Goal: Task Accomplishment & Management: Use online tool/utility

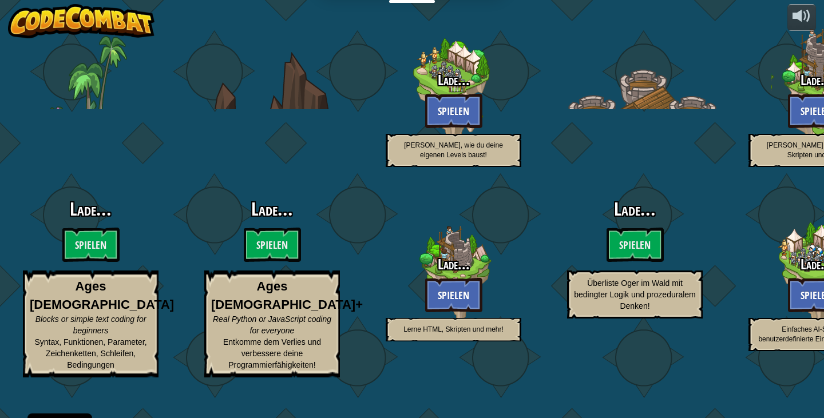
select select "de-DE"
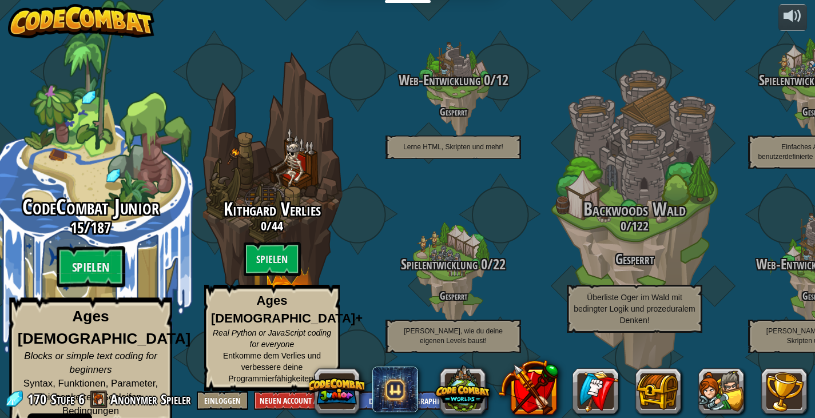
click at [81, 197] on div "CodeCombat Junior 15 / 187 Spielen Ages [DEMOGRAPHIC_DATA] Blocks or simple tex…" at bounding box center [90, 217] width 217 height 435
select select "de-DE"
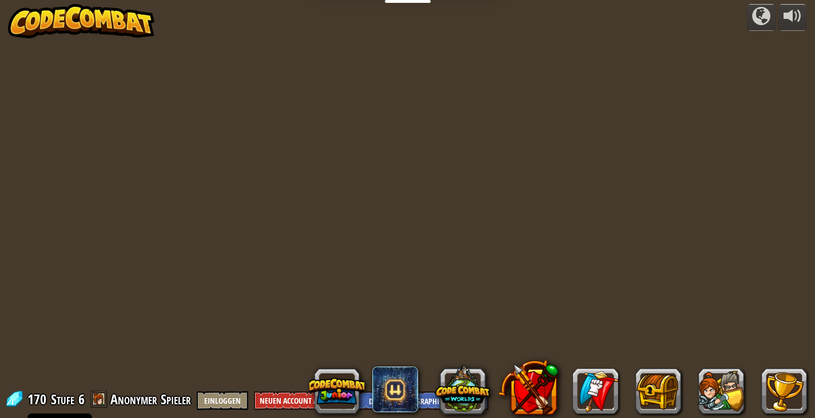
select select "de-DE"
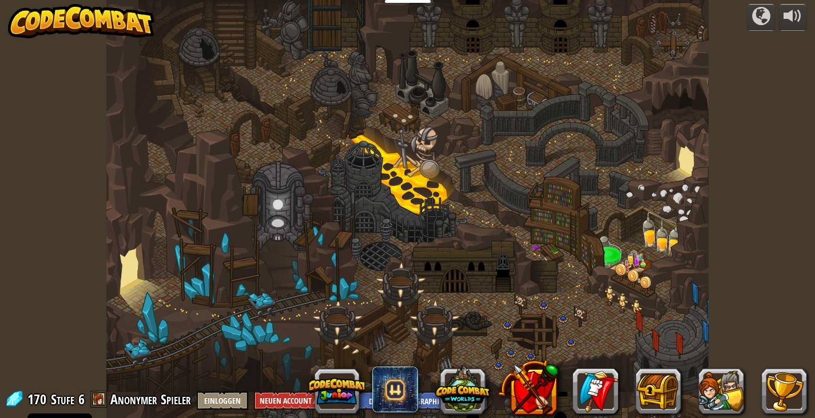
select select "de-DE"
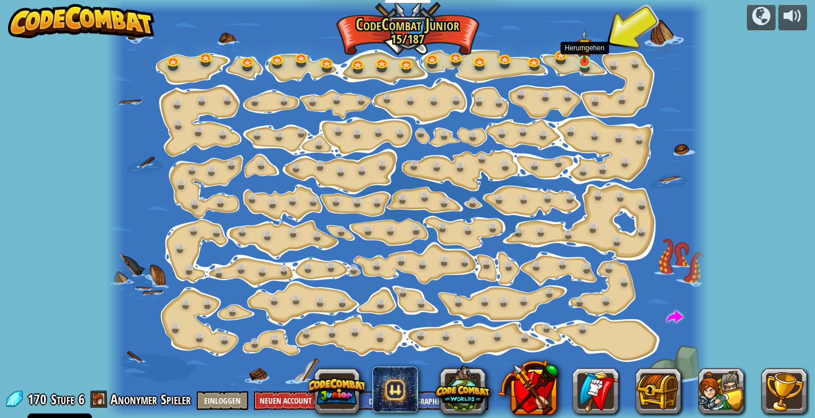
click at [588, 57] on img at bounding box center [584, 46] width 15 height 34
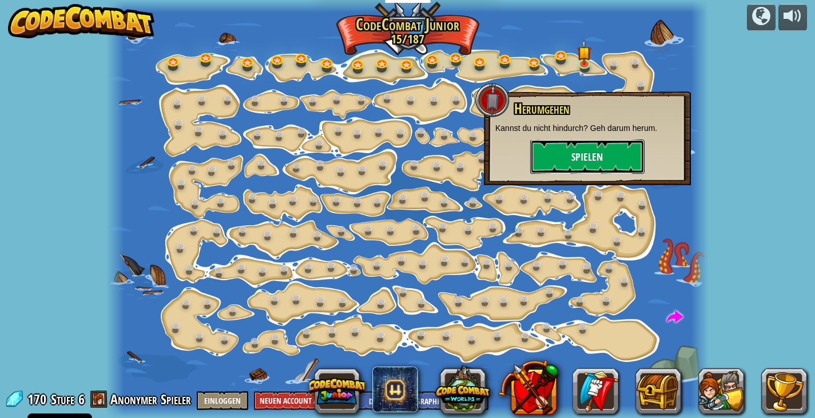
click at [587, 158] on button "Spielen" at bounding box center [587, 157] width 114 height 34
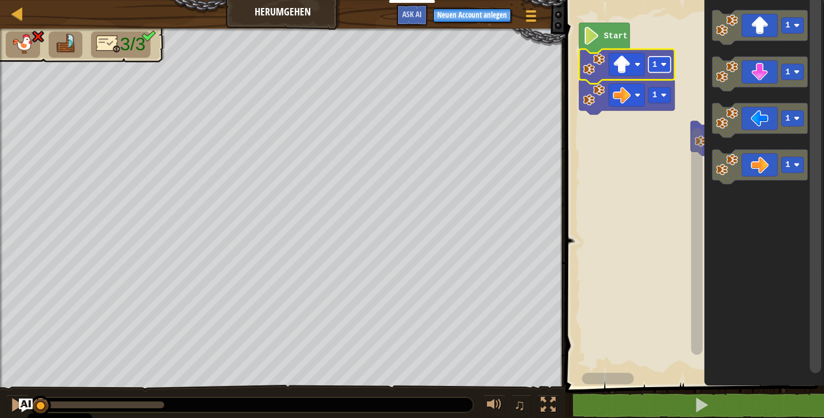
click at [661, 69] on rect "Blockly Arbeitsbereich" at bounding box center [659, 65] width 22 height 16
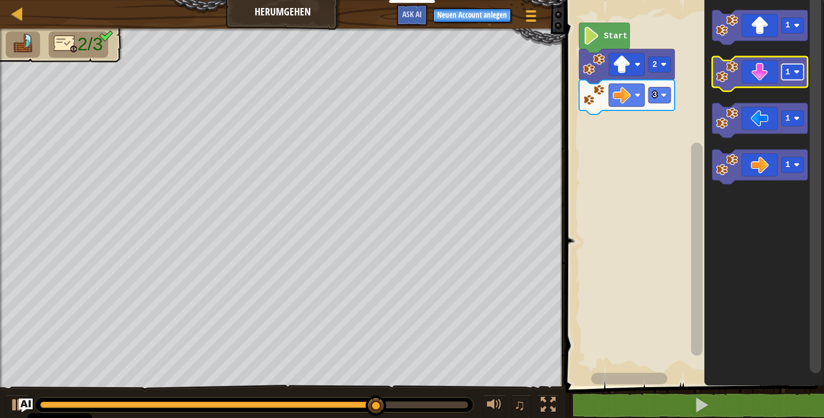
click at [796, 80] on rect "Blockly Arbeitsbereich" at bounding box center [793, 72] width 22 height 16
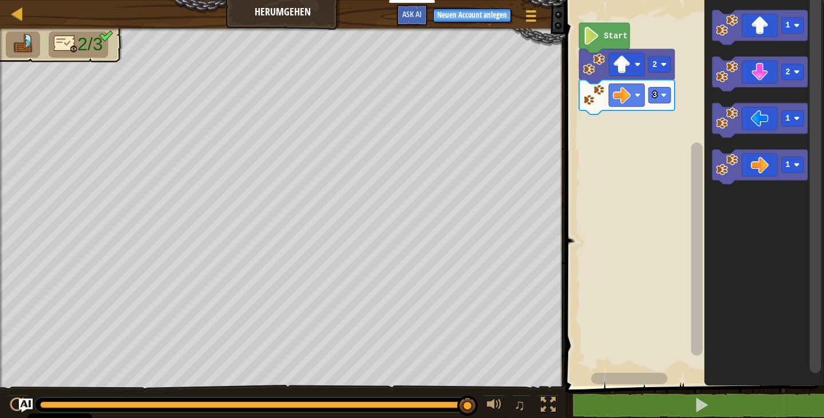
click at [722, 92] on icon "Blockly Arbeitsbereich" at bounding box center [764, 190] width 120 height 392
click at [730, 72] on image "Blockly Arbeitsbereich" at bounding box center [727, 72] width 22 height 22
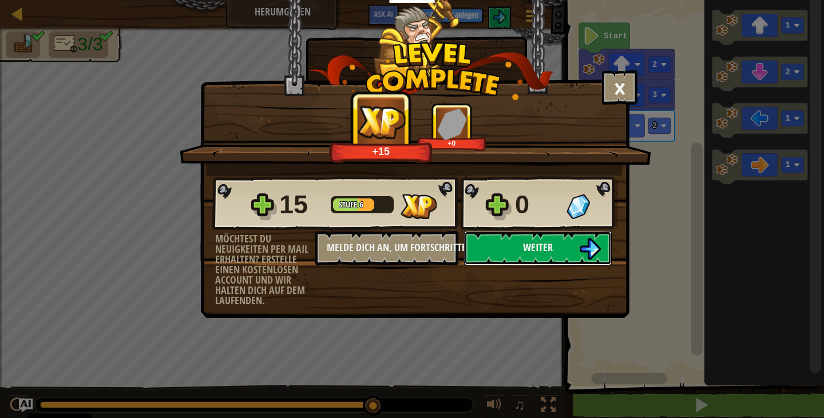
click at [544, 253] on span "Weiter" at bounding box center [538, 247] width 30 height 14
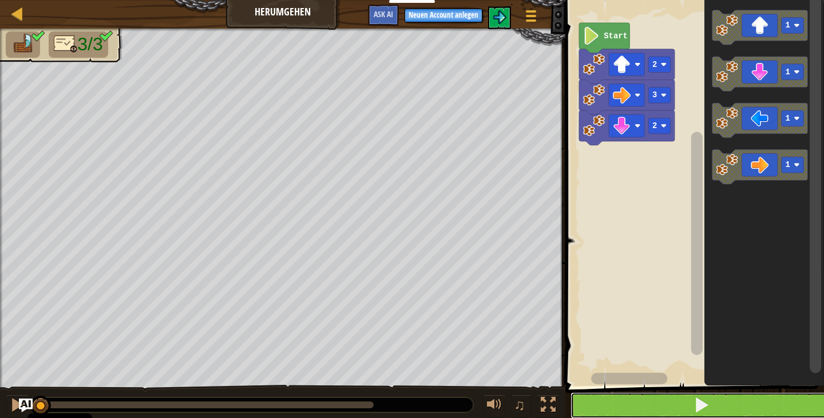
click at [699, 403] on span at bounding box center [702, 405] width 16 height 16
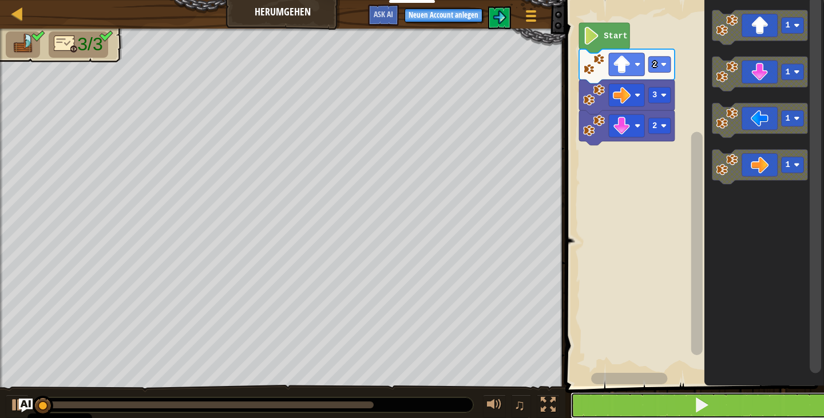
click at [699, 403] on span at bounding box center [702, 405] width 16 height 16
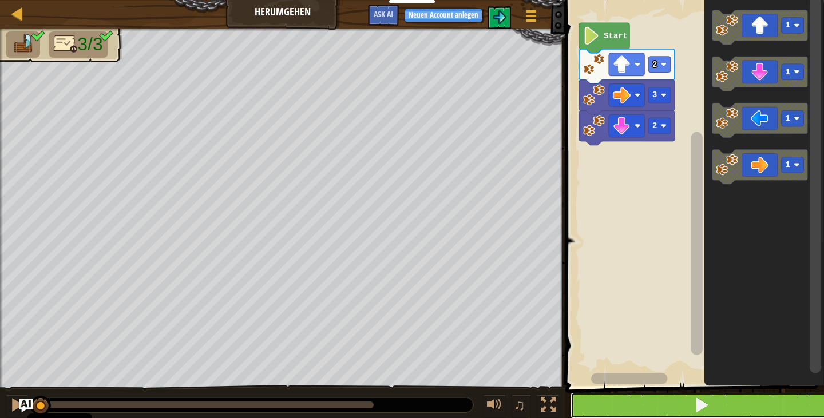
click at [699, 403] on span at bounding box center [702, 405] width 16 height 16
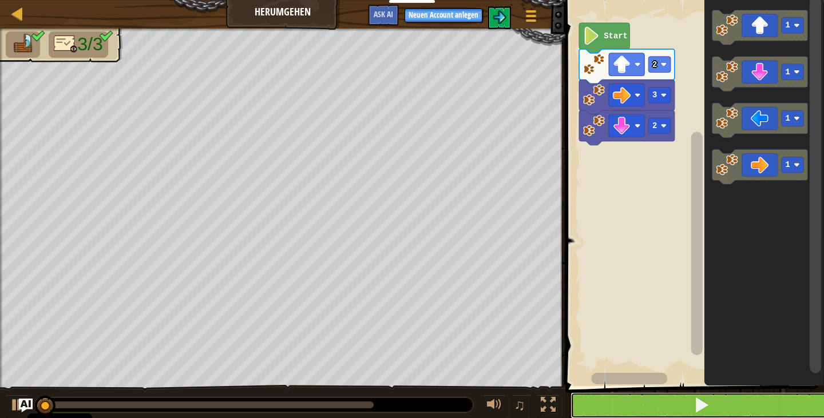
click at [699, 403] on span at bounding box center [702, 405] width 16 height 16
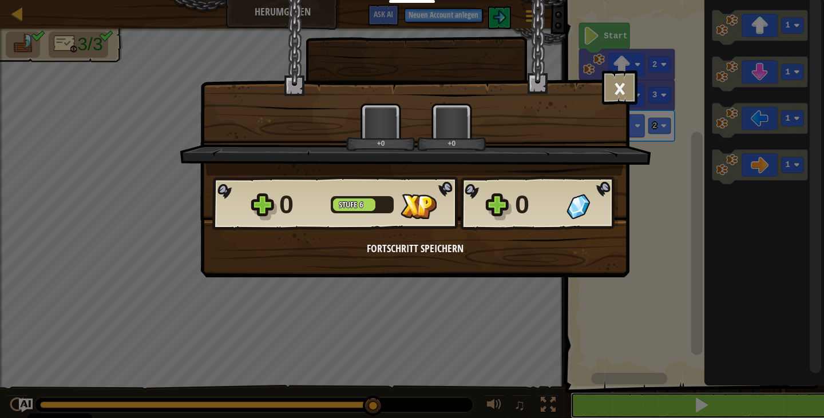
scroll to position [1, 0]
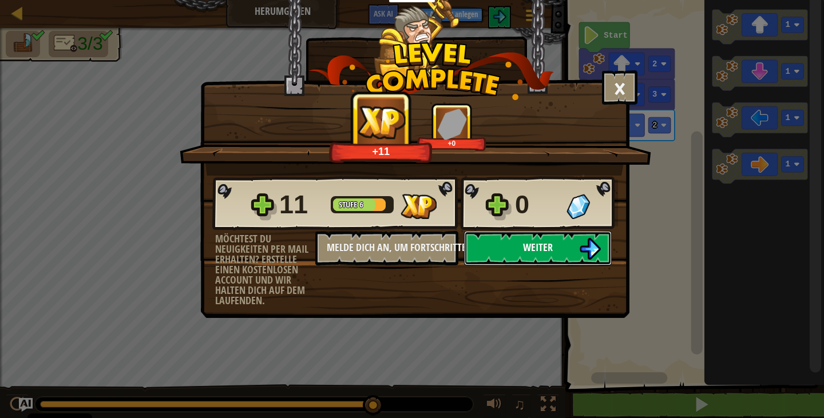
click at [536, 240] on button "Weiter" at bounding box center [538, 248] width 148 height 34
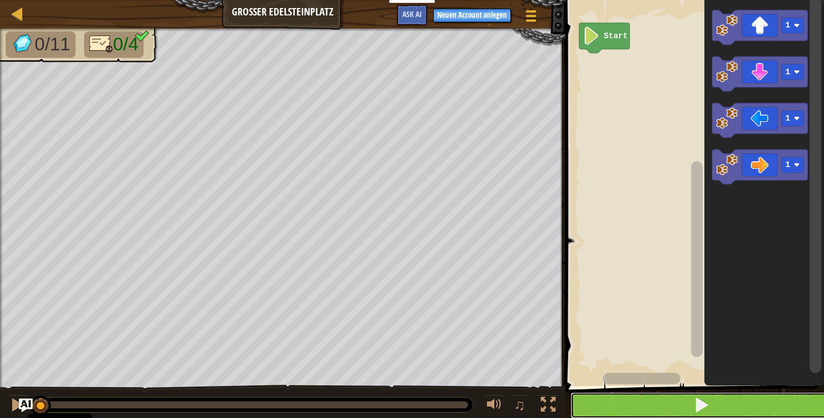
click at [680, 402] on button at bounding box center [701, 406] width 262 height 26
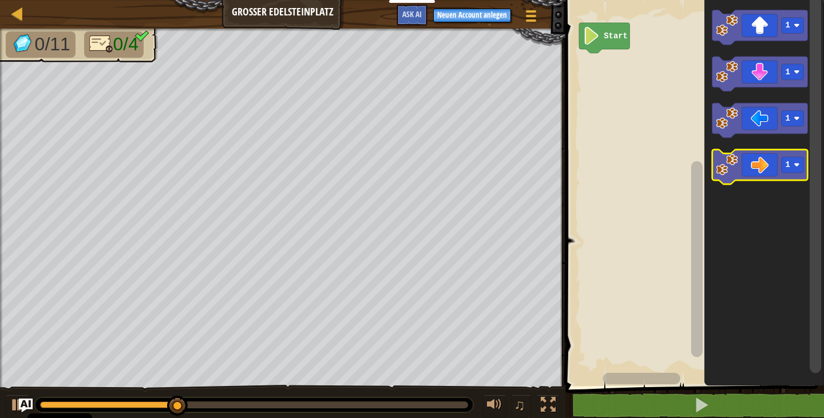
click at [723, 172] on image "Blockly Arbeitsbereich" at bounding box center [727, 165] width 22 height 22
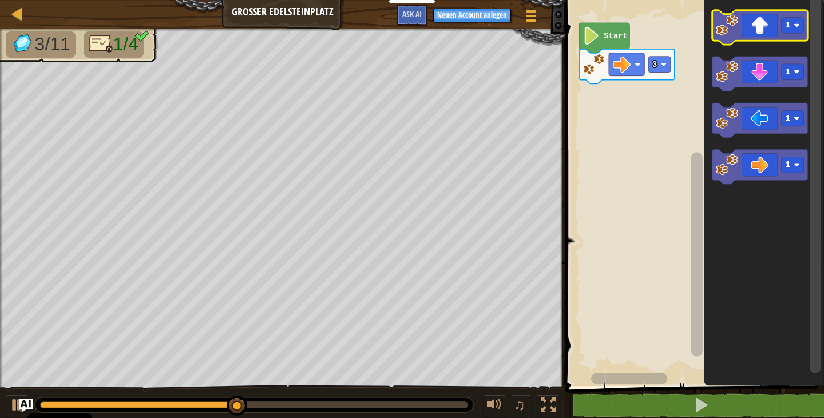
click at [724, 39] on icon "Blockly Arbeitsbereich" at bounding box center [760, 27] width 96 height 35
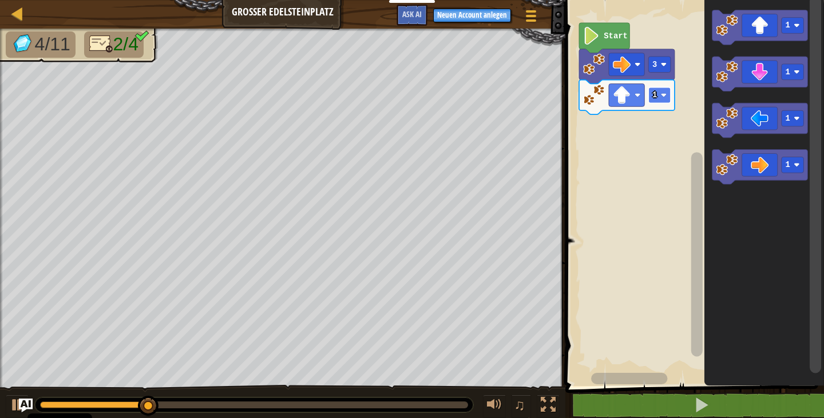
click at [661, 92] on rect "Blockly Arbeitsbereich" at bounding box center [659, 96] width 22 height 16
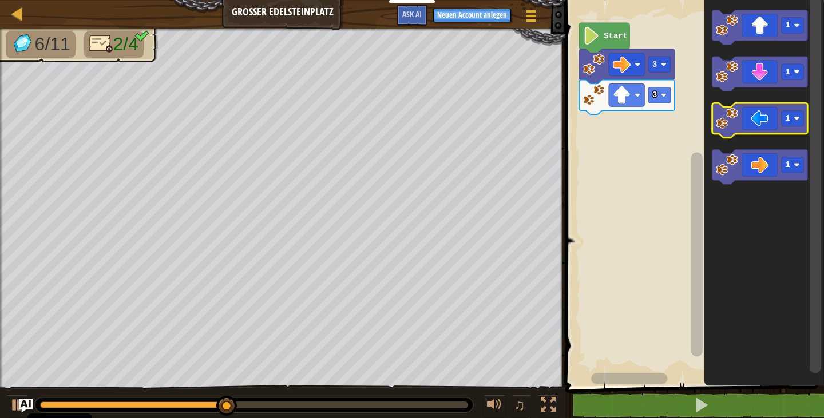
click at [731, 116] on image "Blockly Arbeitsbereich" at bounding box center [727, 119] width 22 height 22
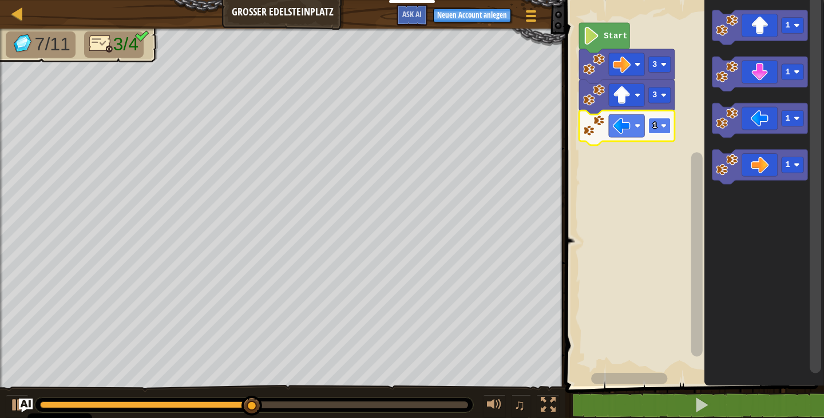
click at [662, 129] on rect "Blockly Arbeitsbereich" at bounding box center [659, 126] width 22 height 16
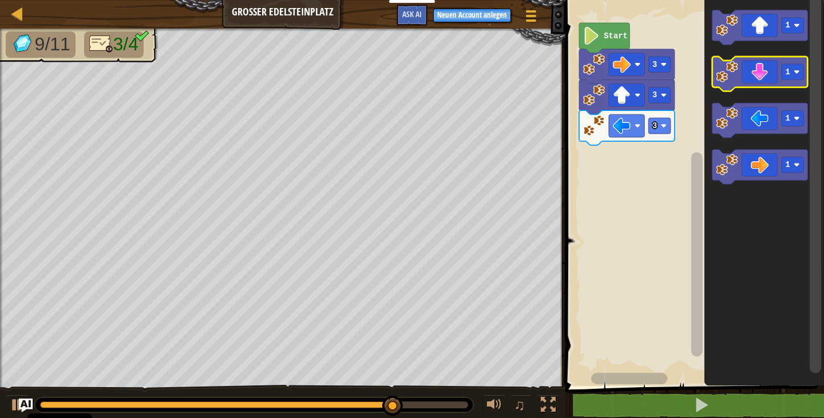
click at [797, 82] on icon "Blockly Arbeitsbereich" at bounding box center [760, 74] width 96 height 35
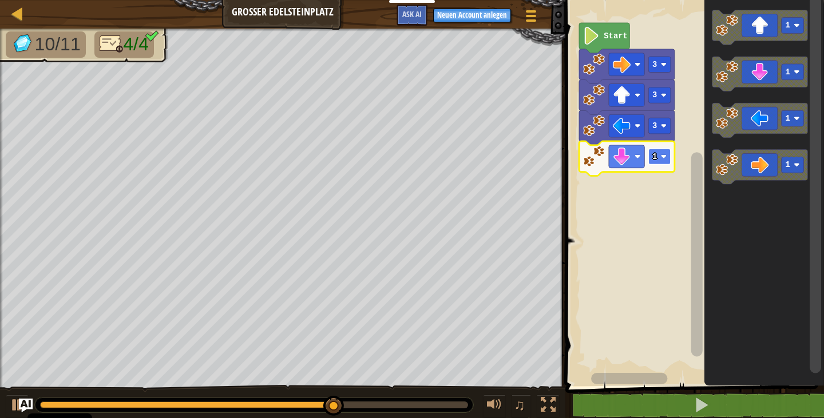
click at [654, 153] on text "1" at bounding box center [654, 156] width 5 height 9
click at [655, 159] on text "1" at bounding box center [654, 156] width 5 height 9
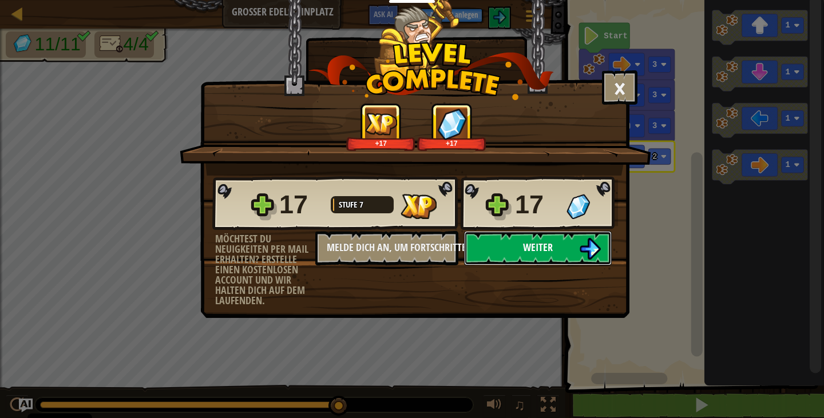
click at [578, 250] on button "Weiter" at bounding box center [538, 248] width 148 height 34
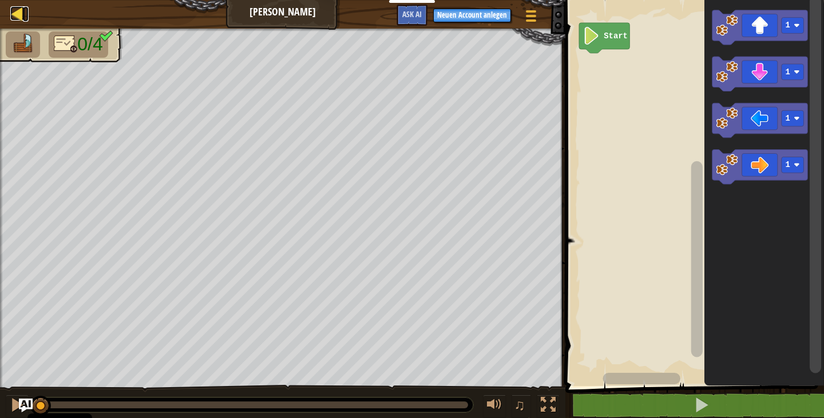
click at [17, 9] on div at bounding box center [17, 13] width 14 height 14
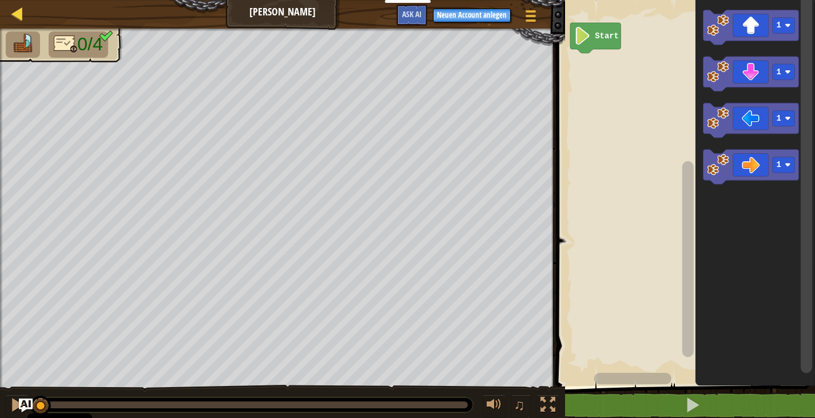
select select "de-DE"
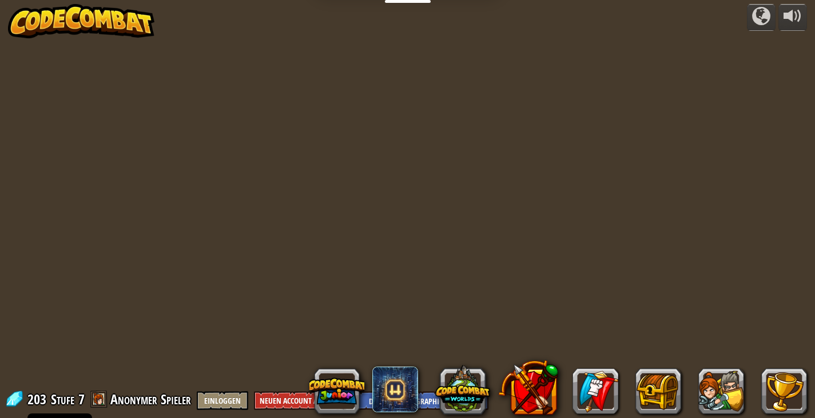
select select "de-DE"
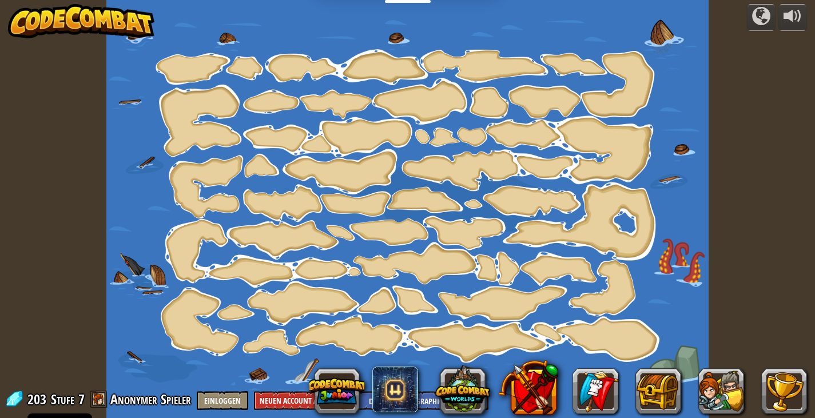
select select "de-DE"
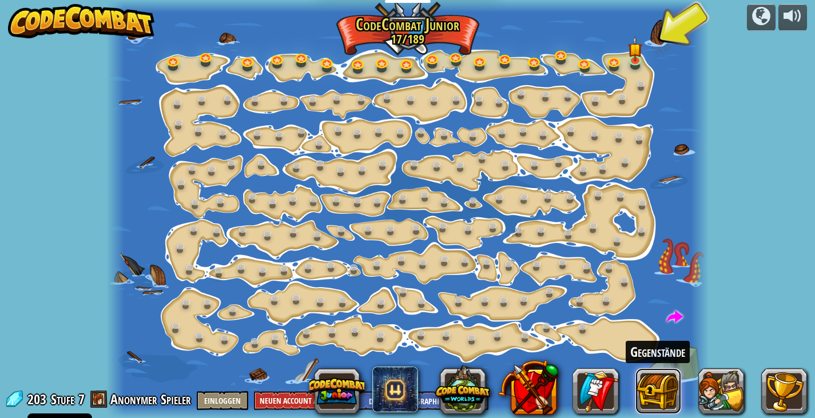
click at [678, 374] on button at bounding box center [659, 391] width 46 height 46
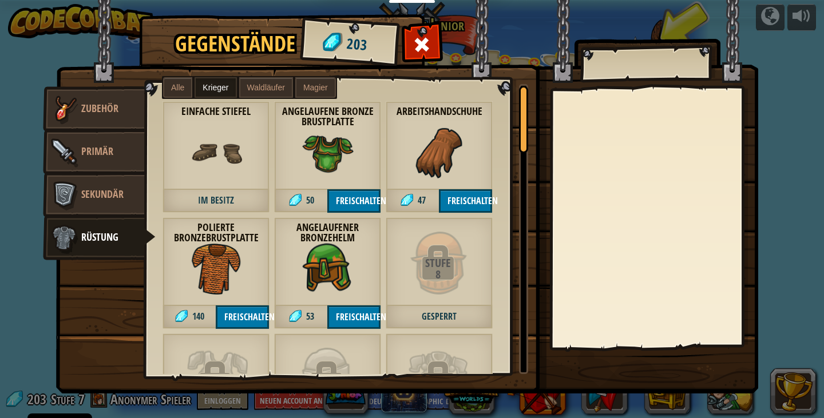
click at [182, 86] on span "Alle" at bounding box center [177, 87] width 13 height 9
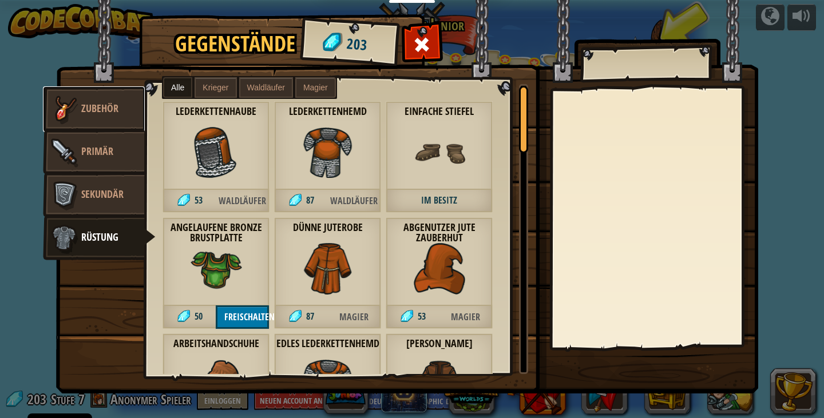
click at [83, 102] on span "Zubehör" at bounding box center [99, 108] width 37 height 14
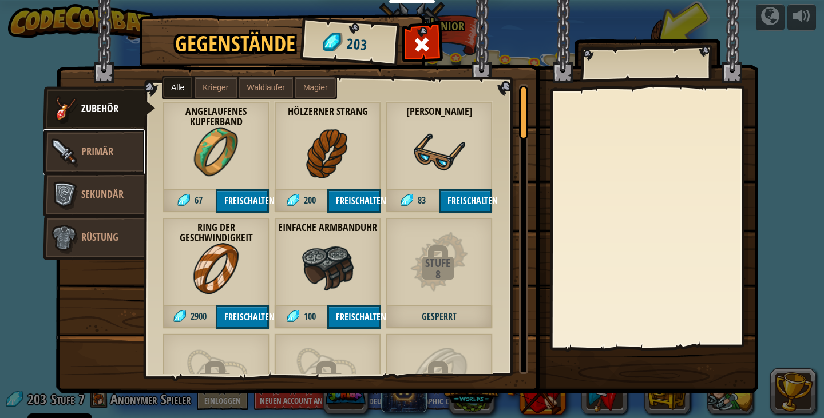
click at [89, 145] on span "Primär" at bounding box center [97, 151] width 32 height 14
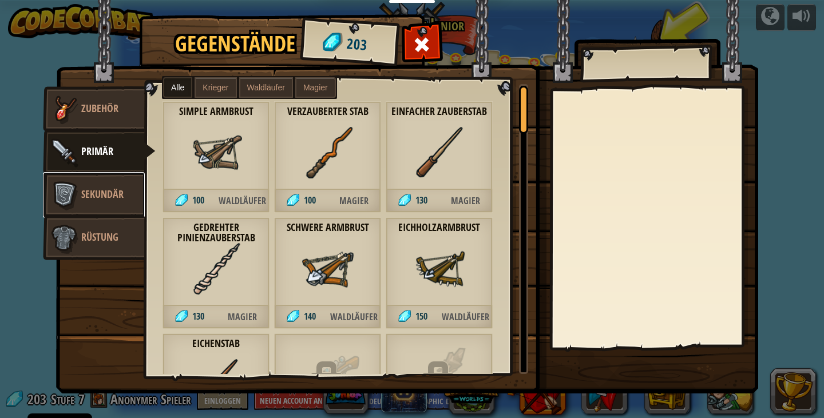
click at [98, 191] on span "Sekundär" at bounding box center [102, 194] width 42 height 14
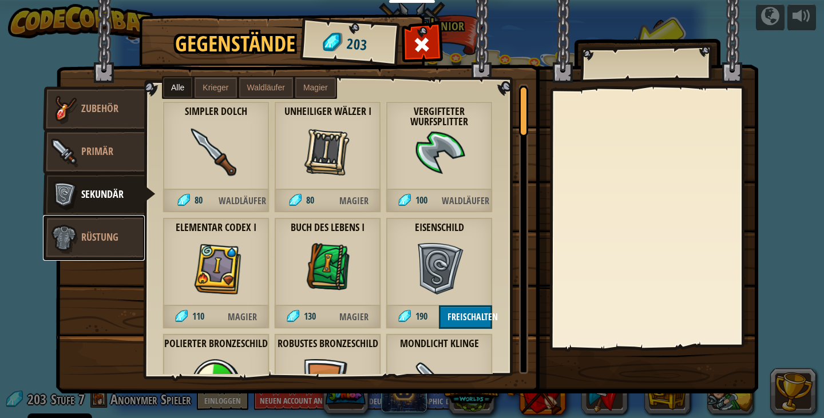
click at [98, 245] on link "Rüstung" at bounding box center [94, 238] width 102 height 46
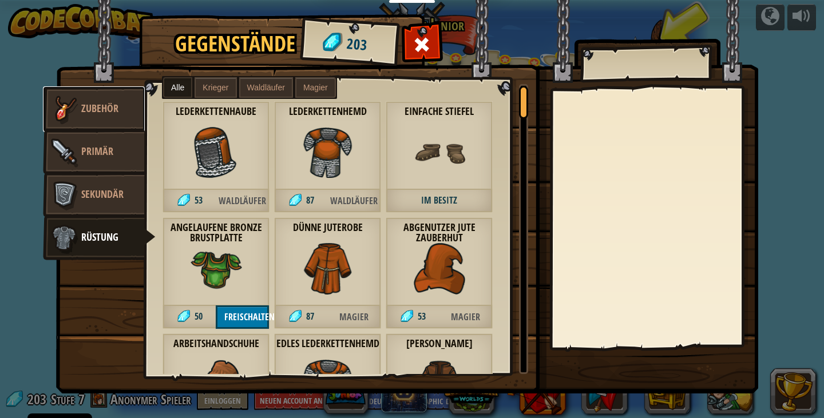
click at [110, 100] on link "Zubehör" at bounding box center [94, 109] width 102 height 46
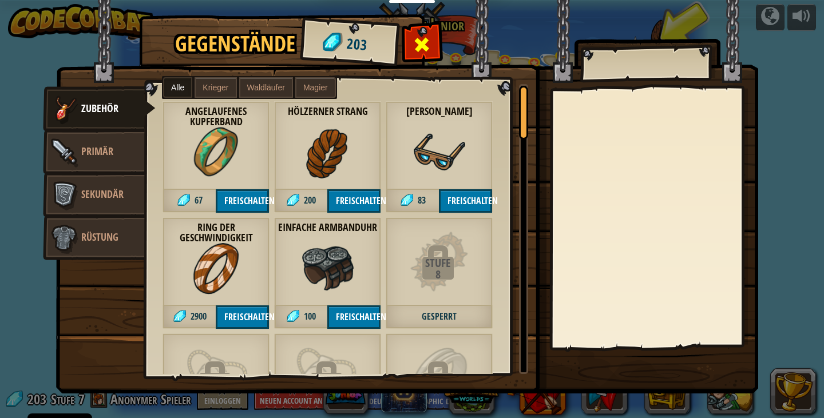
click at [421, 37] on span at bounding box center [422, 44] width 18 height 18
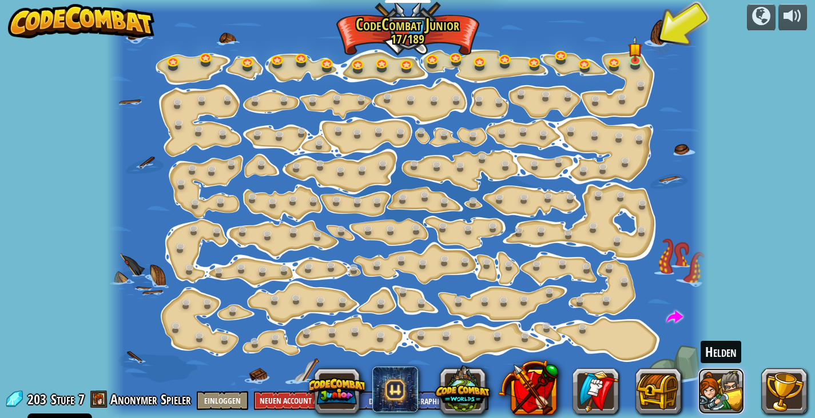
click at [719, 402] on button at bounding box center [722, 391] width 46 height 46
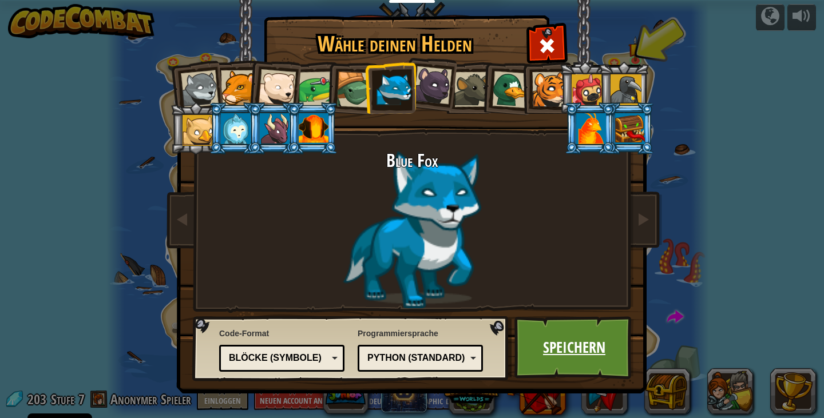
click at [567, 344] on link "Speichern" at bounding box center [574, 347] width 120 height 63
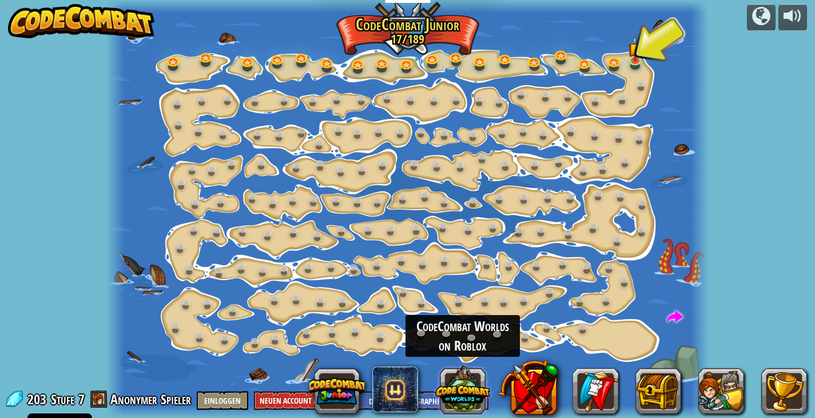
click at [473, 397] on button at bounding box center [462, 389] width 55 height 55
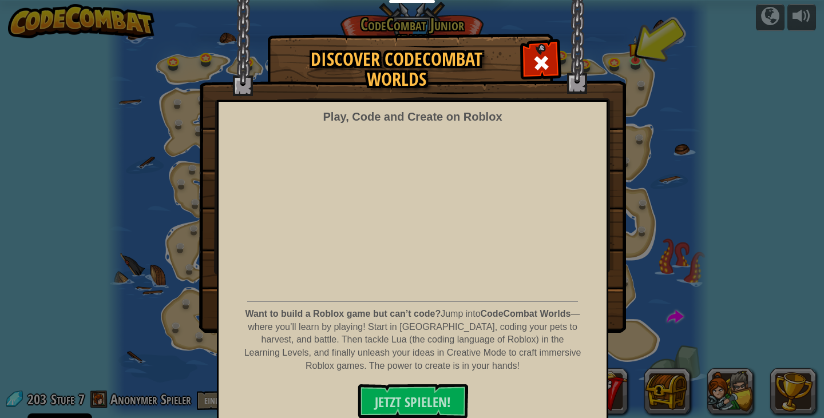
click at [706, 291] on div "Discover CodeCombat Worlds Play, Code and Create on Roblox Want to build a Robl…" at bounding box center [412, 183] width 824 height 298
click at [541, 62] on span at bounding box center [541, 63] width 18 height 18
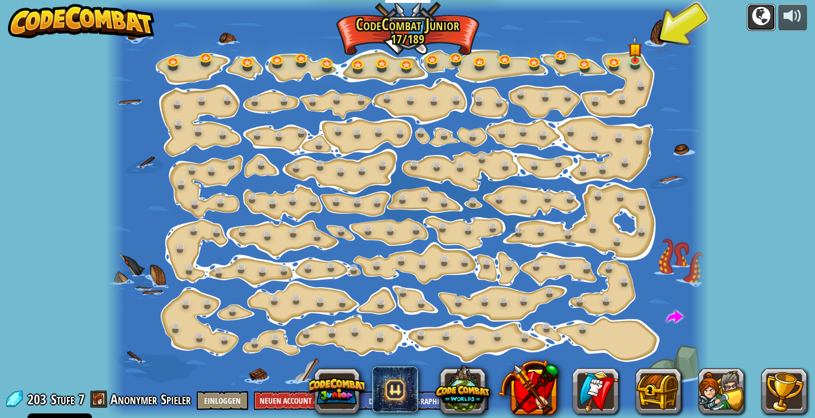
click at [752, 11] on button at bounding box center [761, 17] width 29 height 27
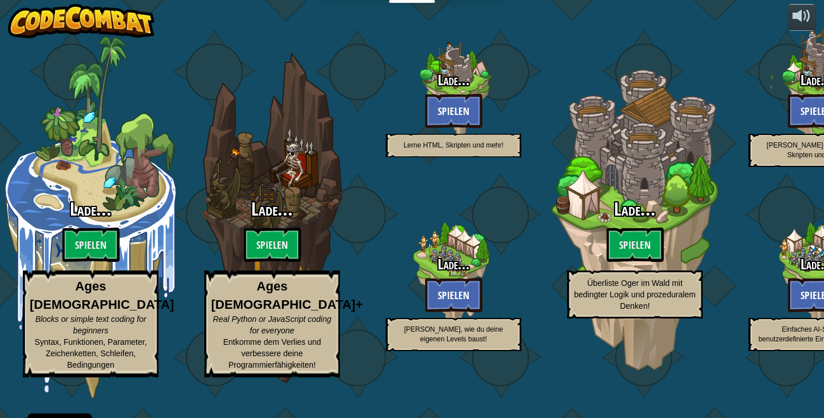
select select "de-DE"
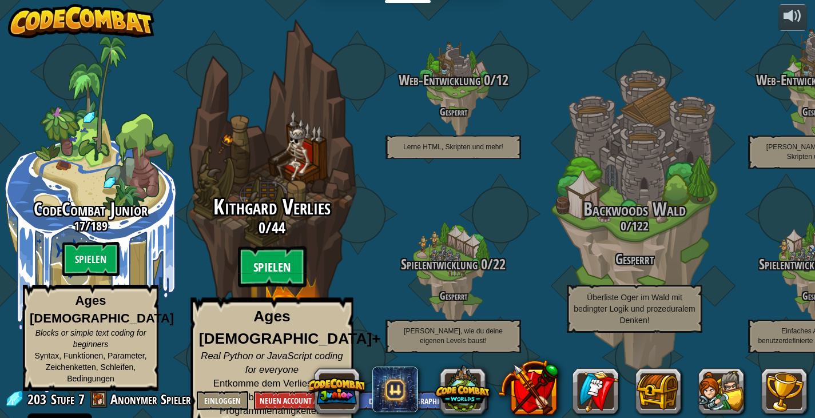
click at [274, 272] on btn "Spielen" at bounding box center [272, 267] width 69 height 41
select select "de-DE"
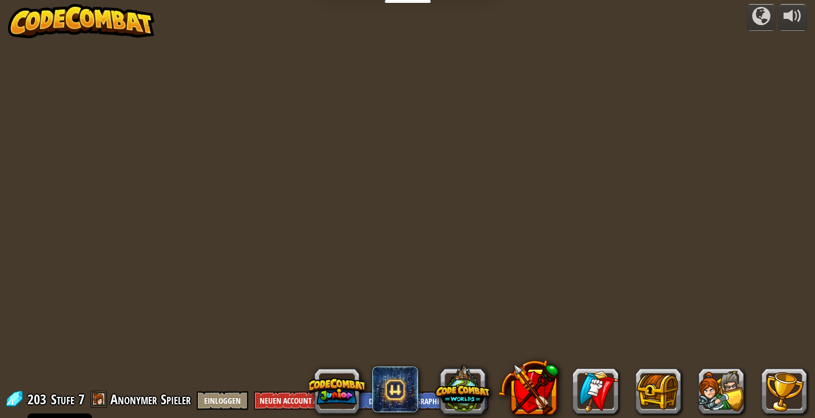
select select "de-DE"
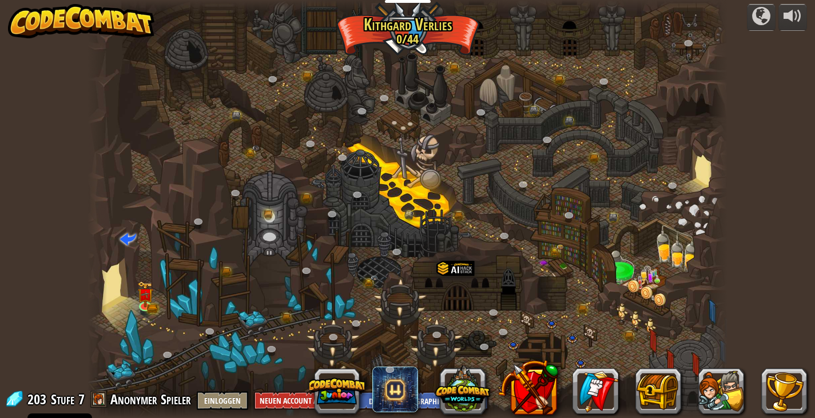
select select "de-DE"
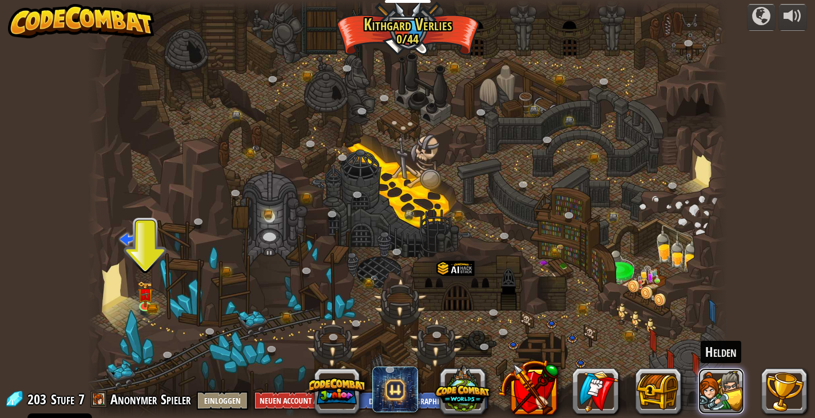
click at [715, 391] on button at bounding box center [722, 391] width 46 height 46
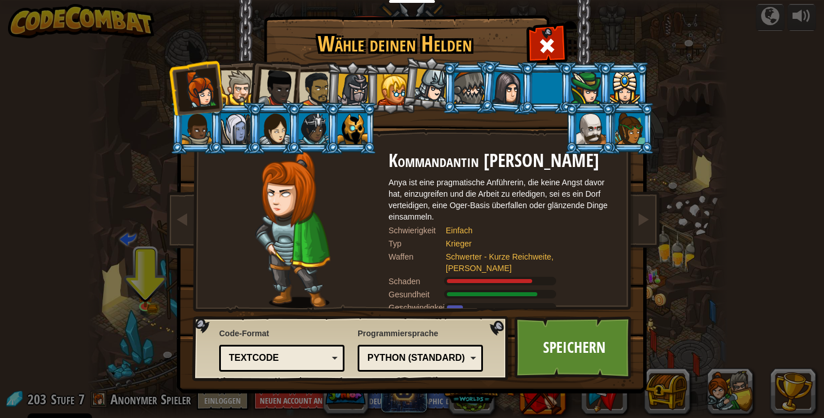
click at [240, 79] on div at bounding box center [238, 87] width 35 height 35
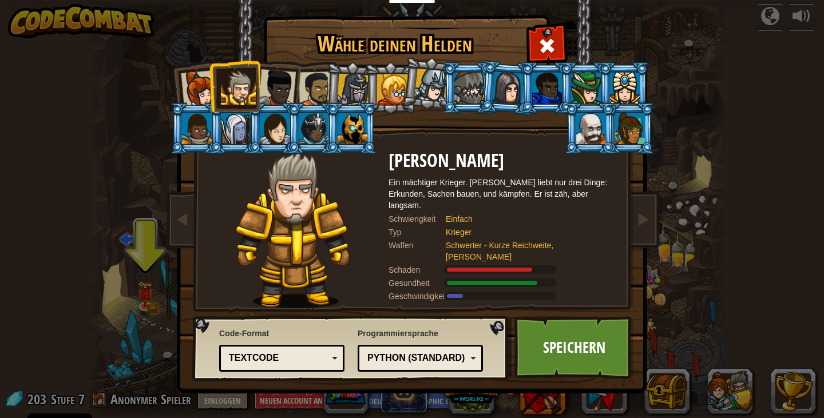
click at [281, 80] on div at bounding box center [277, 88] width 38 height 38
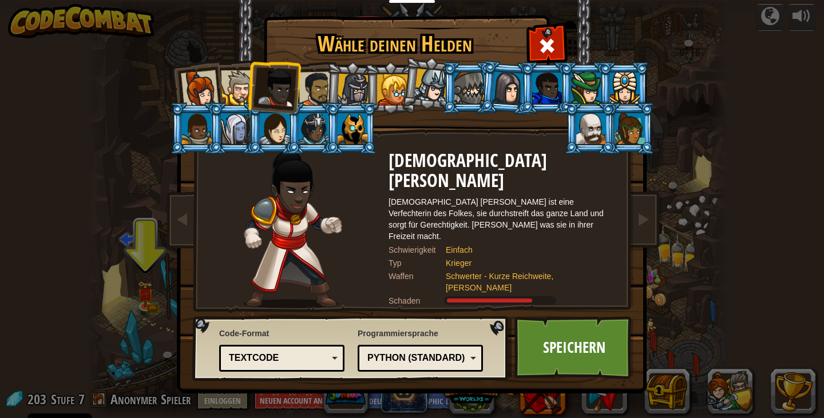
click at [402, 80] on div at bounding box center [392, 89] width 31 height 31
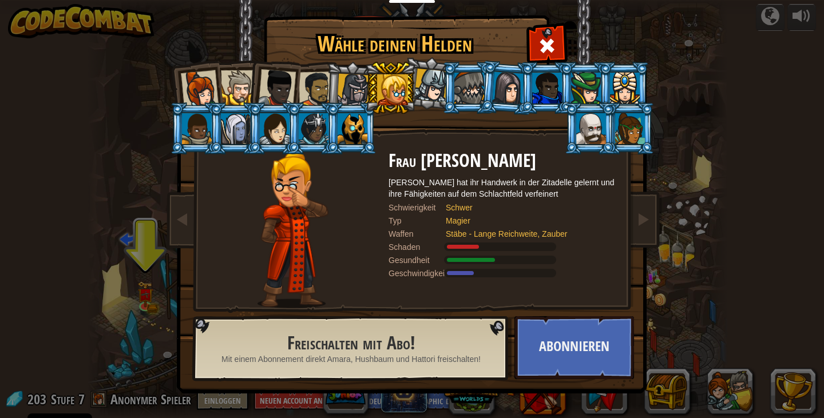
click at [637, 132] on div at bounding box center [630, 128] width 30 height 31
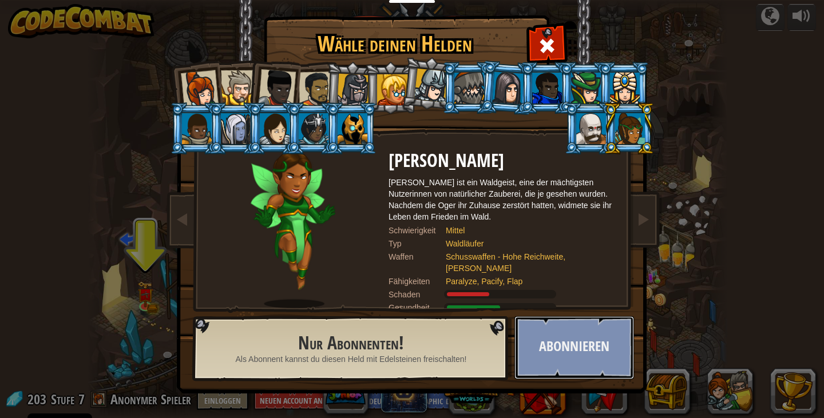
click at [561, 340] on button "Abonnieren" at bounding box center [574, 347] width 120 height 63
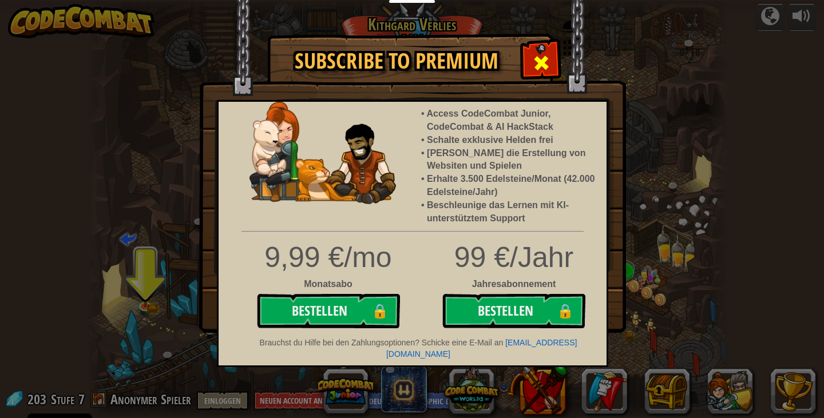
click at [528, 55] on div at bounding box center [541, 61] width 36 height 36
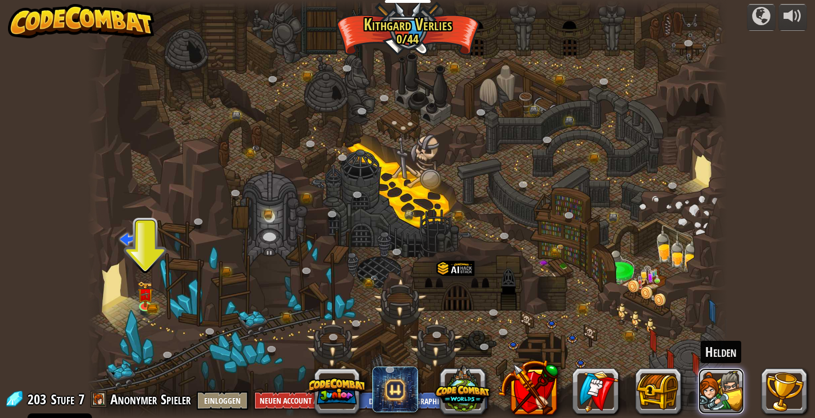
click at [714, 398] on button at bounding box center [722, 391] width 46 height 46
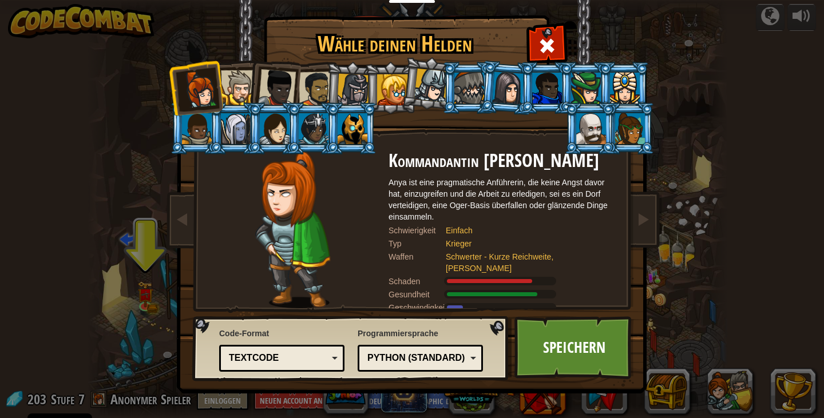
click at [393, 81] on div at bounding box center [392, 89] width 31 height 31
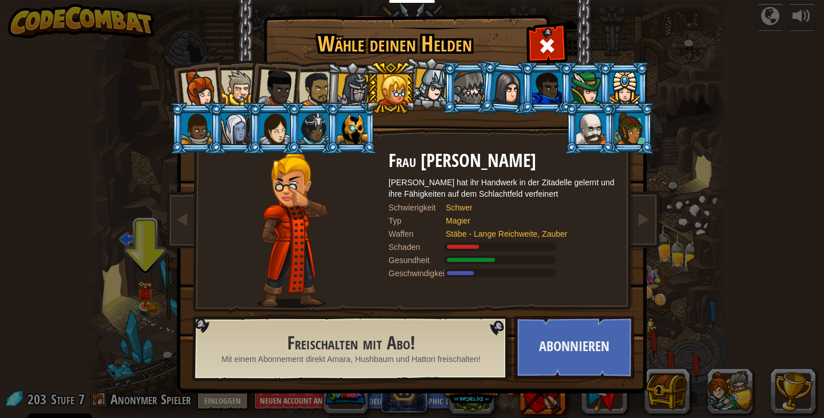
click at [324, 86] on div at bounding box center [316, 89] width 35 height 35
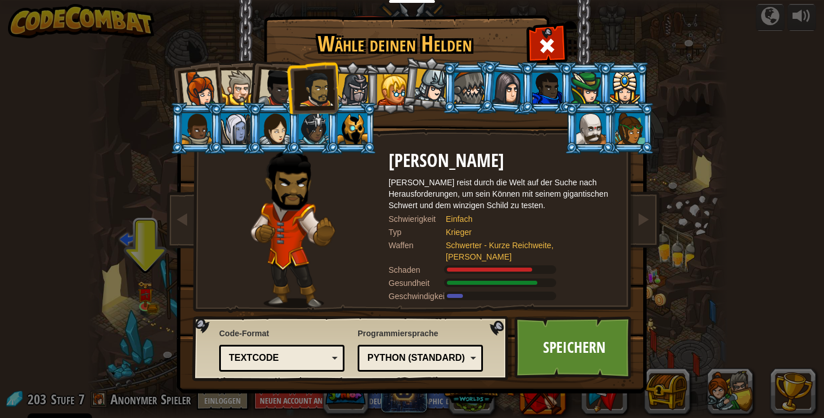
click at [359, 96] on div at bounding box center [353, 90] width 33 height 33
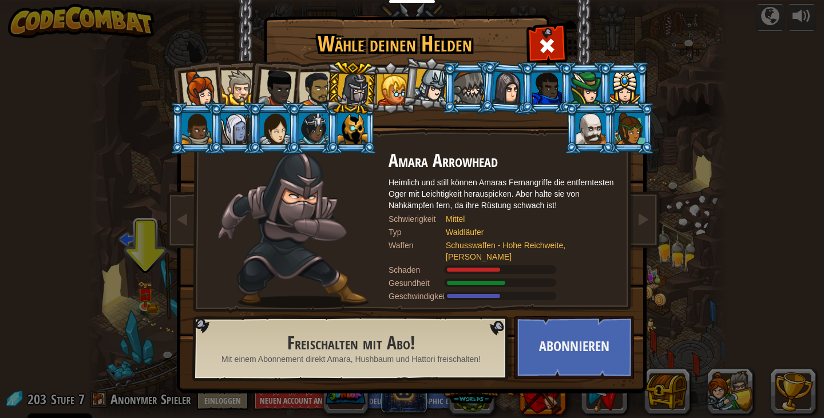
click at [308, 86] on div at bounding box center [316, 89] width 35 height 35
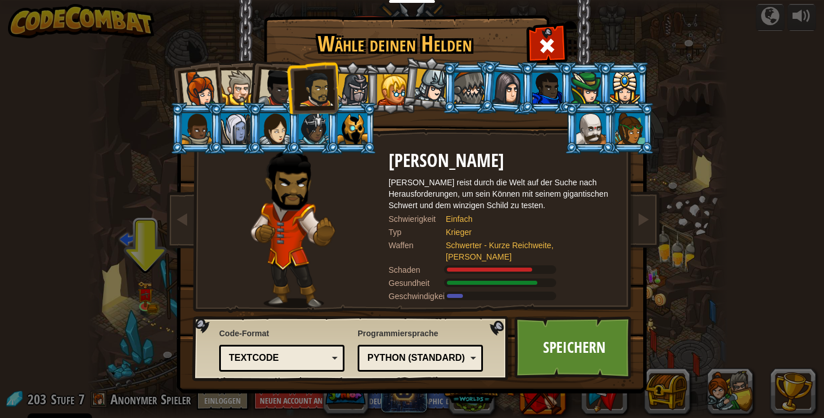
click at [274, 86] on div at bounding box center [277, 88] width 38 height 38
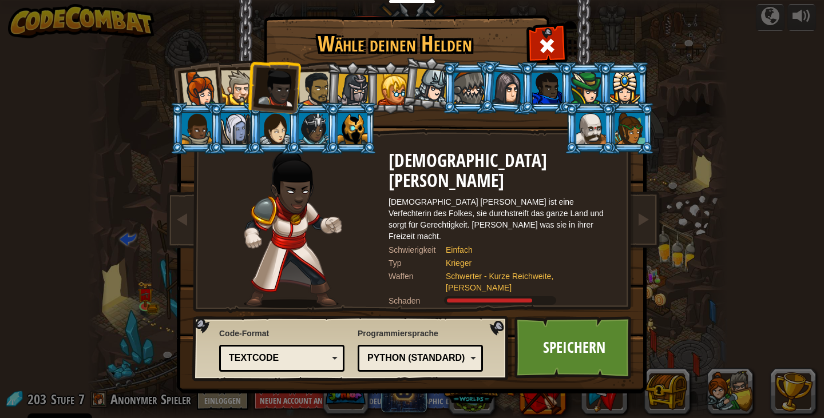
click at [201, 73] on div at bounding box center [200, 89] width 38 height 38
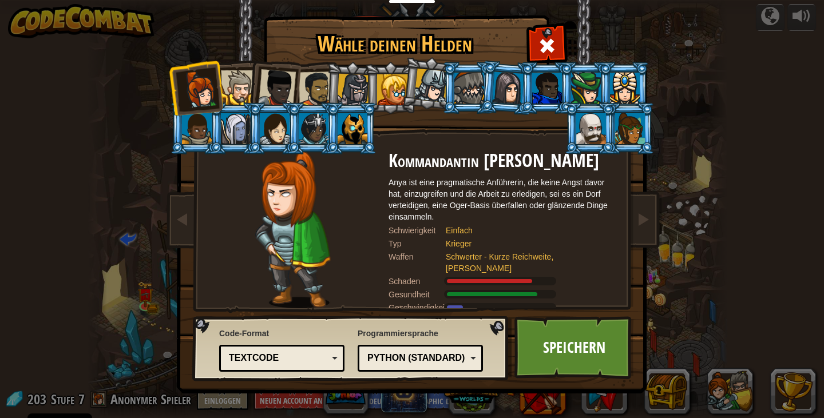
click at [273, 77] on div at bounding box center [277, 88] width 38 height 38
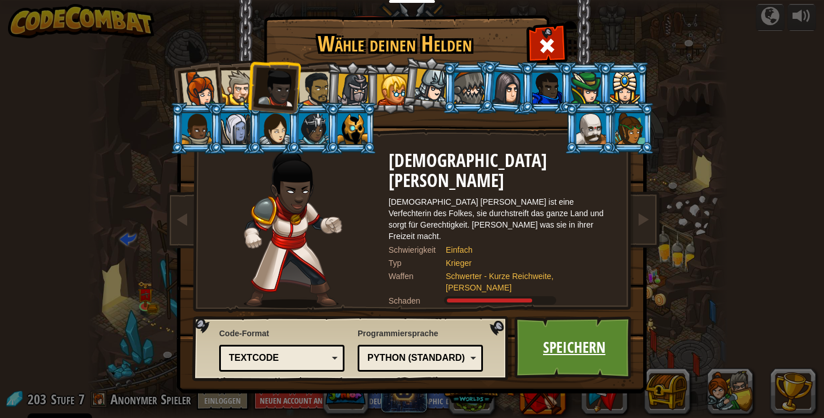
click at [533, 346] on link "Speichern" at bounding box center [574, 347] width 120 height 63
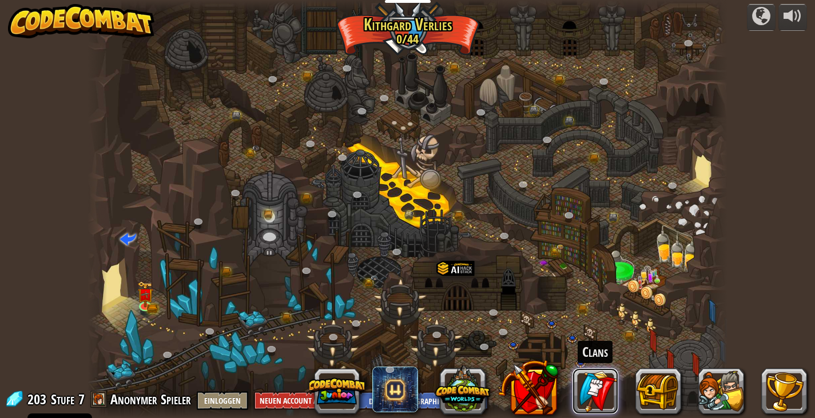
click at [585, 393] on link at bounding box center [596, 391] width 46 height 46
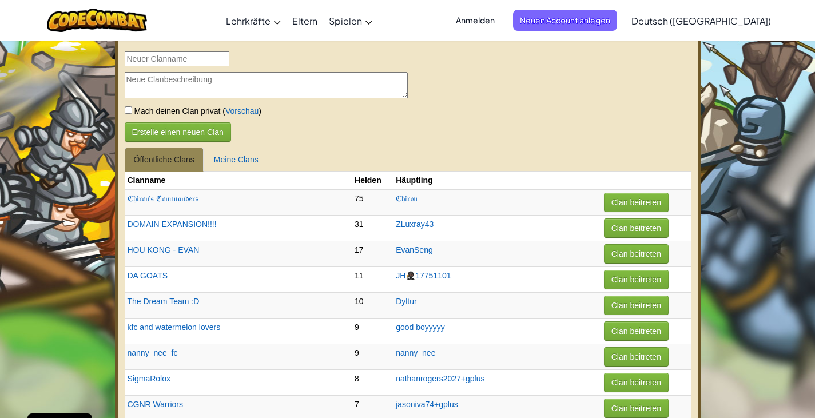
select select "de-DE"
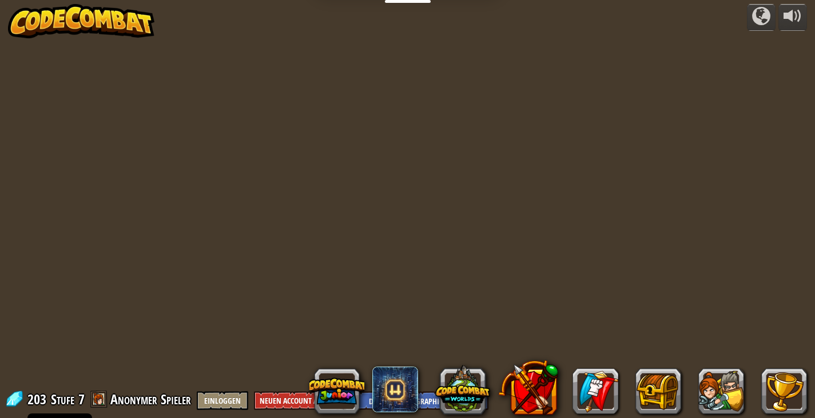
select select "de-DE"
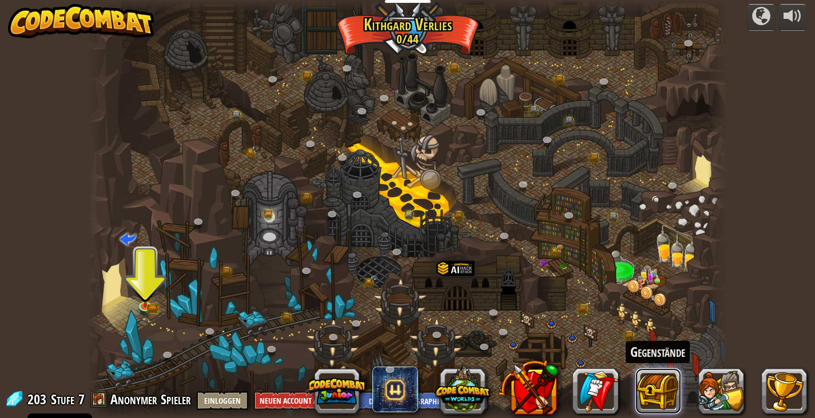
click at [652, 389] on button at bounding box center [659, 391] width 46 height 46
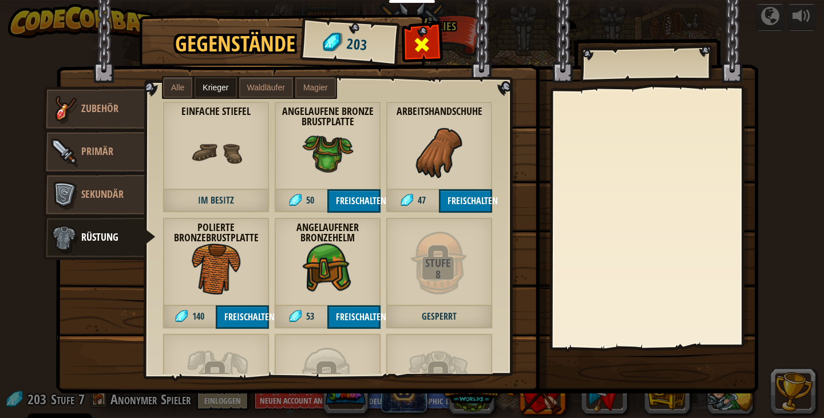
click at [413, 47] on div at bounding box center [422, 48] width 36 height 36
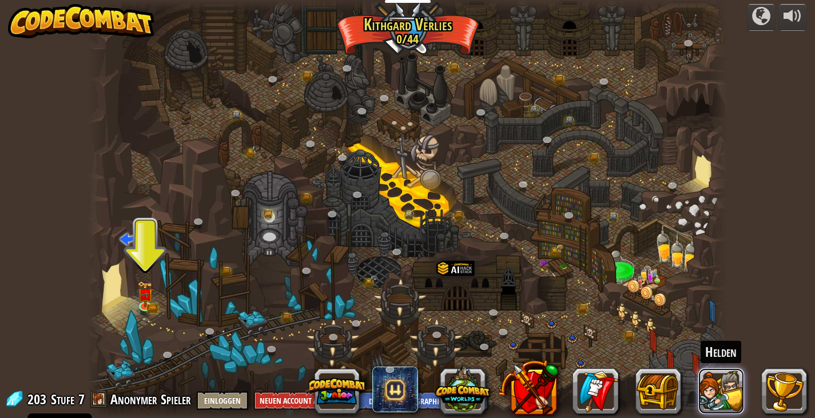
click at [722, 393] on button at bounding box center [722, 391] width 46 height 46
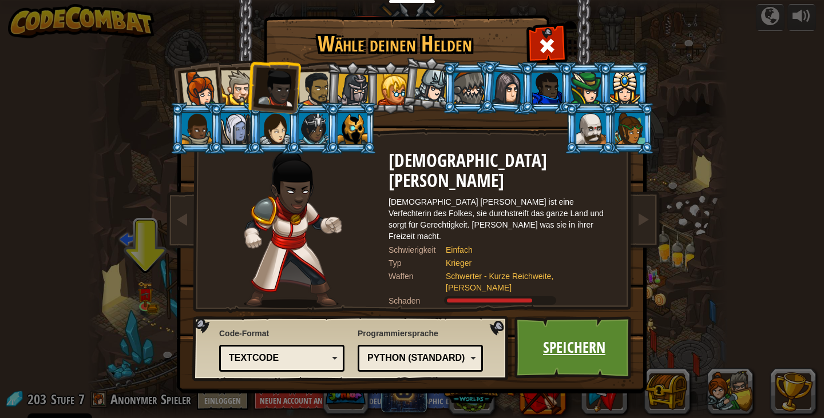
click at [587, 352] on link "Speichern" at bounding box center [574, 347] width 120 height 63
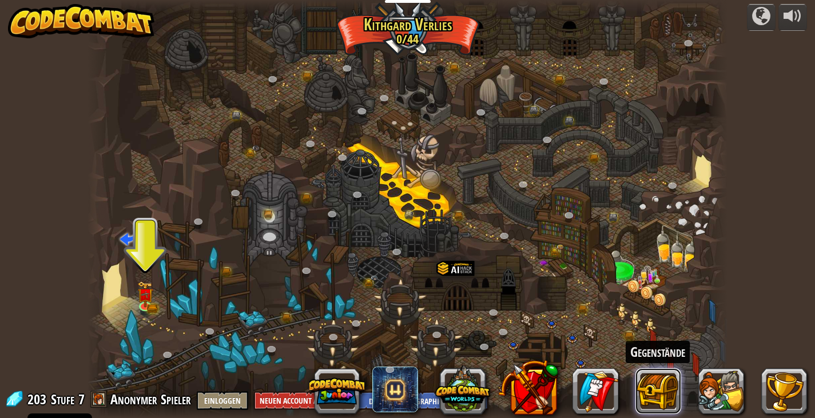
click at [664, 400] on button at bounding box center [659, 391] width 46 height 46
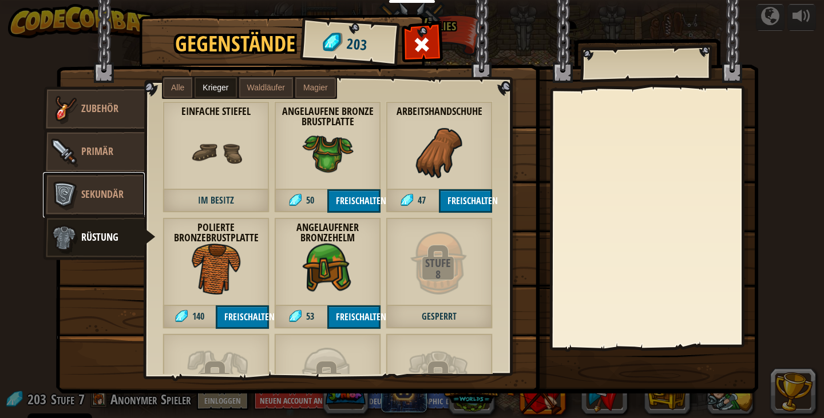
click at [93, 184] on link "Sekundär" at bounding box center [94, 195] width 102 height 46
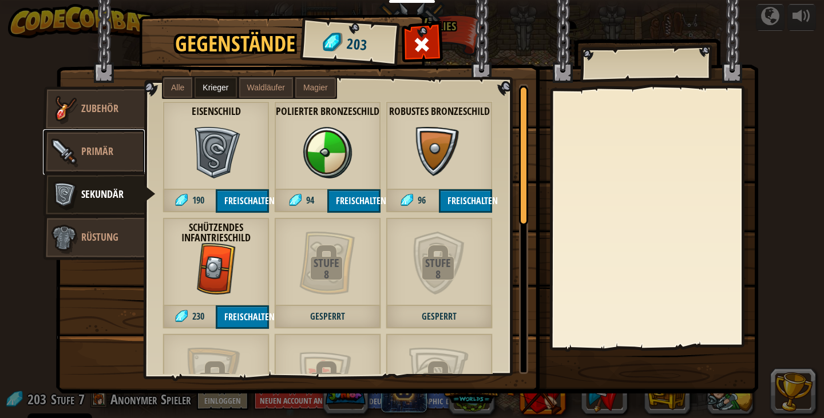
click at [109, 142] on link "Primär" at bounding box center [94, 152] width 102 height 46
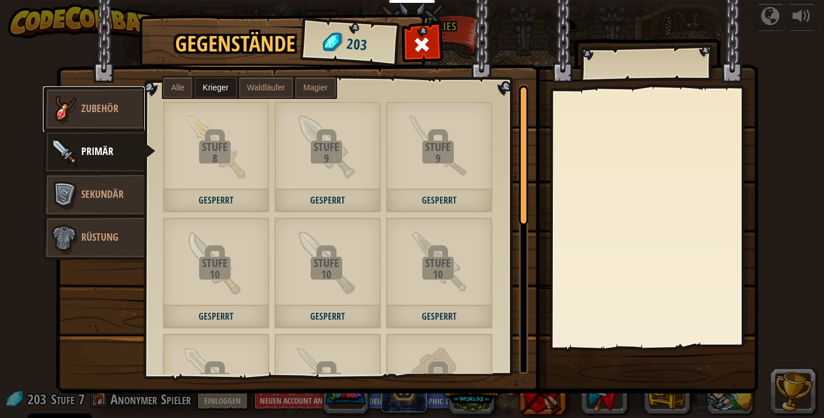
click at [88, 113] on span "Zubehör" at bounding box center [99, 108] width 37 height 14
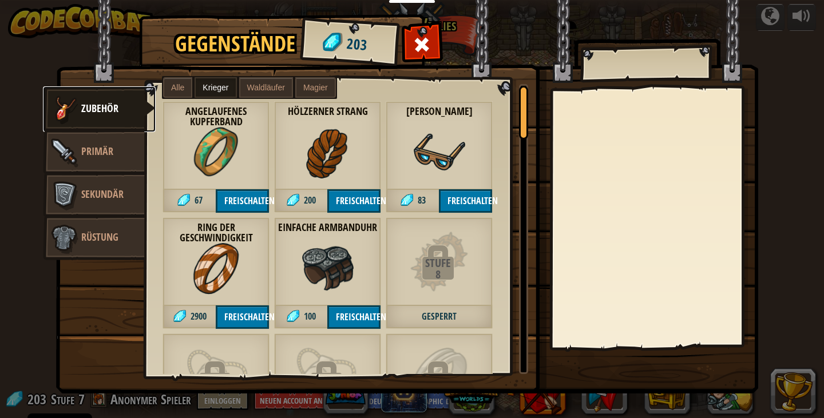
click at [88, 113] on span "Zubehör" at bounding box center [99, 108] width 37 height 14
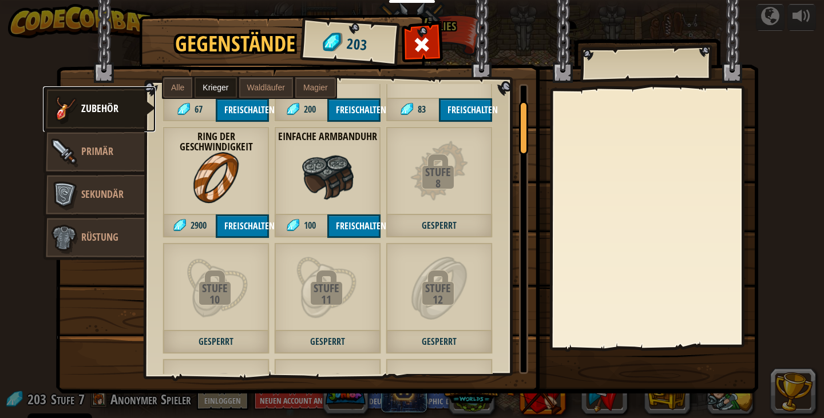
scroll to position [94, 0]
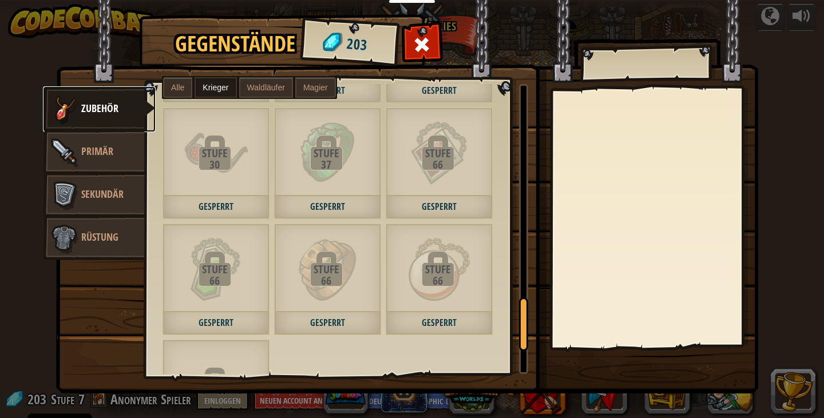
drag, startPoint x: 520, startPoint y: 115, endPoint x: 514, endPoint y: 345, distance: 230.1
click at [514, 345] on div "Angelaufenes Kupferband 67 Freischalten Verzierter Stahlring 200 Freischalten H…" at bounding box center [336, 229] width 383 height 290
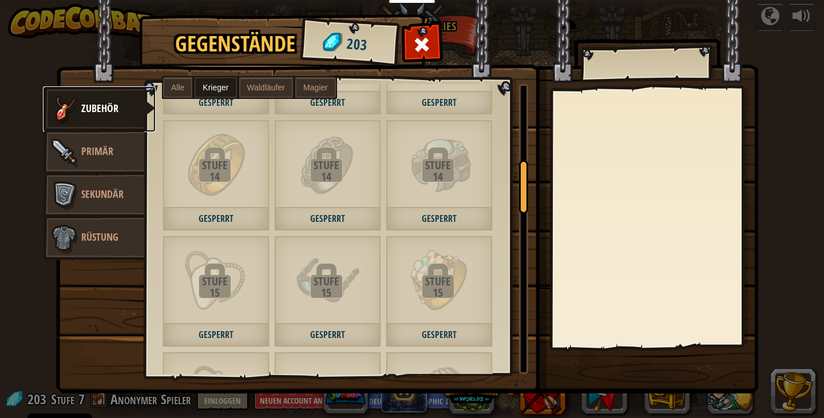
drag, startPoint x: 521, startPoint y: 343, endPoint x: 493, endPoint y: 160, distance: 185.2
click at [493, 160] on div "Angelaufenes Kupferband 67 Freischalten Verzierter Stahlring 200 Freischalten H…" at bounding box center [336, 229] width 383 height 290
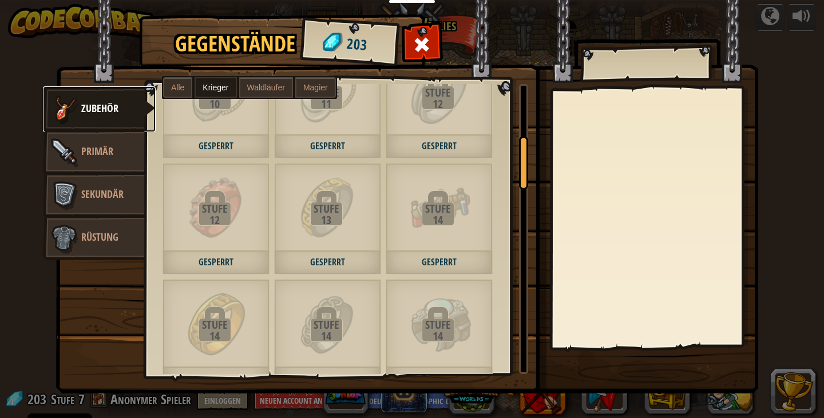
click at [523, 147] on div at bounding box center [523, 163] width 9 height 54
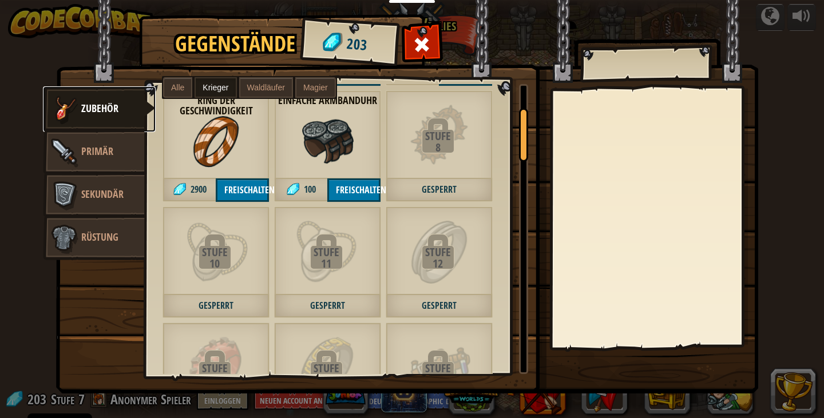
scroll to position [0, 0]
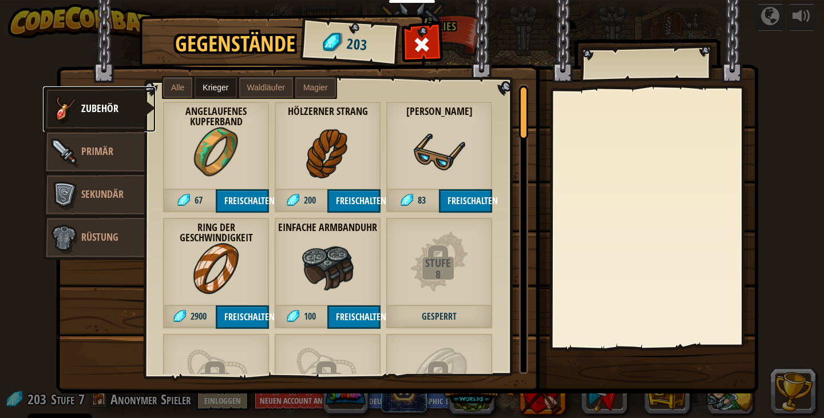
drag, startPoint x: 522, startPoint y: 151, endPoint x: 524, endPoint y: 90, distance: 60.7
click at [524, 90] on div at bounding box center [523, 113] width 9 height 54
click at [236, 311] on button "Freischalten" at bounding box center [242, 317] width 53 height 23
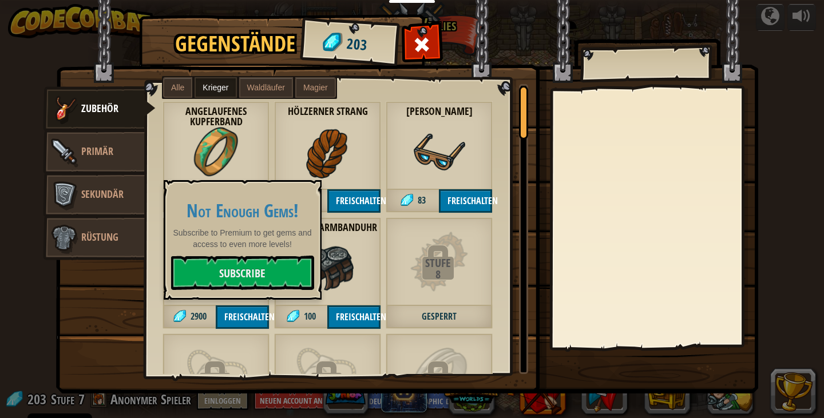
click at [358, 239] on div "Einfache Armbanduhr 100 Freischalten" at bounding box center [327, 273] width 107 height 112
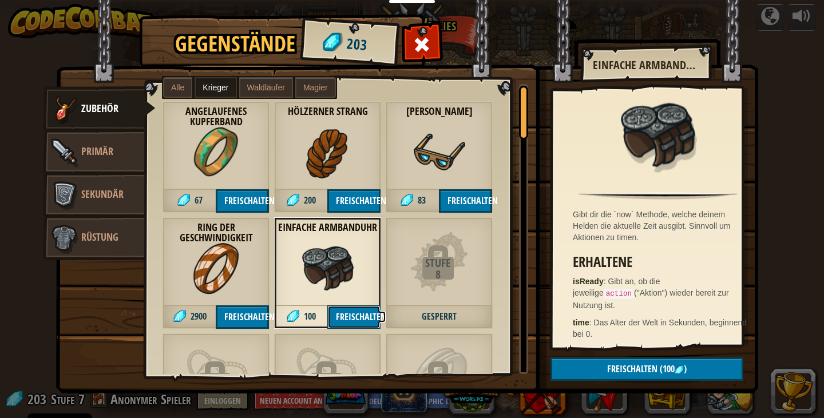
click at [344, 320] on button "Freischalten" at bounding box center [353, 317] width 53 height 23
click at [665, 364] on span "(100" at bounding box center [665, 369] width 17 height 13
click at [619, 361] on button "Bestätigen" at bounding box center [646, 369] width 193 height 23
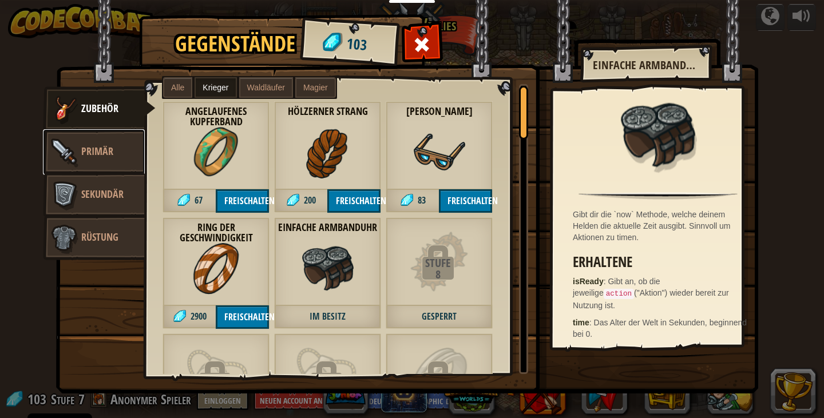
click at [99, 157] on span "Primär" at bounding box center [97, 151] width 32 height 14
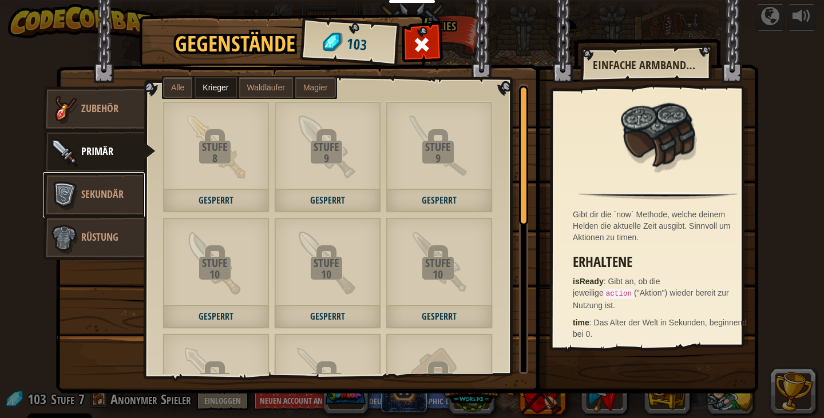
click at [102, 191] on span "Sekundär" at bounding box center [102, 194] width 42 height 14
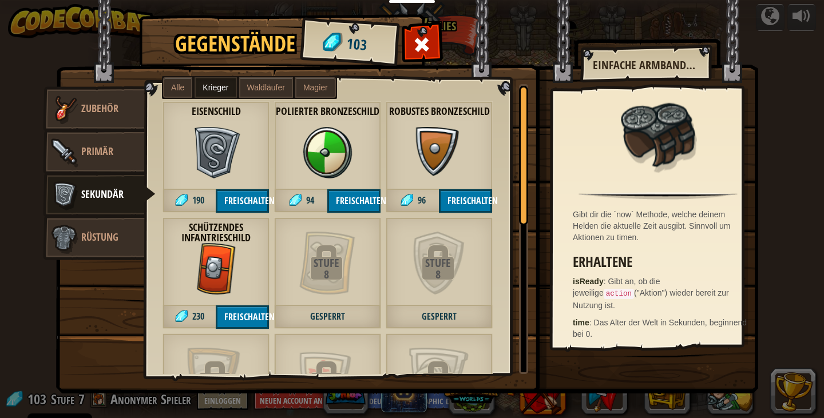
click at [248, 90] on span "Waldläufer" at bounding box center [266, 87] width 38 height 9
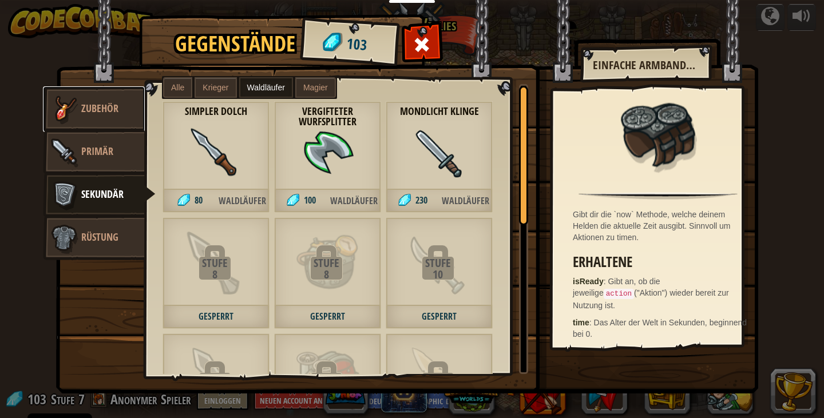
click at [128, 106] on link "Zubehör" at bounding box center [94, 109] width 102 height 46
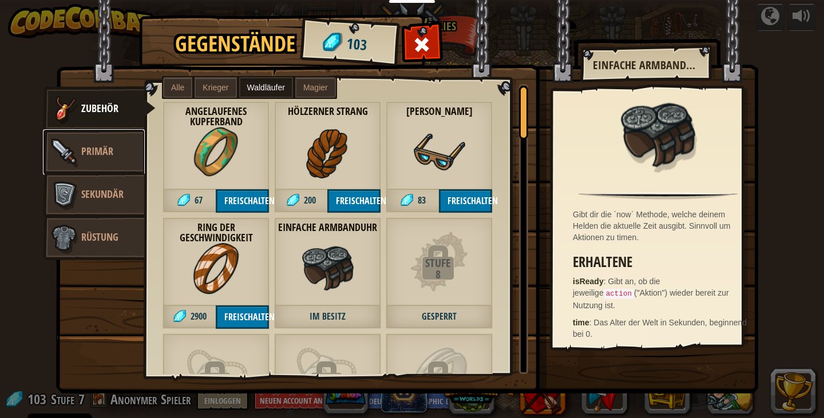
click at [105, 146] on span "Primär" at bounding box center [97, 151] width 32 height 14
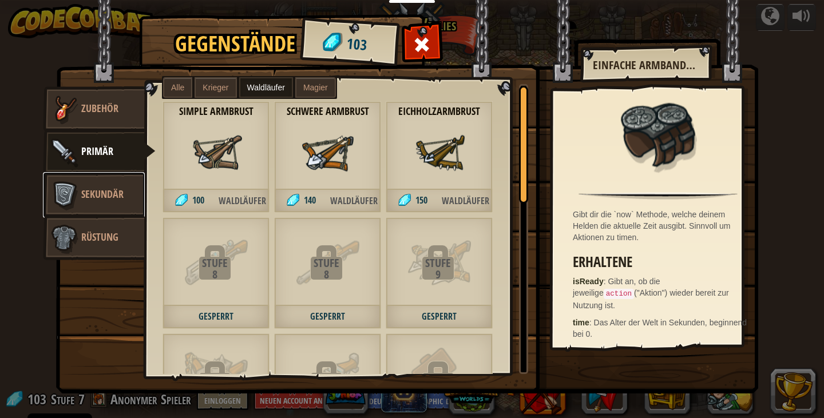
click at [76, 195] on img at bounding box center [64, 195] width 34 height 34
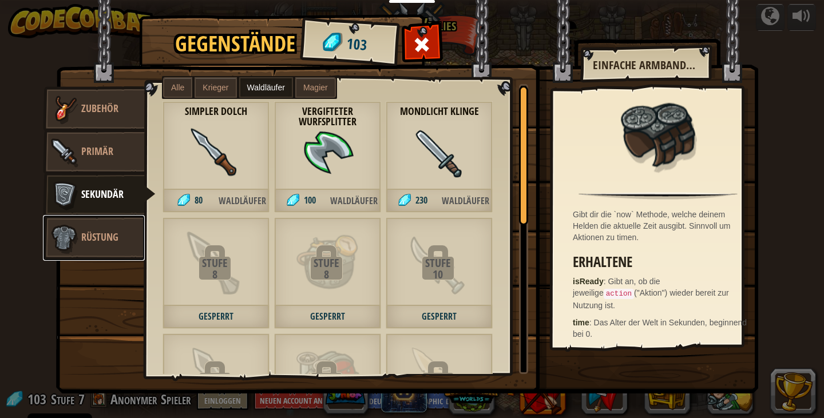
click at [98, 237] on span "Rüstung" at bounding box center [99, 237] width 37 height 14
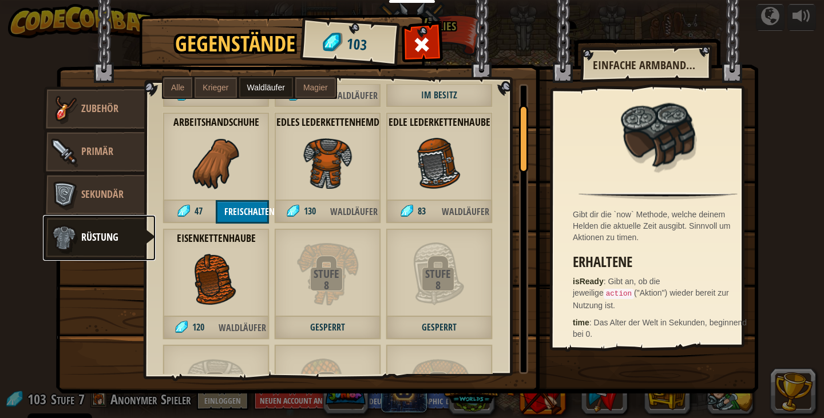
scroll to position [88, 0]
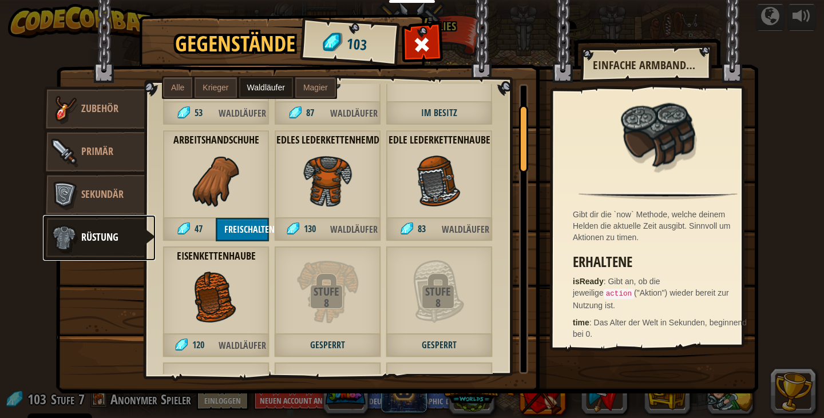
drag, startPoint x: 525, startPoint y: 133, endPoint x: 529, endPoint y: 151, distance: 18.2
click at [529, 18] on div "Gegenstände 103 Sonstiges Zubehör Primär Sekundär Rüstung Alle Krieger Waldläuf…" at bounding box center [412, 17] width 704 height 1
click at [181, 87] on span "Alle" at bounding box center [177, 87] width 13 height 9
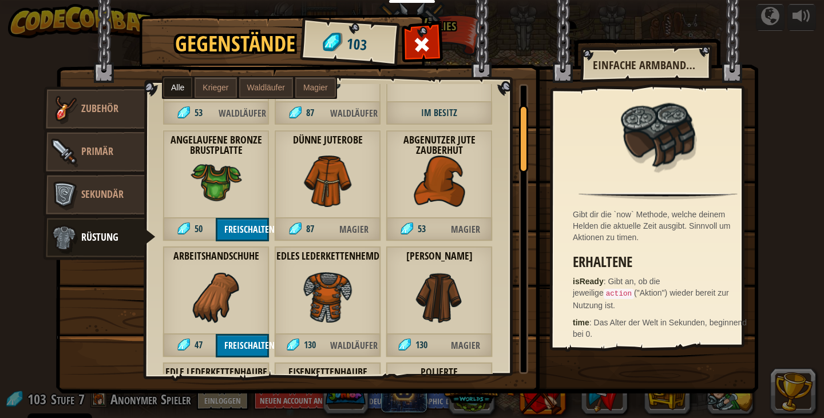
click at [217, 85] on span "Krieger" at bounding box center [216, 87] width 26 height 9
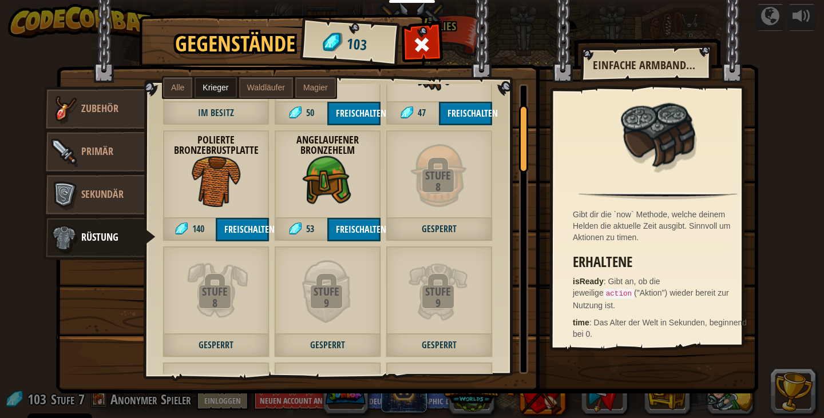
click at [274, 87] on span "Waldläufer" at bounding box center [266, 87] width 38 height 9
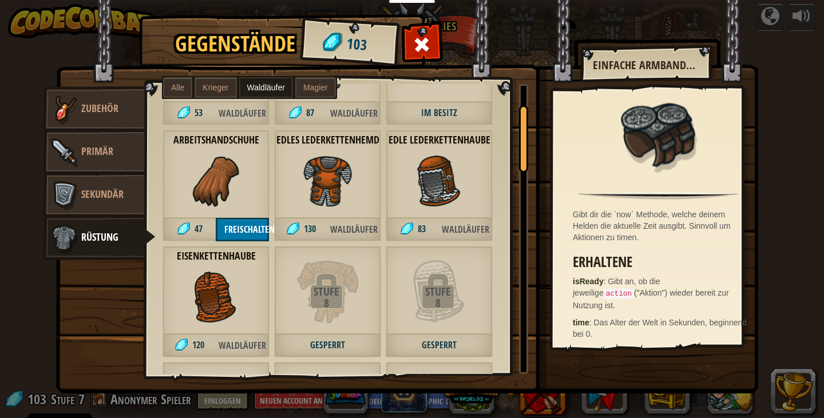
click at [316, 84] on span "Magier" at bounding box center [315, 87] width 25 height 9
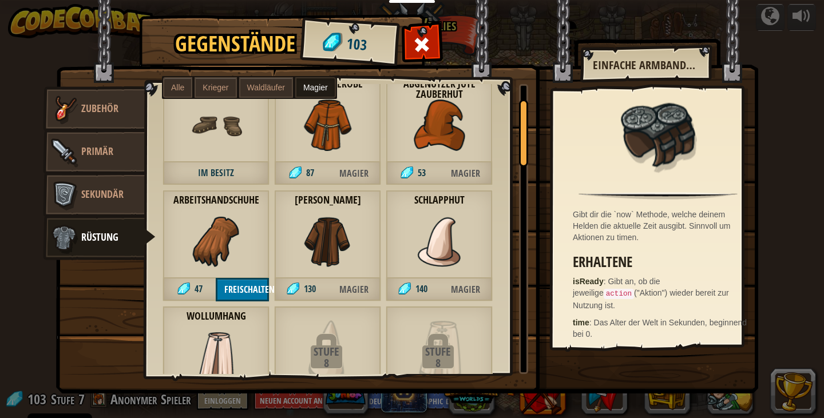
scroll to position [0, 0]
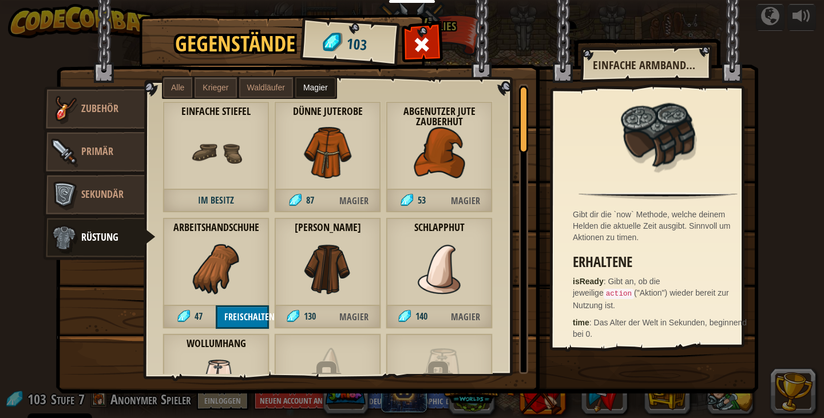
drag, startPoint x: 520, startPoint y: 129, endPoint x: 531, endPoint y: 78, distance: 52.1
click at [531, 18] on div "Gegenstände 103 Sonstiges Zubehör Primär Sekundär Rüstung Alle Krieger Waldläuf…" at bounding box center [412, 17] width 704 height 1
click at [114, 108] on span "Zubehör" at bounding box center [99, 108] width 37 height 14
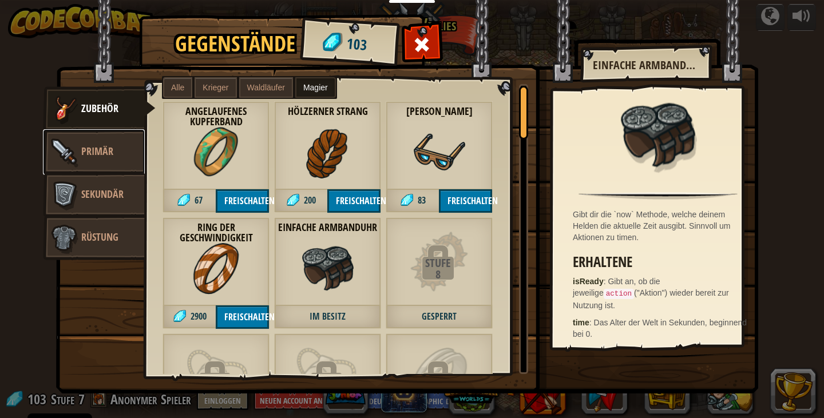
click at [81, 153] on img at bounding box center [64, 152] width 34 height 34
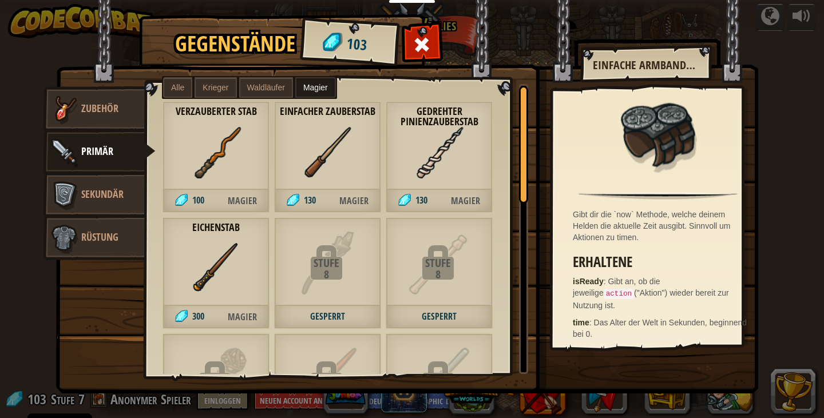
click at [466, 161] on div "gedrehter Pinienzauberstab 130 Magier" at bounding box center [439, 157] width 107 height 112
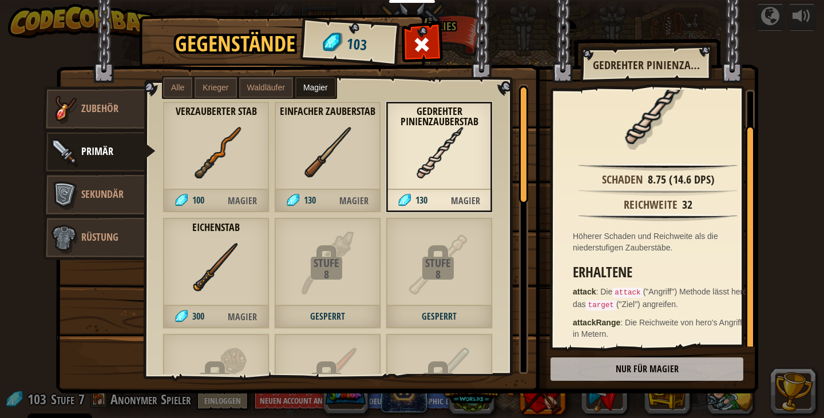
scroll to position [31, 0]
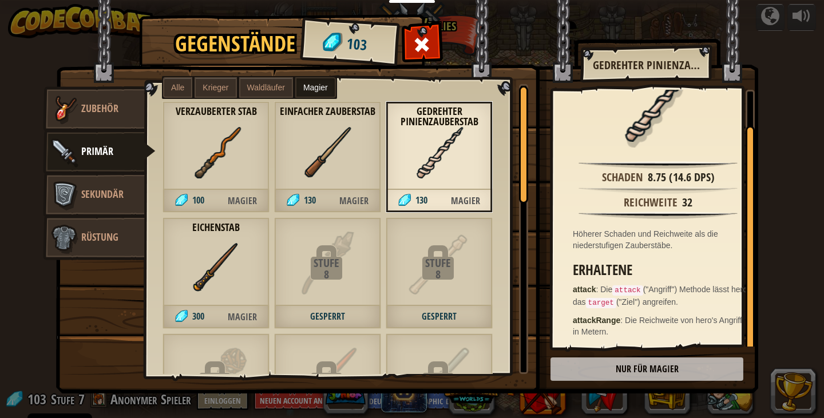
drag, startPoint x: 751, startPoint y: 256, endPoint x: 759, endPoint y: 324, distance: 69.2
click at [759, 324] on div "Gegenstände 103 Sonstiges Zubehör Primär Sekundär Rüstung Alle Krieger Waldläuf…" at bounding box center [412, 206] width 704 height 378
click at [104, 212] on link "Sekundär" at bounding box center [94, 195] width 102 height 46
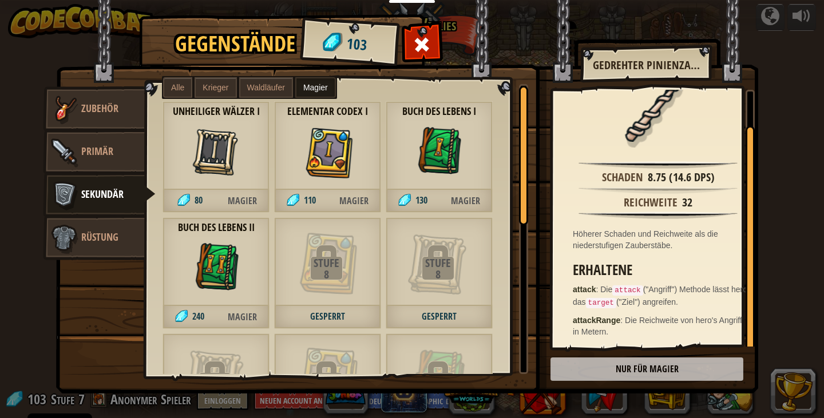
click at [316, 169] on img at bounding box center [327, 152] width 51 height 51
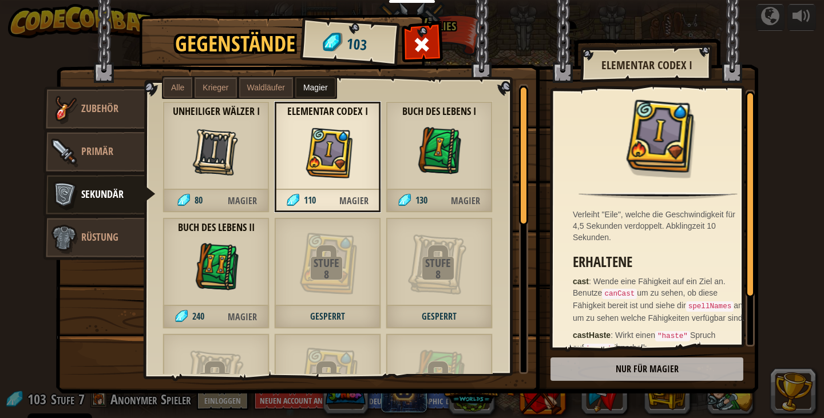
click at [316, 169] on img at bounding box center [327, 152] width 51 height 51
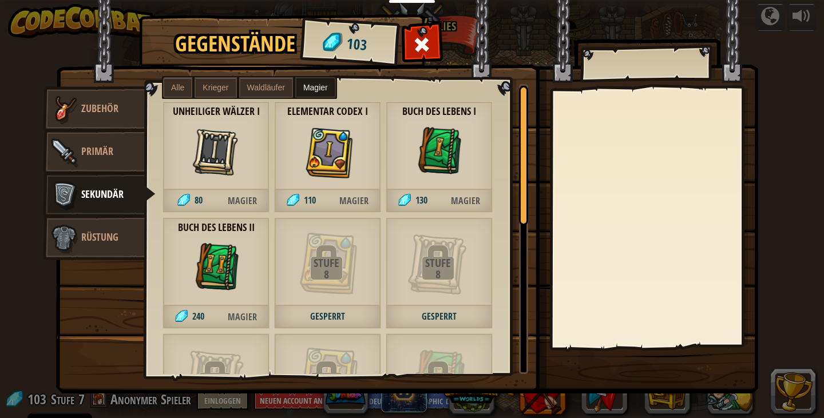
click at [316, 169] on img at bounding box center [327, 152] width 51 height 51
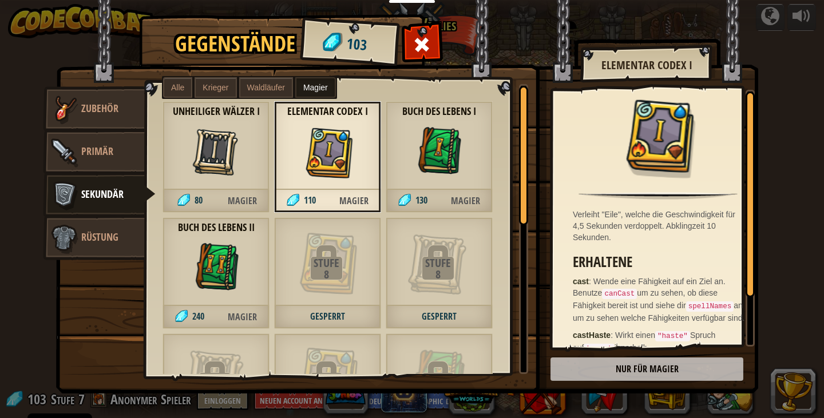
click at [359, 199] on span "Magier" at bounding box center [353, 200] width 53 height 23
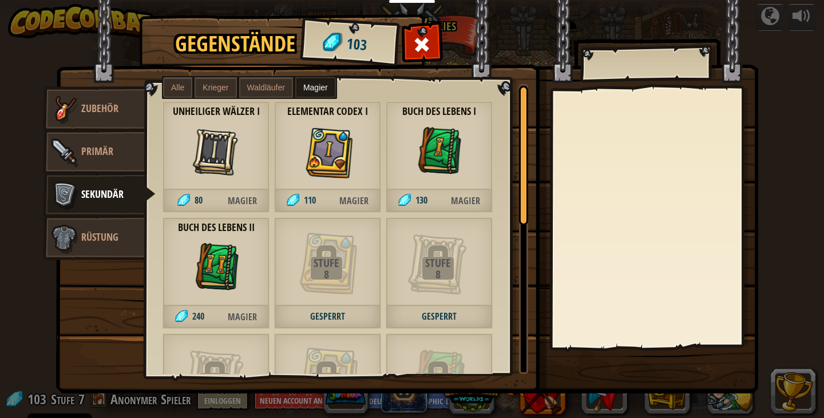
click at [351, 142] on img at bounding box center [327, 152] width 51 height 51
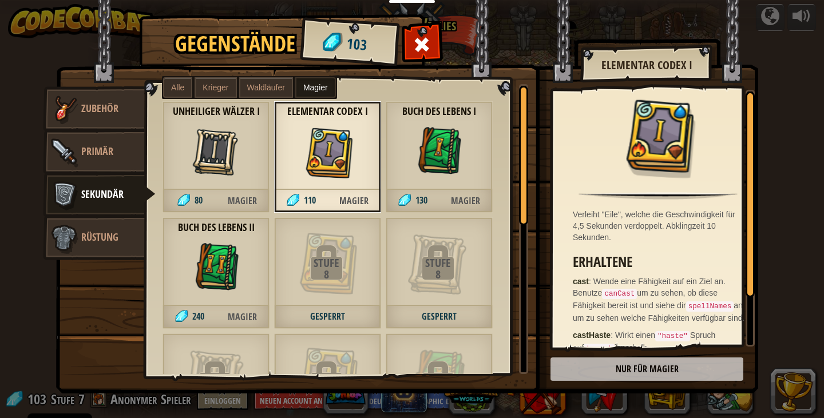
click at [667, 366] on img at bounding box center [407, 185] width 702 height 415
click at [425, 38] on span at bounding box center [422, 44] width 18 height 18
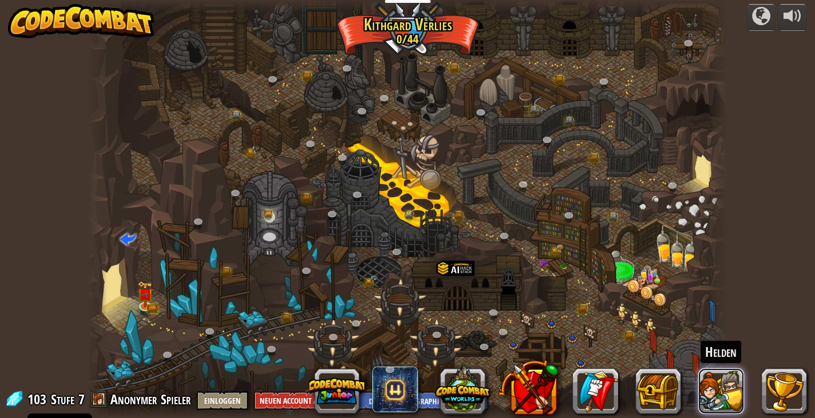
click at [719, 393] on button at bounding box center [722, 391] width 46 height 46
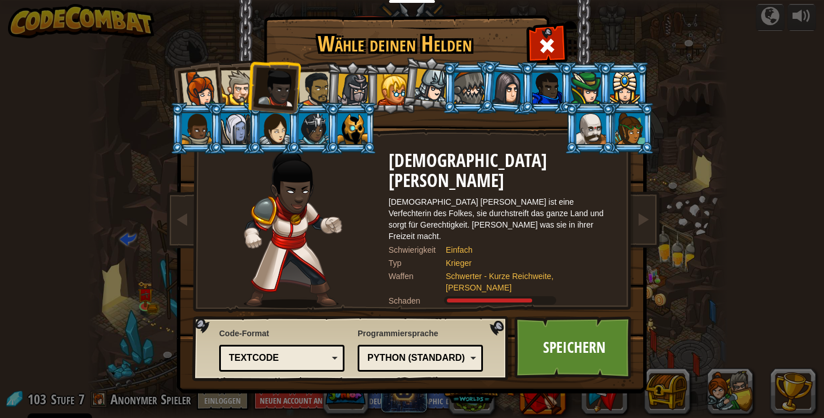
click at [397, 257] on div "Typ" at bounding box center [417, 262] width 57 height 11
click at [221, 77] on div at bounding box center [238, 87] width 35 height 35
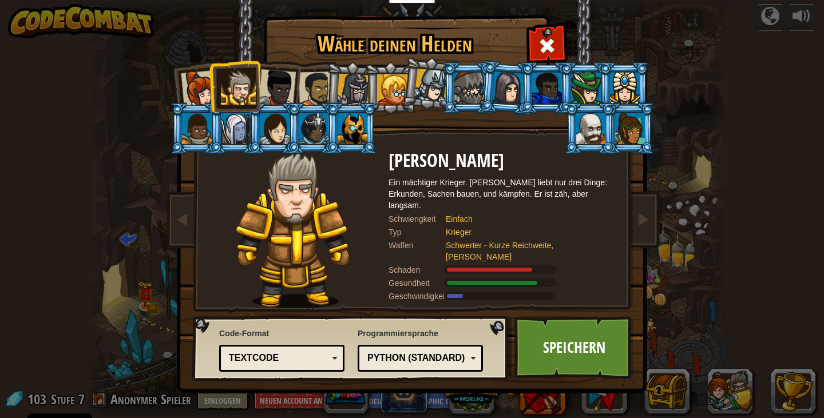
click at [191, 72] on li at bounding box center [196, 88] width 56 height 56
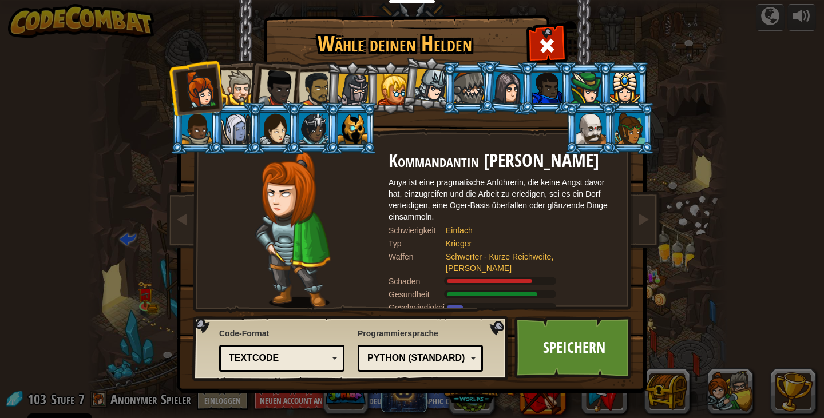
click at [322, 84] on div at bounding box center [316, 89] width 35 height 35
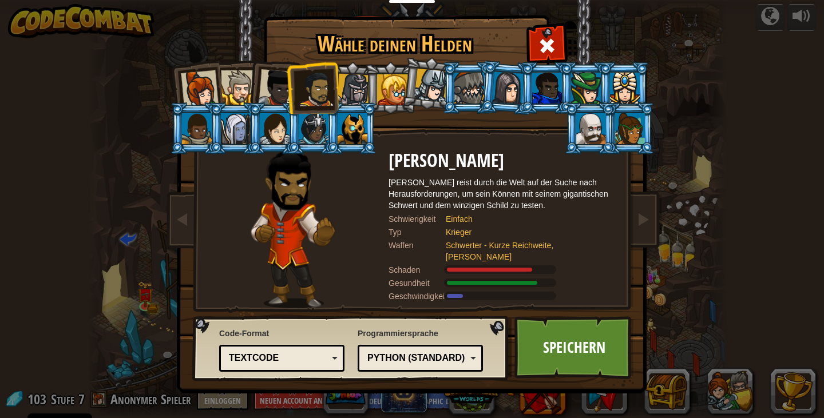
click at [343, 86] on div at bounding box center [353, 90] width 33 height 33
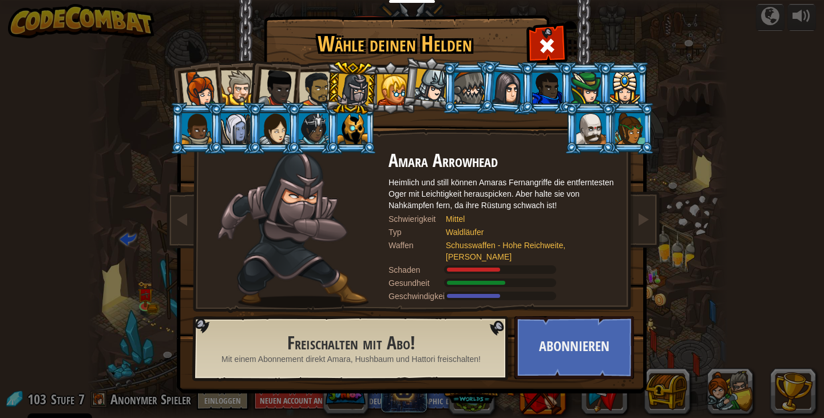
click at [388, 81] on div at bounding box center [392, 89] width 31 height 31
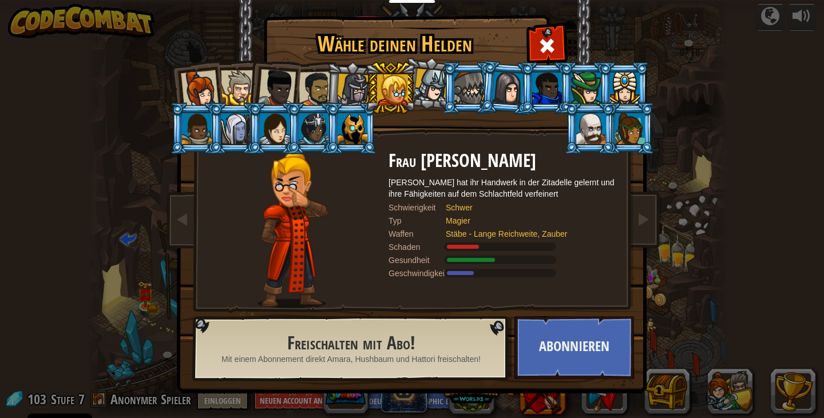
click at [442, 106] on li at bounding box center [467, 88] width 51 height 52
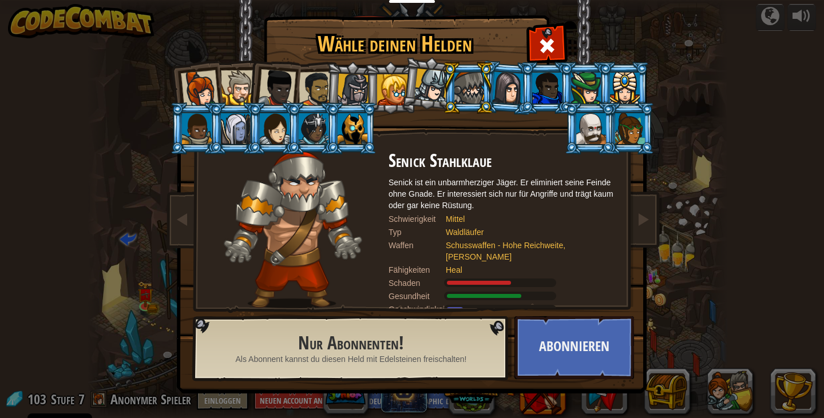
click at [431, 93] on div at bounding box center [431, 86] width 34 height 34
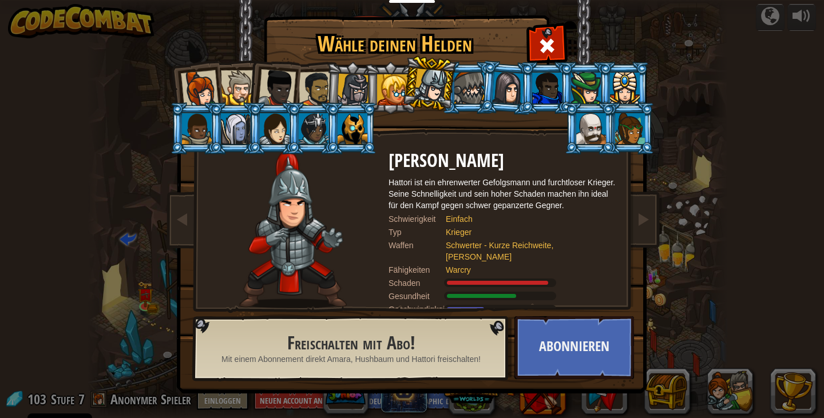
click at [392, 90] on div at bounding box center [392, 89] width 31 height 31
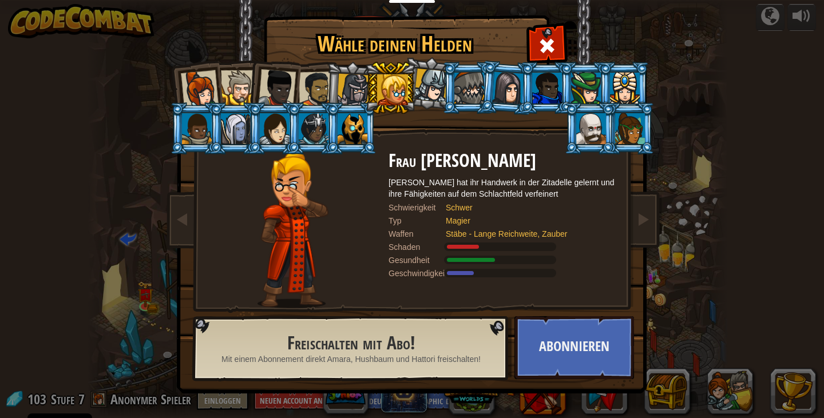
click at [426, 85] on div at bounding box center [431, 86] width 34 height 34
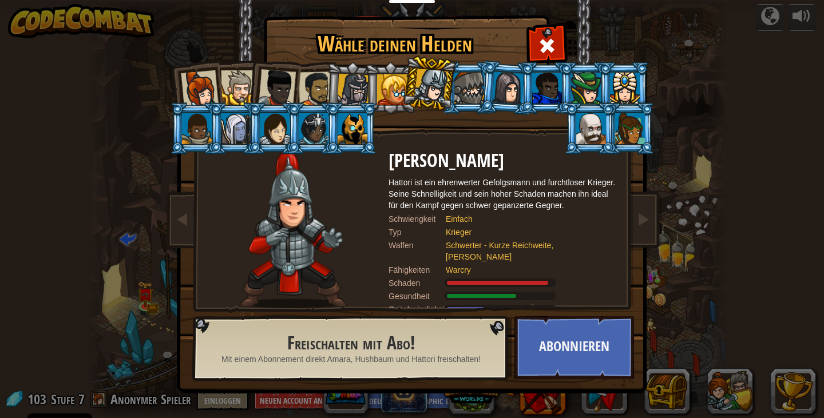
click at [311, 83] on div at bounding box center [316, 89] width 35 height 35
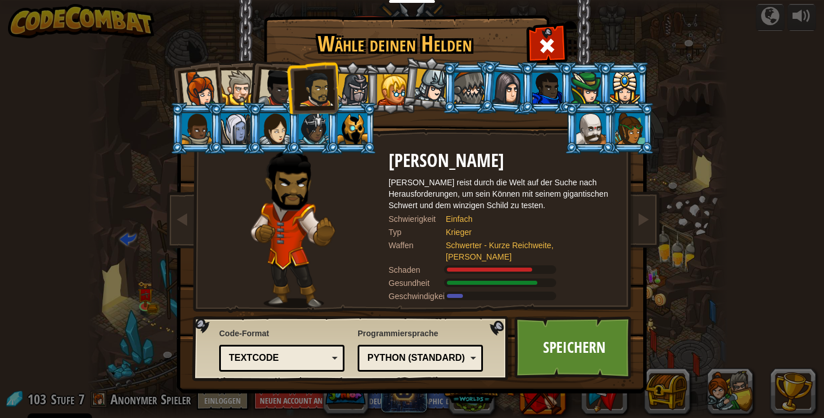
click at [394, 84] on div at bounding box center [392, 89] width 31 height 31
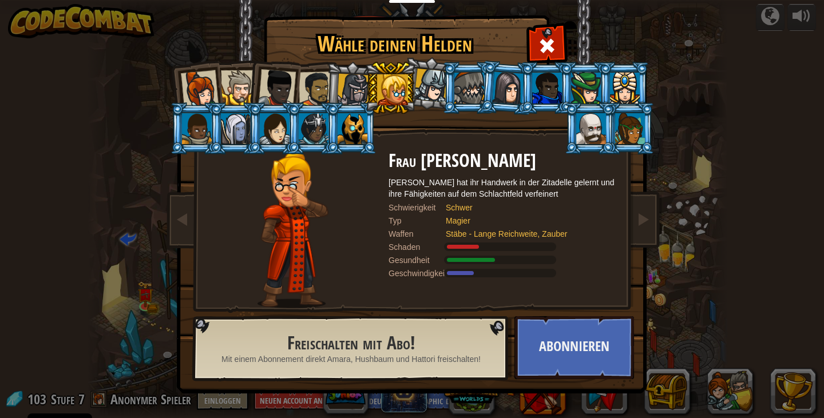
click at [439, 81] on div at bounding box center [431, 86] width 34 height 34
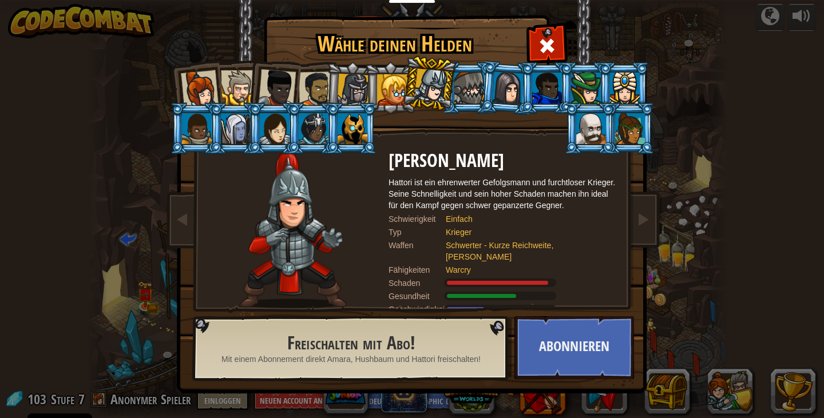
click at [381, 88] on div at bounding box center [392, 89] width 31 height 31
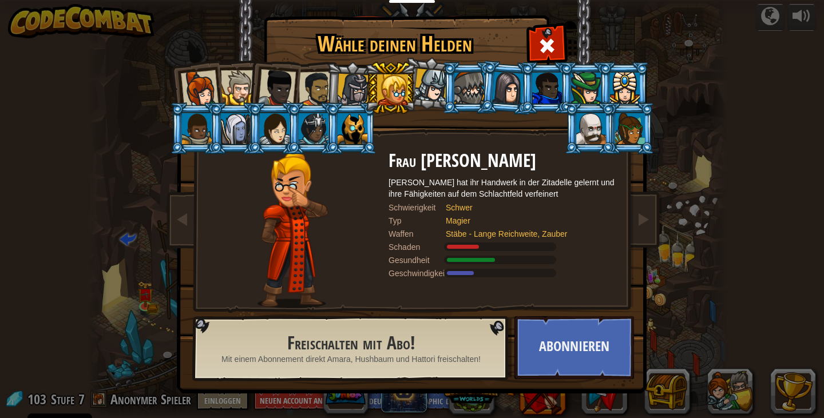
click at [480, 243] on div at bounding box center [500, 247] width 112 height 9
click at [460, 222] on div "Magier" at bounding box center [526, 220] width 160 height 11
click at [456, 241] on div at bounding box center [526, 245] width 160 height 9
click at [457, 244] on div at bounding box center [500, 247] width 112 height 9
click at [461, 261] on div at bounding box center [471, 260] width 48 height 4
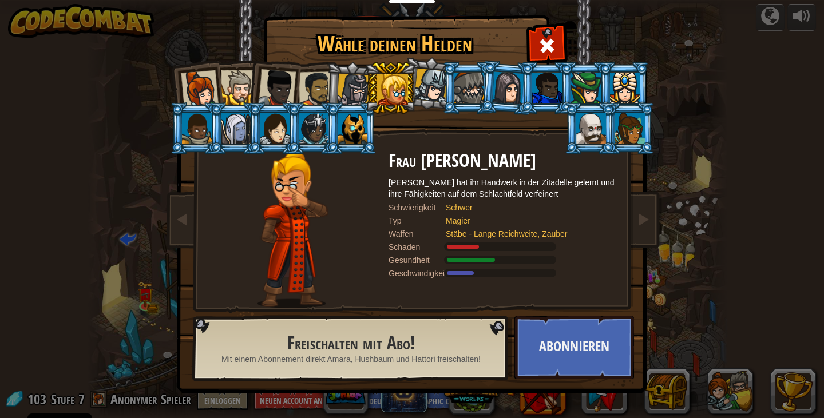
click at [459, 273] on div at bounding box center [460, 273] width 27 height 4
click at [275, 124] on div at bounding box center [275, 128] width 30 height 31
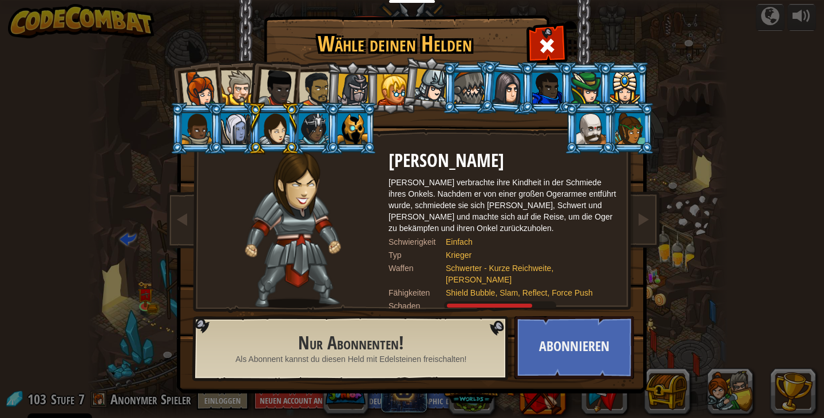
click at [638, 136] on div at bounding box center [630, 128] width 30 height 31
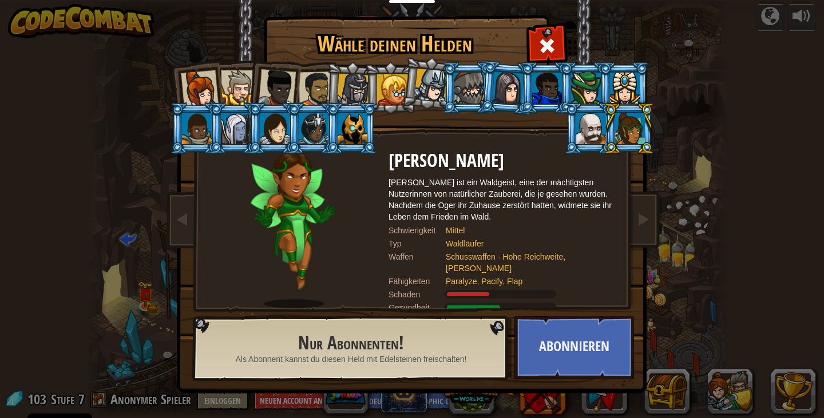
click at [510, 86] on div at bounding box center [508, 88] width 32 height 33
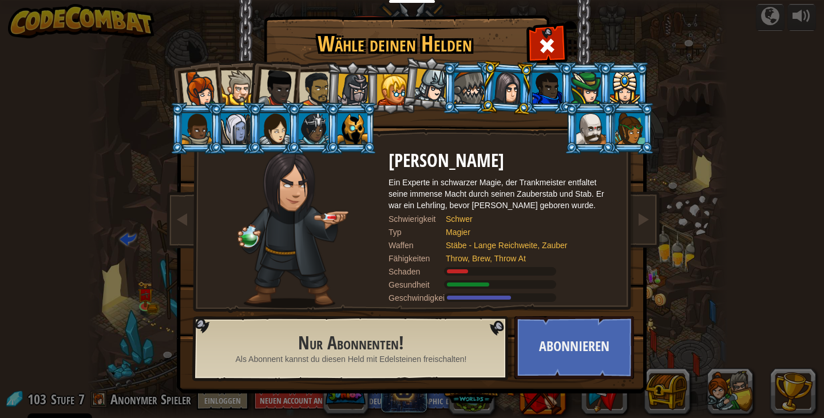
click at [541, 87] on div at bounding box center [547, 88] width 30 height 31
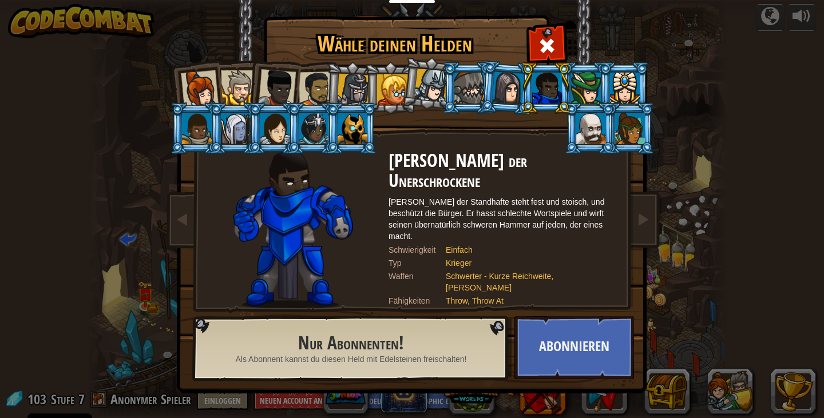
click at [580, 89] on div at bounding box center [586, 88] width 30 height 31
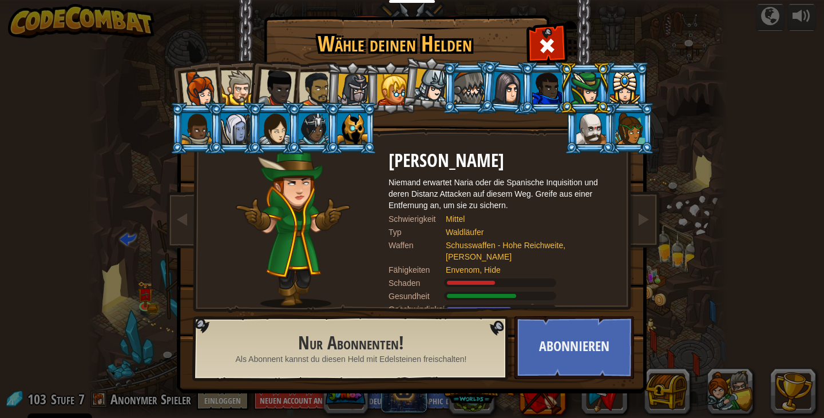
click at [619, 86] on div at bounding box center [625, 88] width 30 height 31
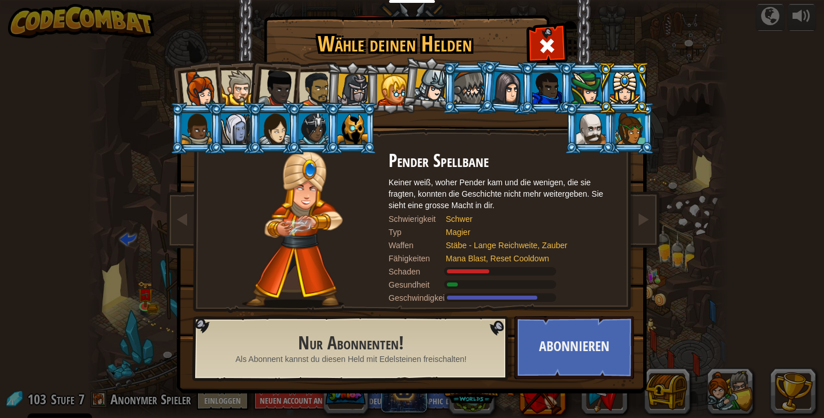
click at [293, 82] on div at bounding box center [277, 88] width 38 height 38
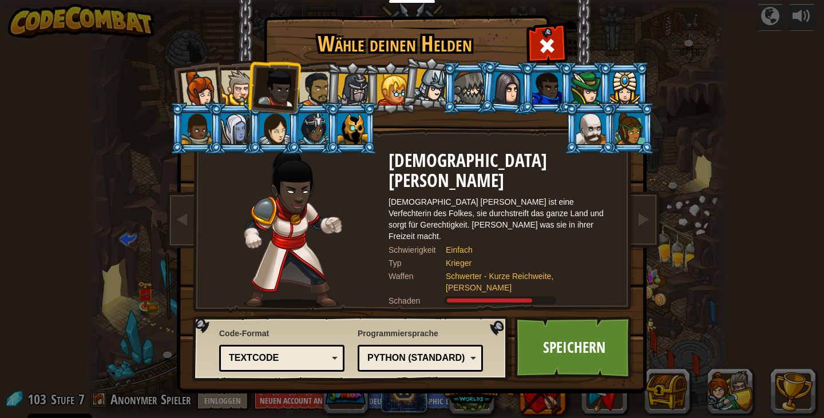
click at [315, 87] on div at bounding box center [316, 89] width 35 height 35
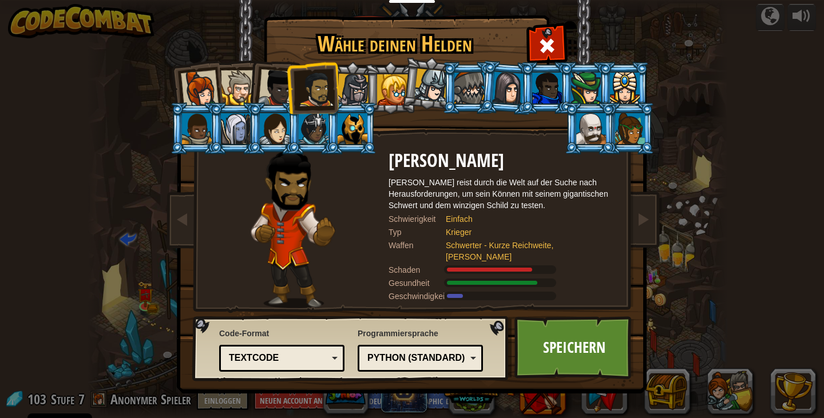
click at [271, 84] on div at bounding box center [277, 88] width 38 height 38
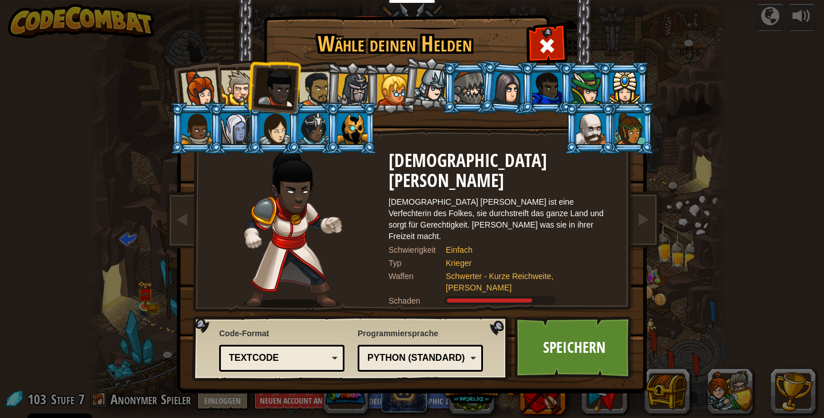
click at [331, 96] on li at bounding box center [351, 88] width 54 height 55
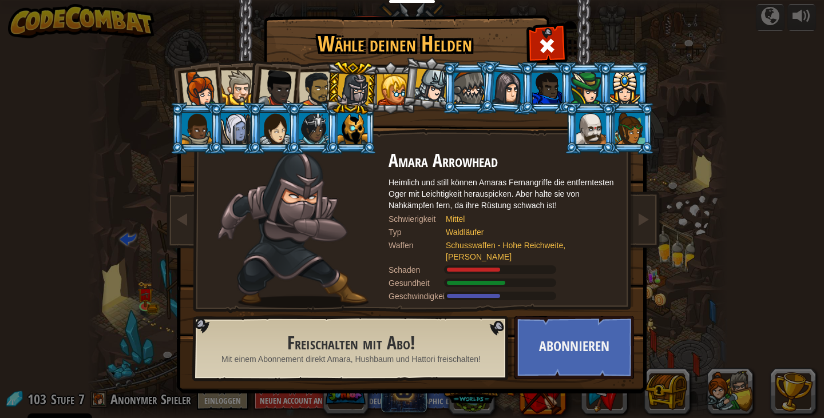
click at [314, 90] on div at bounding box center [316, 89] width 35 height 35
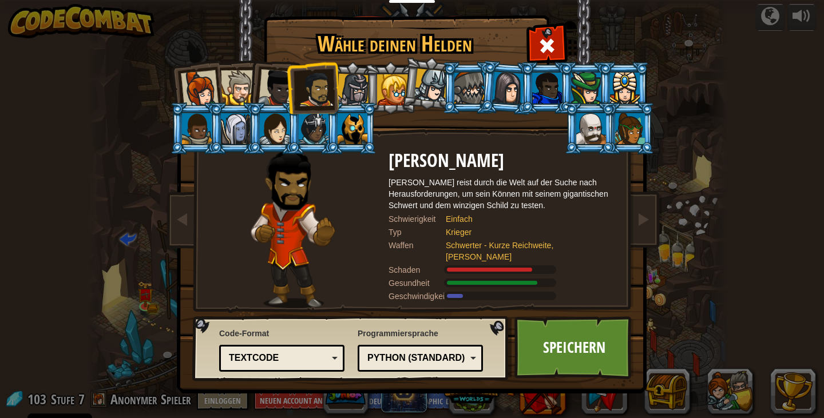
click at [274, 81] on div at bounding box center [277, 88] width 38 height 38
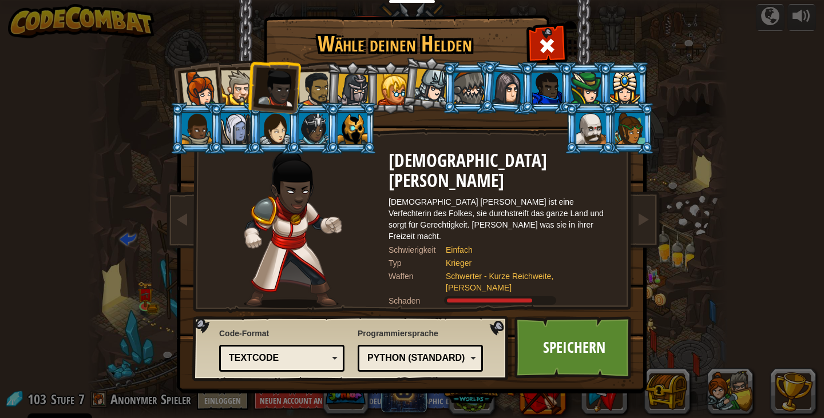
click at [317, 89] on div at bounding box center [316, 89] width 35 height 35
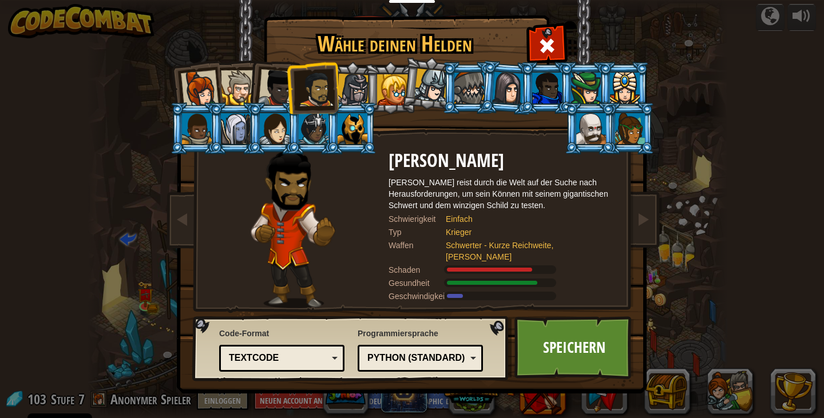
click at [282, 87] on div at bounding box center [277, 88] width 38 height 38
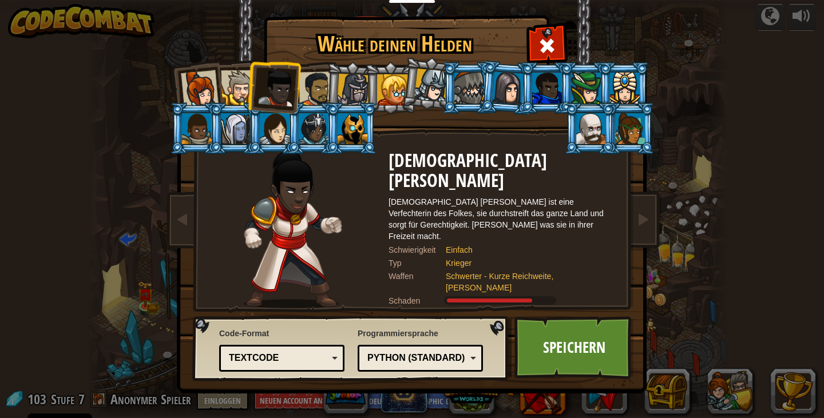
click at [308, 85] on div at bounding box center [316, 89] width 35 height 35
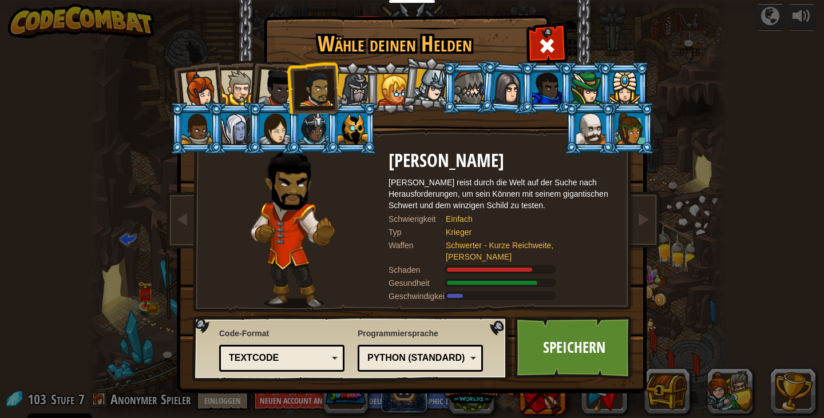
click at [274, 87] on div at bounding box center [277, 88] width 38 height 38
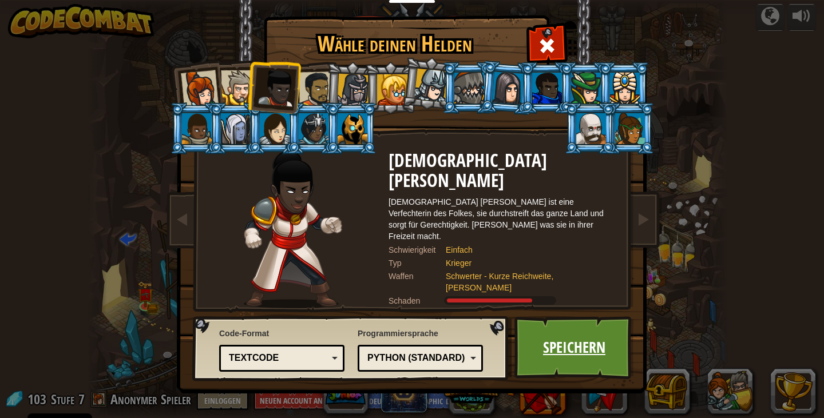
click at [565, 356] on link "Speichern" at bounding box center [574, 347] width 120 height 63
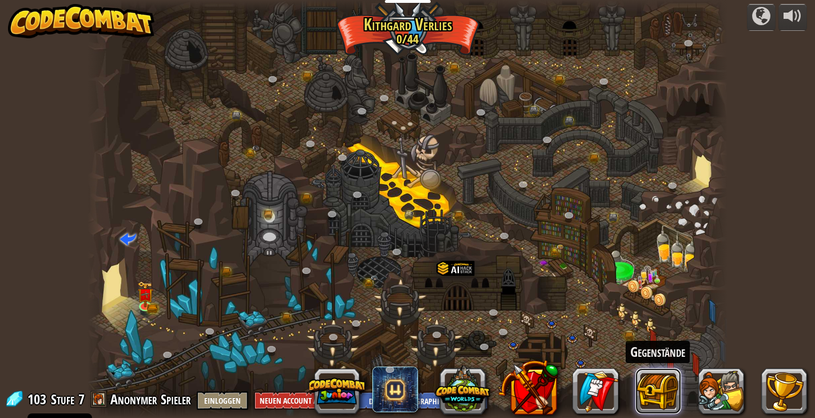
click at [657, 394] on button at bounding box center [659, 391] width 46 height 46
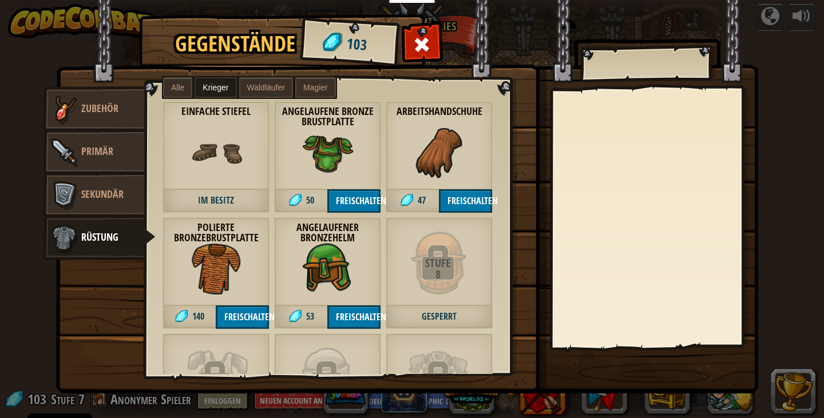
click at [352, 40] on span "103" at bounding box center [357, 44] width 22 height 22
click at [251, 81] on label "Waldläufer" at bounding box center [266, 87] width 54 height 21
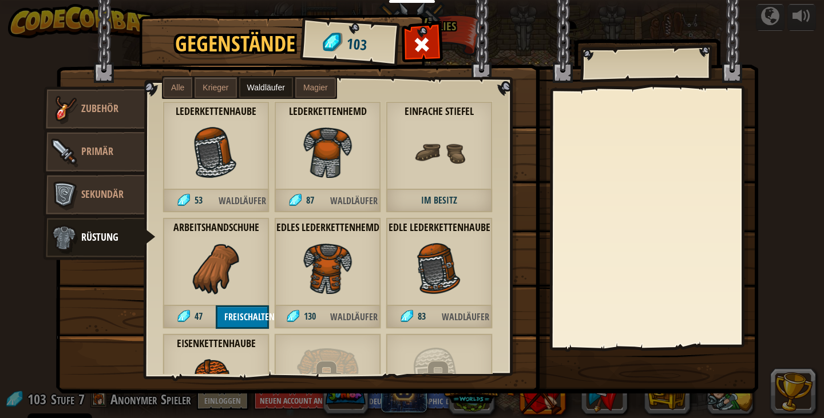
click at [310, 80] on label "Magier" at bounding box center [315, 87] width 41 height 21
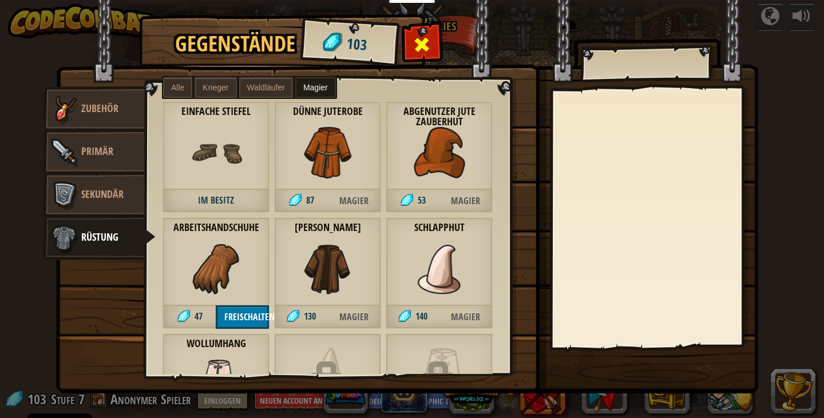
click at [426, 39] on span at bounding box center [422, 44] width 18 height 18
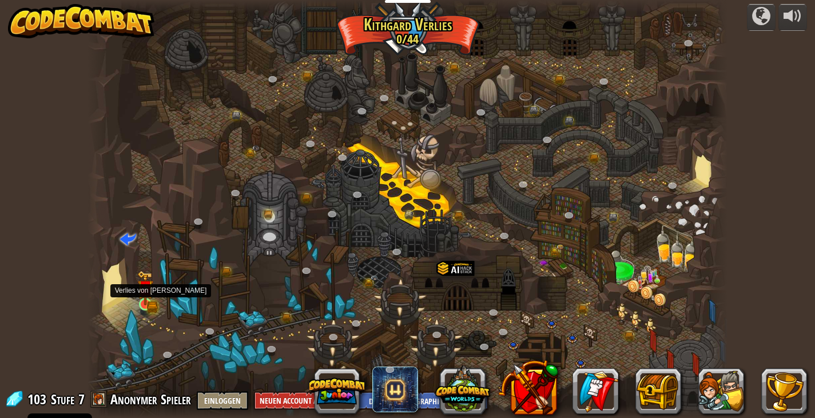
click at [153, 299] on img at bounding box center [145, 288] width 16 height 35
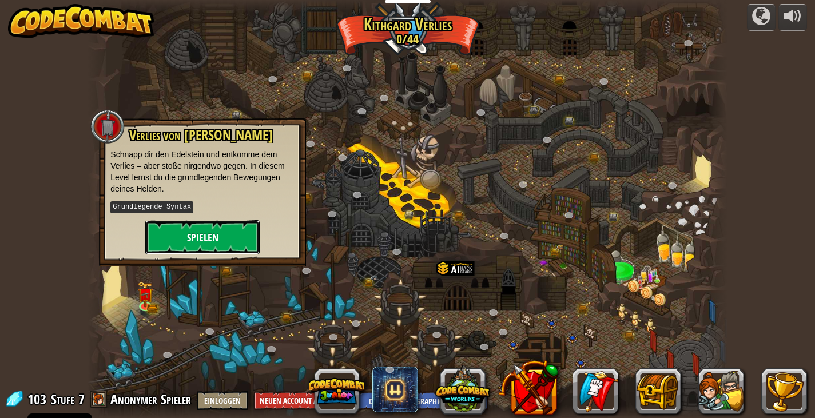
click at [176, 237] on button "Spielen" at bounding box center [202, 237] width 114 height 34
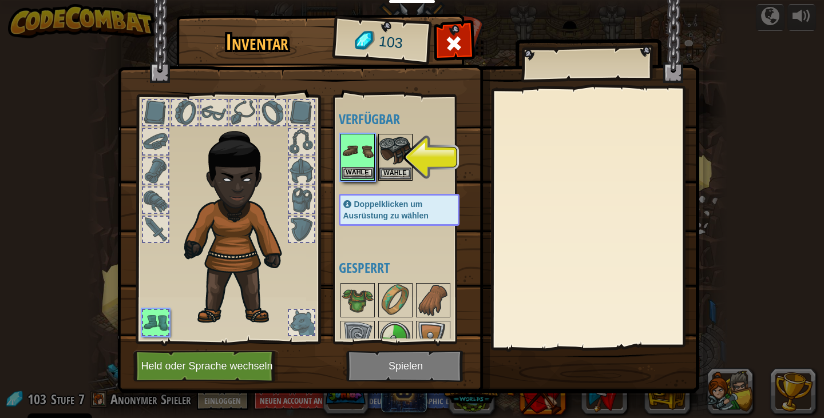
click at [356, 164] on img at bounding box center [358, 151] width 32 height 32
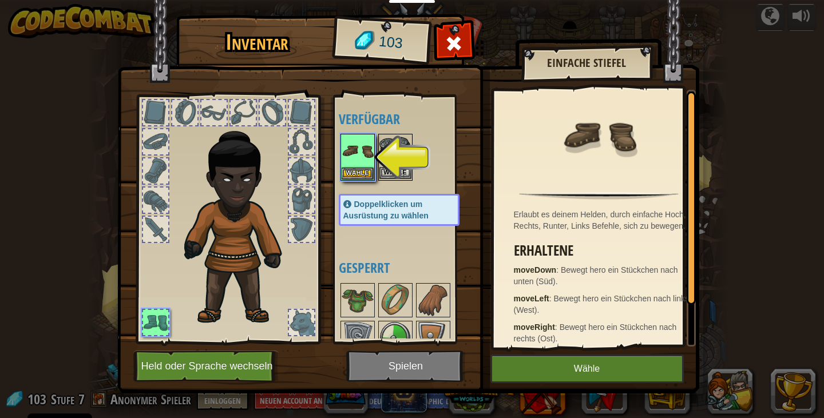
click at [399, 165] on img at bounding box center [395, 151] width 32 height 32
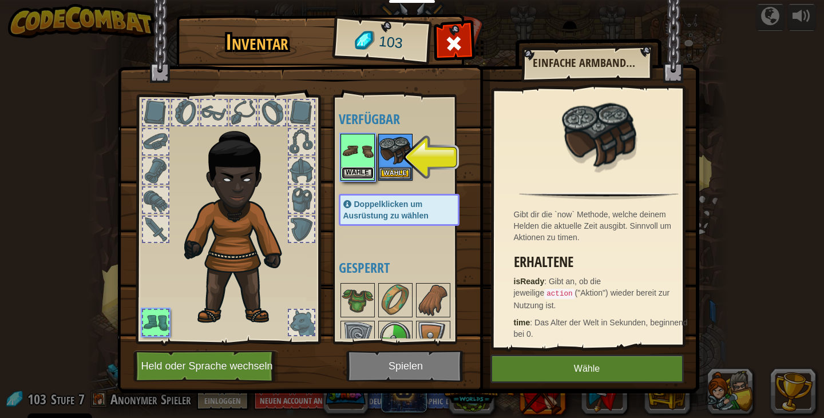
click at [359, 170] on button "Wähle" at bounding box center [358, 173] width 32 height 12
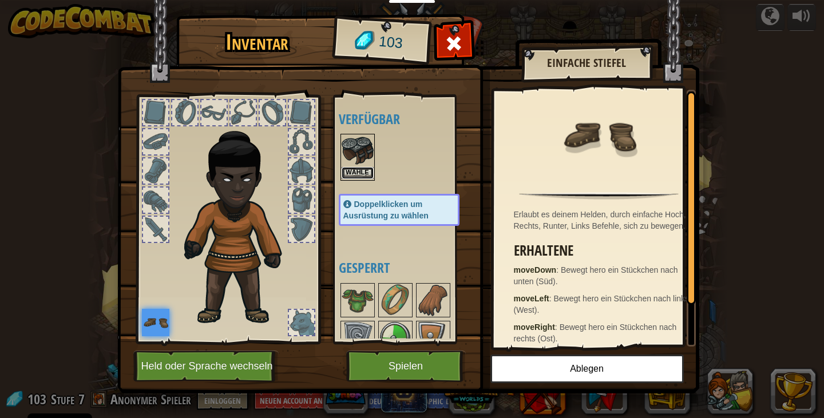
click at [351, 175] on button "Wähle" at bounding box center [358, 173] width 32 height 12
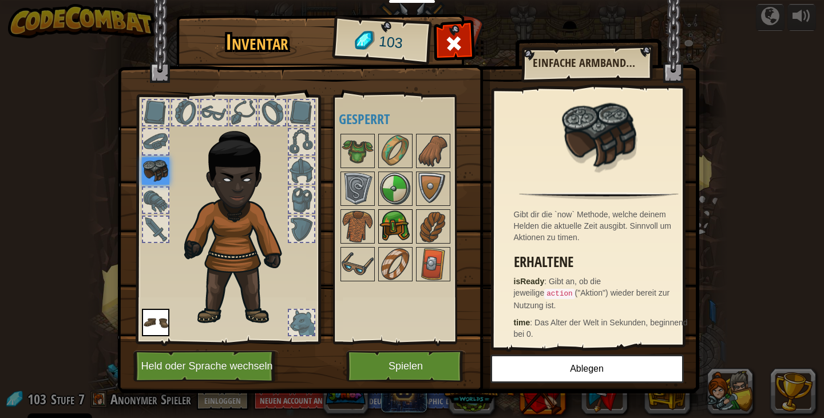
click at [397, 216] on img at bounding box center [395, 227] width 32 height 32
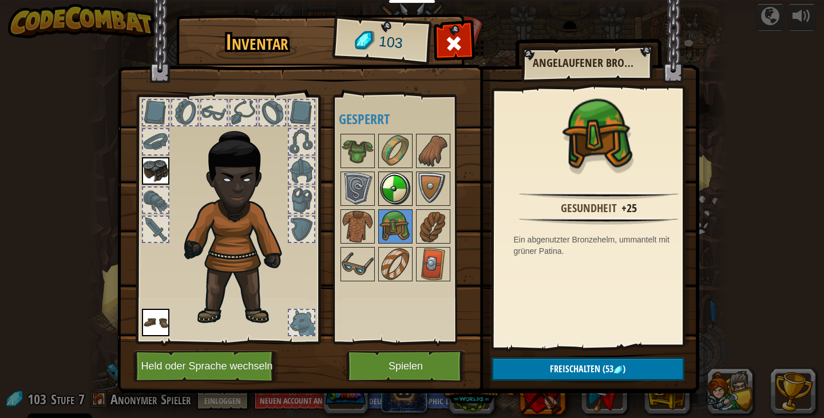
click at [387, 187] on img at bounding box center [395, 189] width 32 height 32
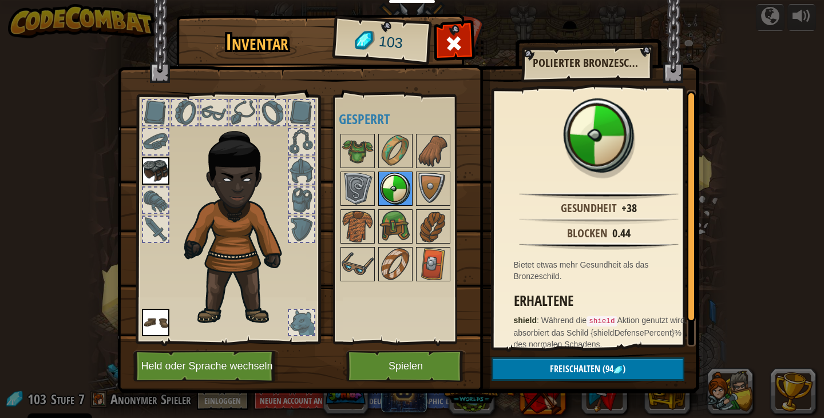
click at [387, 187] on img at bounding box center [395, 189] width 32 height 32
click at [358, 175] on img at bounding box center [358, 189] width 32 height 32
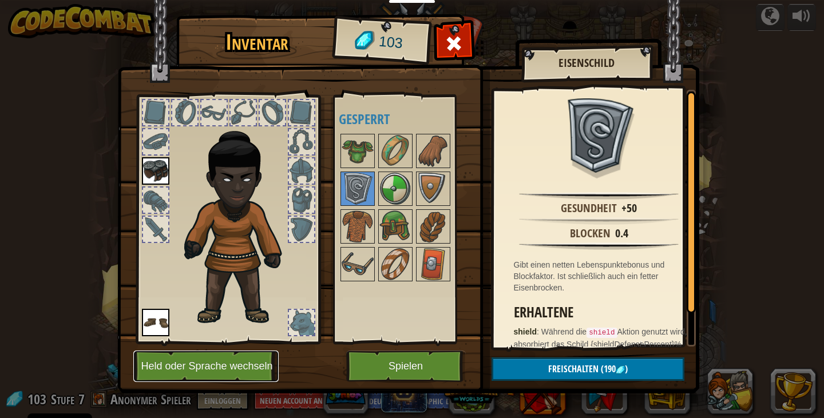
click at [244, 364] on button "Held oder Sprache wechseln" at bounding box center [205, 366] width 145 height 31
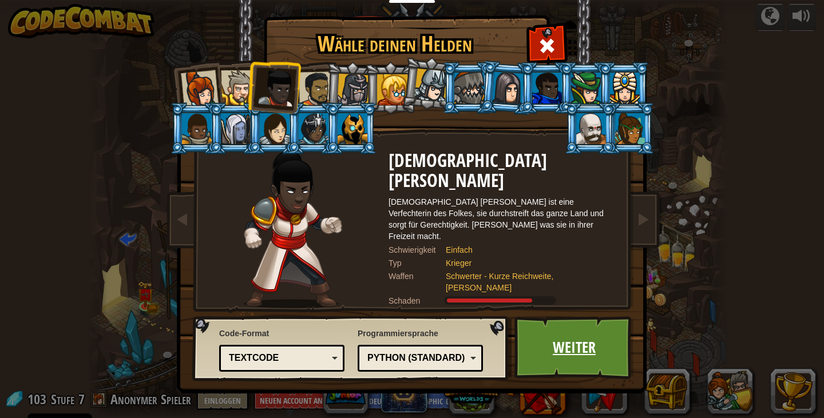
click at [550, 347] on link "Weiter" at bounding box center [574, 347] width 120 height 63
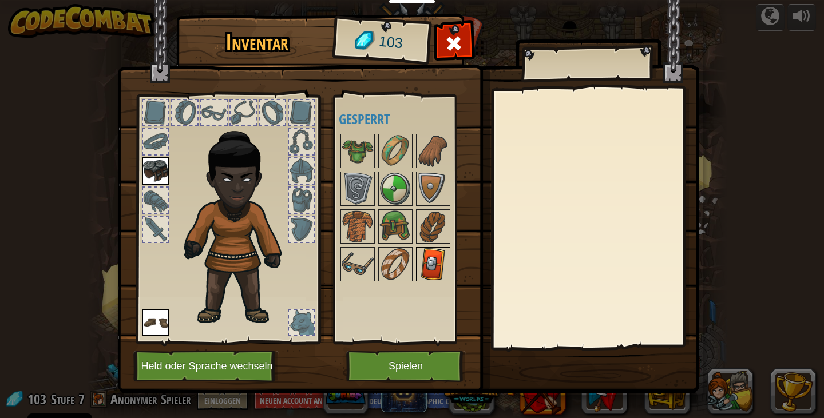
click at [426, 270] on img at bounding box center [433, 264] width 32 height 32
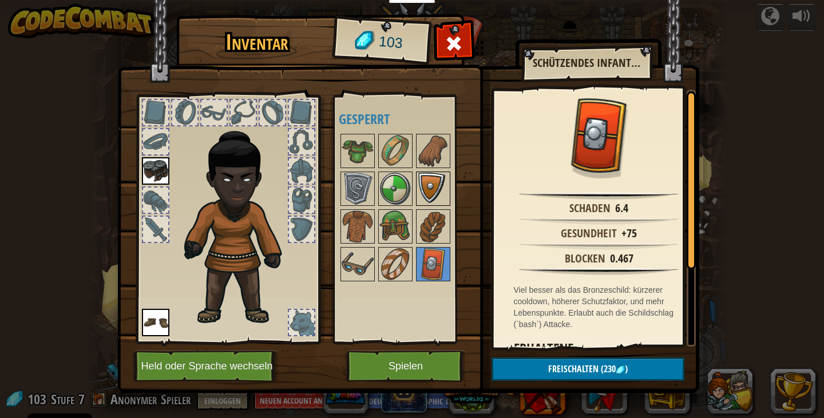
click at [437, 179] on img at bounding box center [433, 189] width 32 height 32
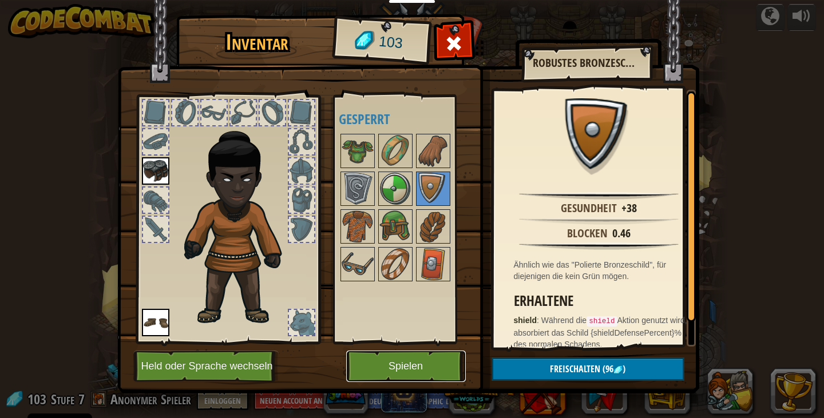
click at [377, 363] on button "Spielen" at bounding box center [406, 366] width 120 height 31
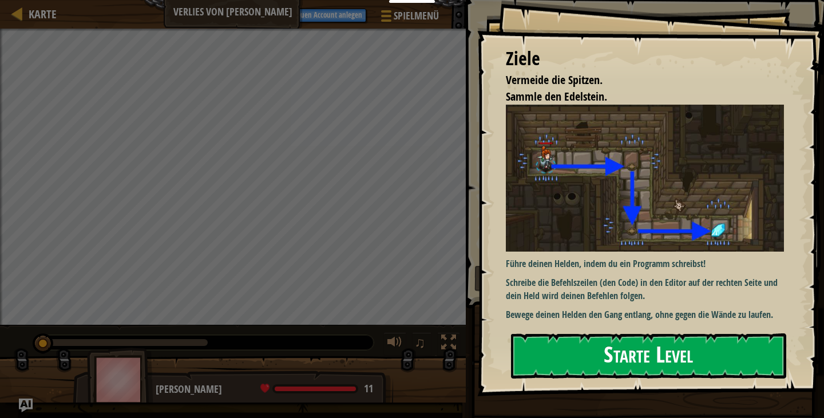
click at [686, 358] on button "Starte Level" at bounding box center [648, 356] width 275 height 45
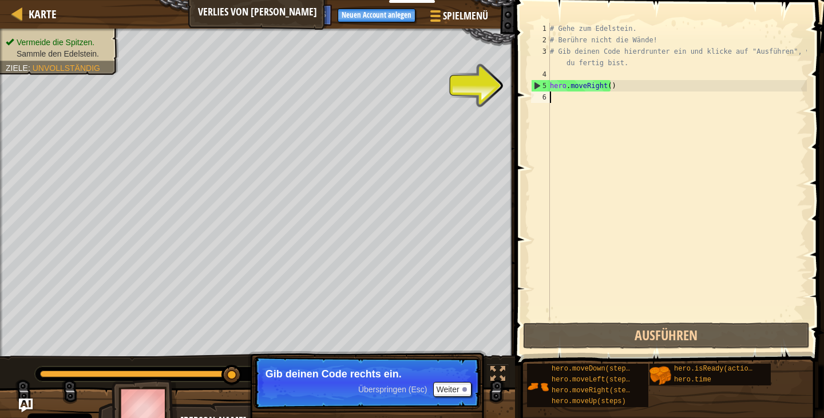
type textarea "h"
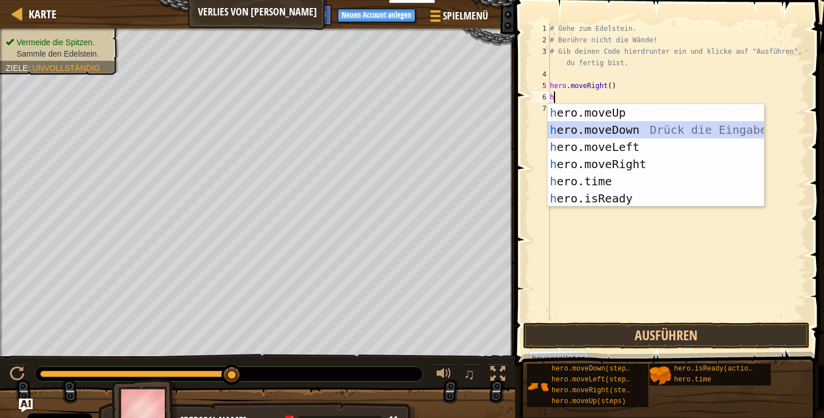
click at [578, 133] on div "h ero.moveUp Drück die Eingabetaste h ero.moveDown Drück die Eingabetaste h ero…" at bounding box center [656, 172] width 216 height 137
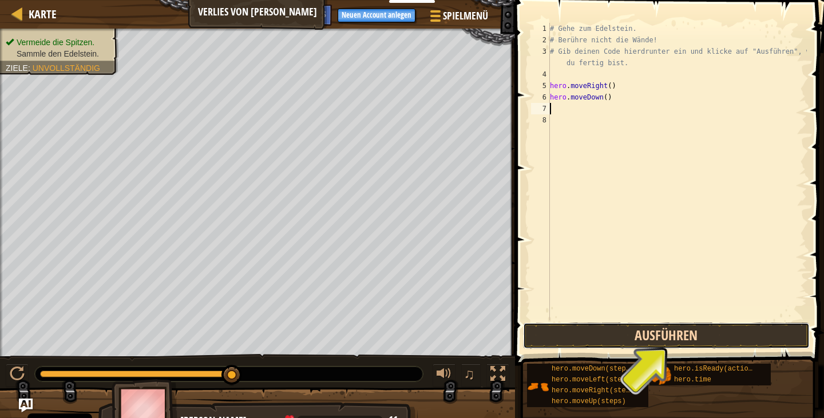
click at [672, 338] on button "Ausführen" at bounding box center [666, 336] width 287 height 26
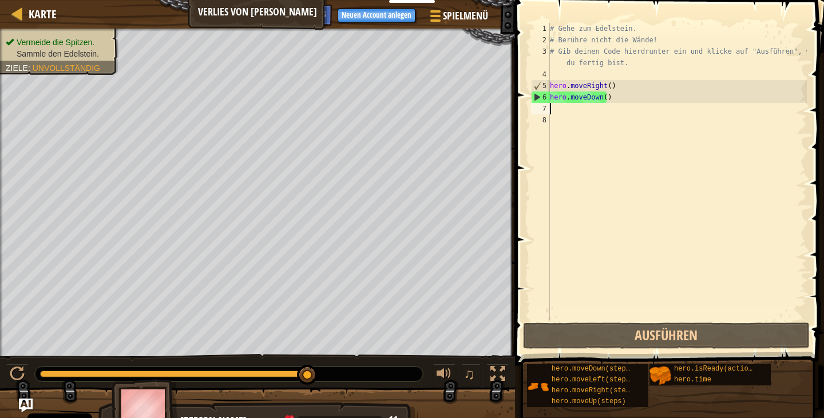
type textarea "h"
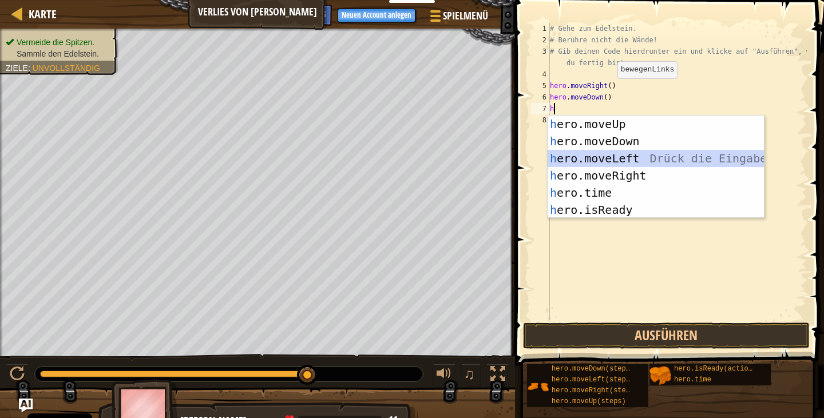
click at [603, 158] on div "h ero.moveUp Drück die Eingabetaste h ero.moveDown Drück die Eingabetaste h ero…" at bounding box center [656, 184] width 216 height 137
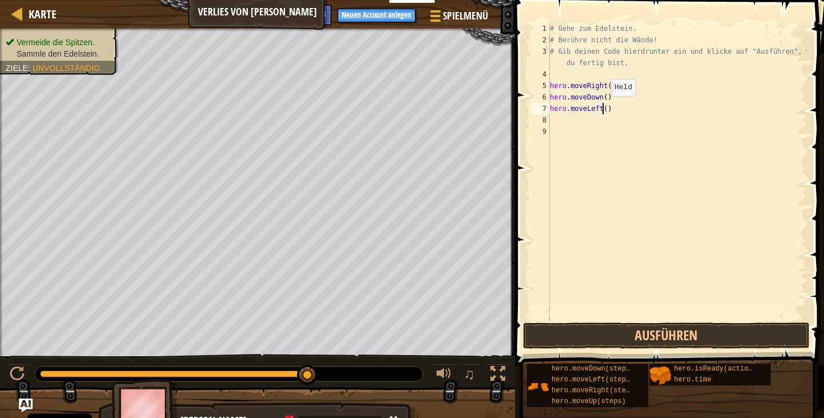
click at [601, 107] on div "# Gehe zum Edelstein. # Berühre nicht die Wände! # Gib deinen Code hierdrunter …" at bounding box center [677, 183] width 259 height 320
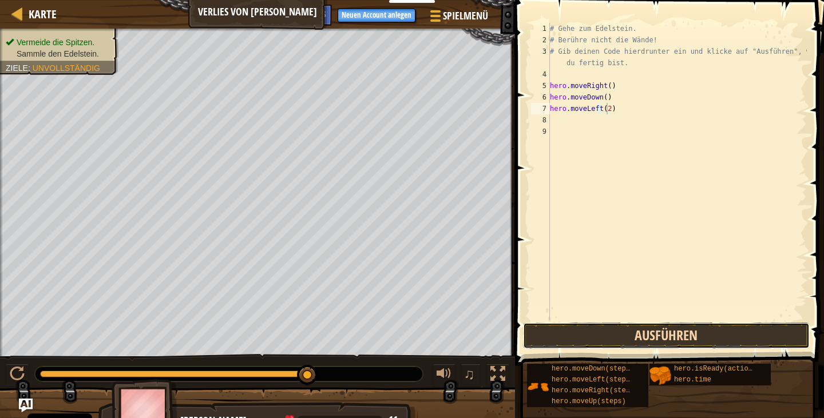
click at [653, 328] on button "Ausführen" at bounding box center [666, 336] width 287 height 26
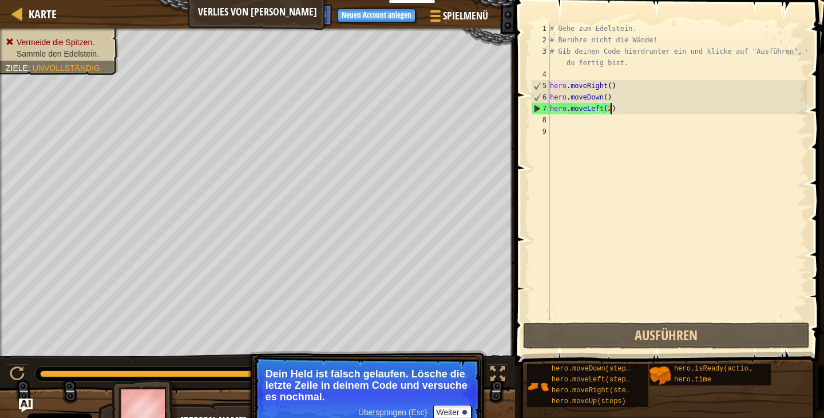
click at [624, 110] on div "# Gehe zum Edelstein. # Berühre nicht die Wände! # Gib deinen Code hierdrunter …" at bounding box center [677, 183] width 259 height 320
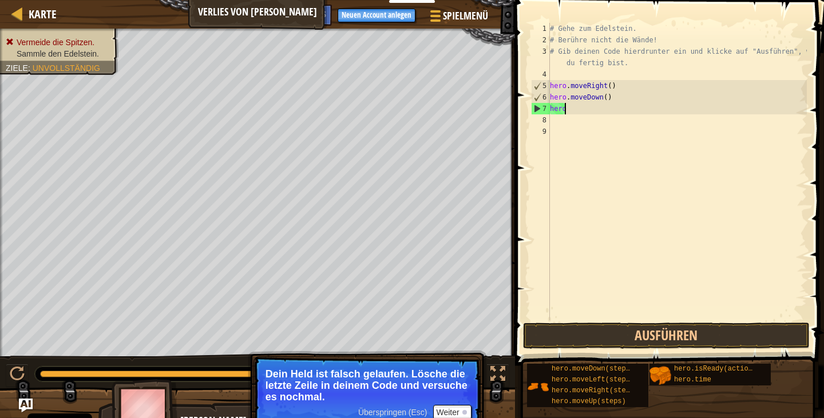
scroll to position [5, 0]
type textarea "h"
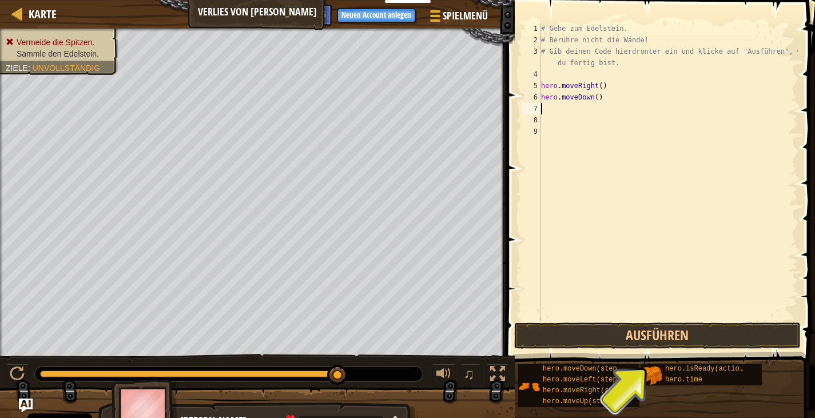
type textarea "h"
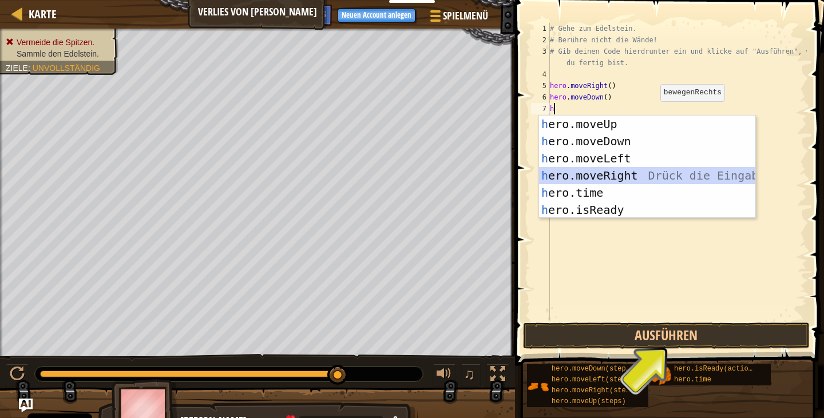
click at [605, 174] on div "h ero.moveUp Drück die Eingabetaste h ero.moveDown Drück die Eingabetaste h ero…" at bounding box center [647, 184] width 216 height 137
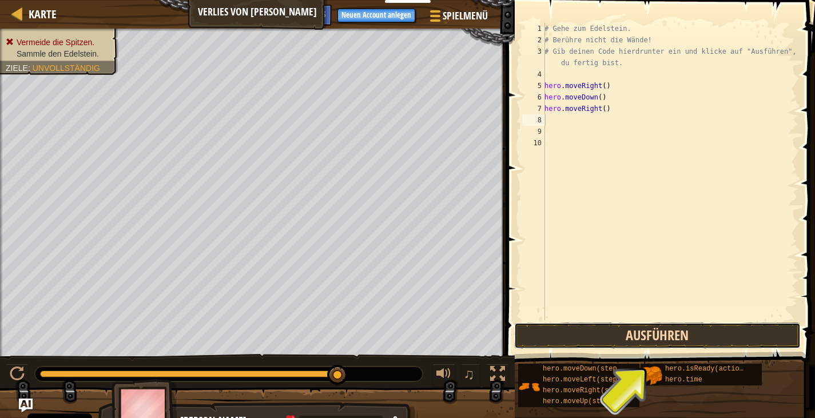
click at [679, 331] on button "Ausführen" at bounding box center [657, 336] width 287 height 26
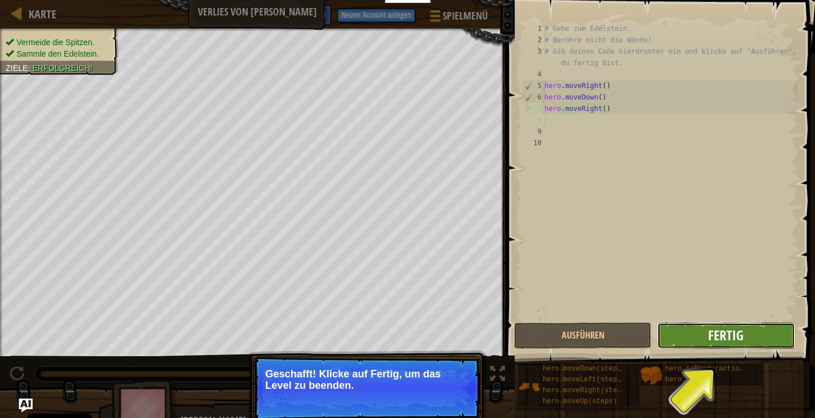
click at [722, 328] on span "Fertig" at bounding box center [725, 335] width 35 height 18
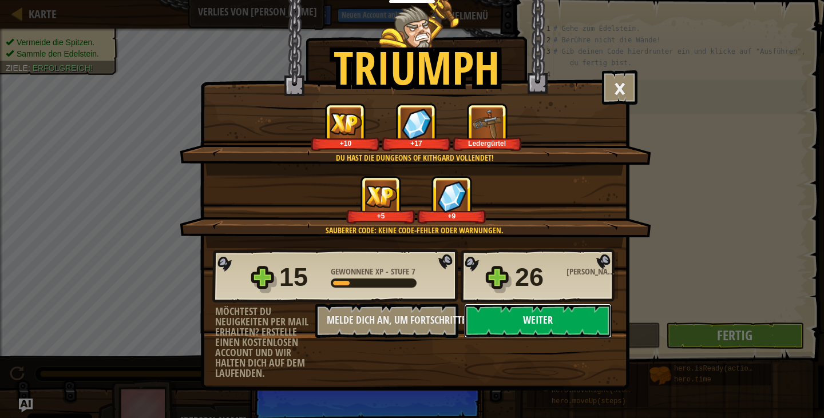
click at [524, 310] on button "Weiter" at bounding box center [538, 321] width 148 height 34
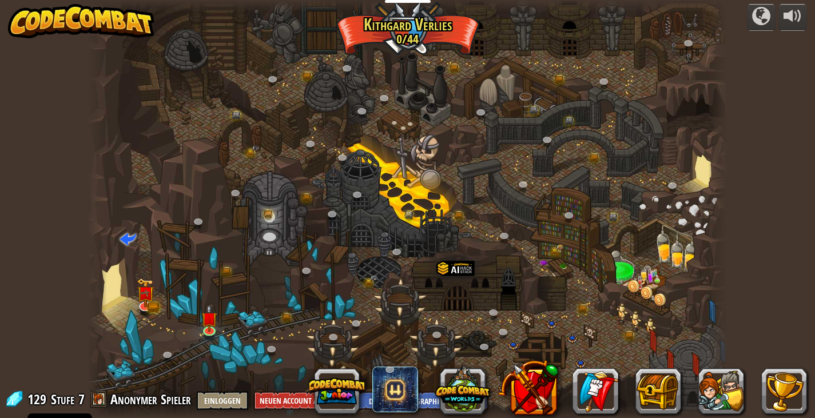
select select "de-DE"
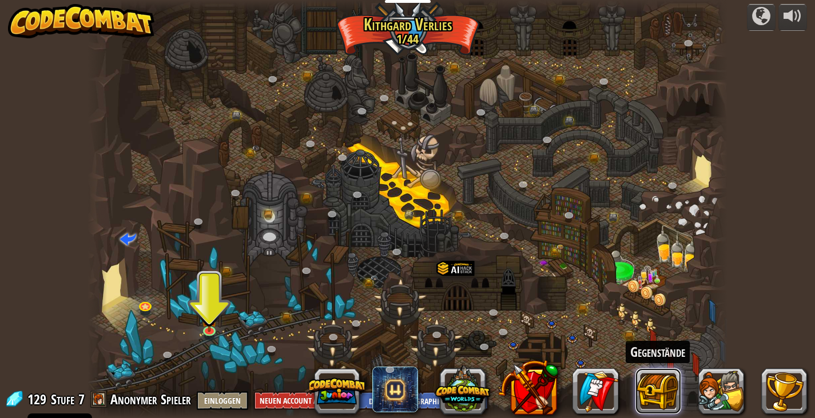
click at [667, 385] on button at bounding box center [659, 391] width 46 height 46
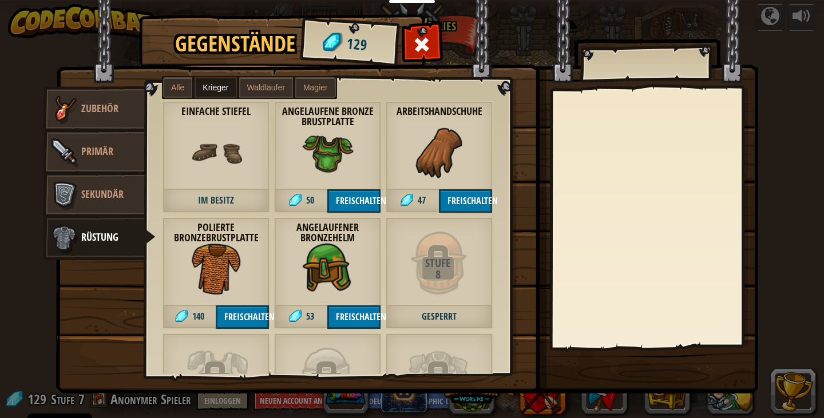
click at [767, 160] on div "Gegenstände 129 Sonstiges Zubehör Primär Sekundär Rüstung Alle Krieger Waldläuf…" at bounding box center [412, 209] width 824 height 418
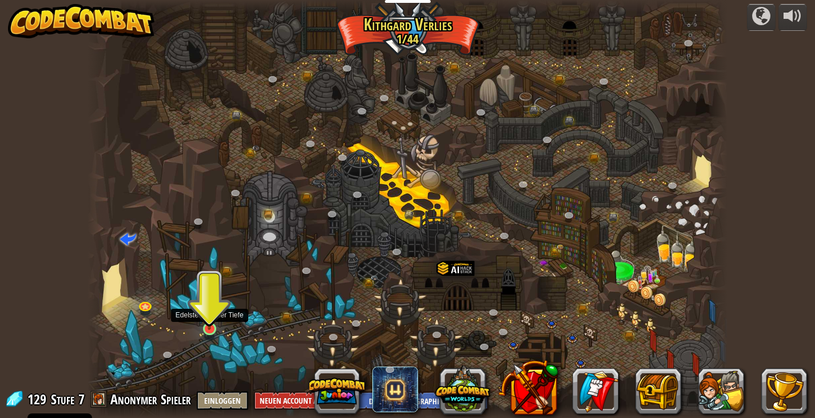
click at [212, 325] on img at bounding box center [209, 312] width 16 height 37
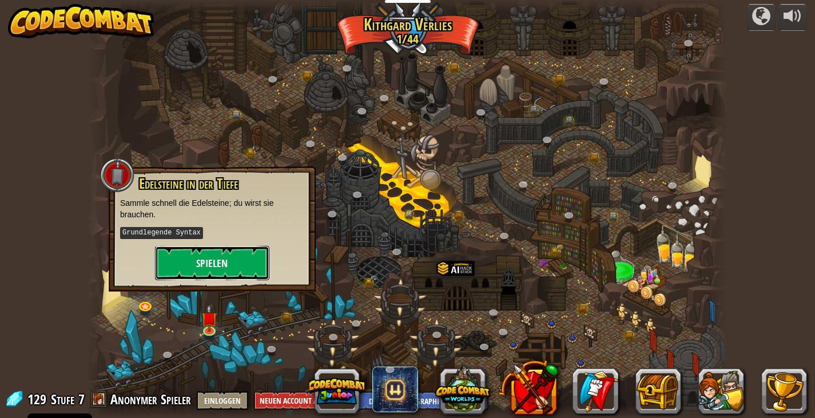
click at [224, 253] on button "Spielen" at bounding box center [212, 263] width 114 height 34
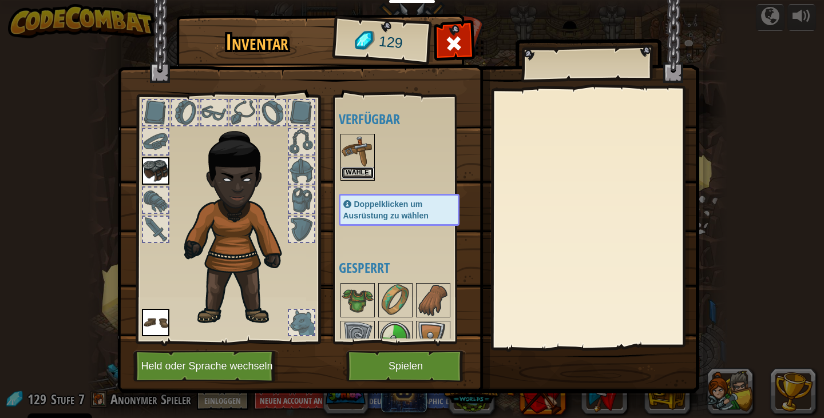
click at [354, 167] on button "Wähle" at bounding box center [358, 173] width 32 height 12
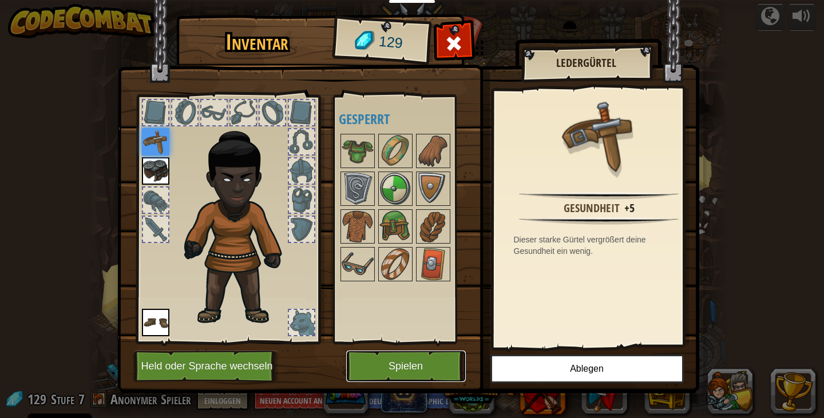
click at [407, 364] on button "Spielen" at bounding box center [406, 366] width 120 height 31
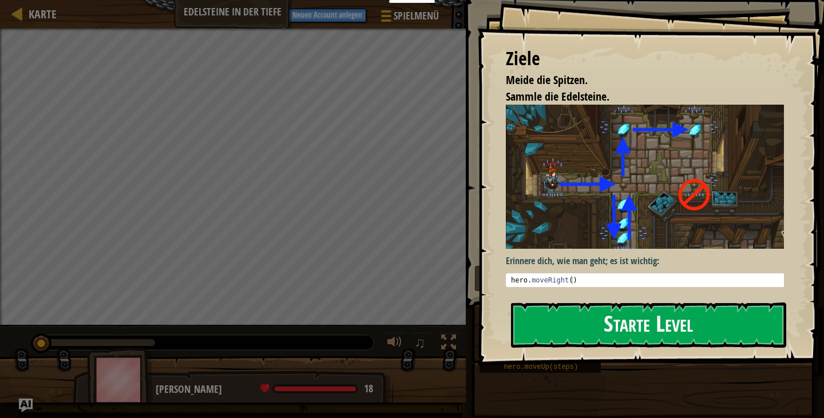
click at [573, 331] on button "Starte Level" at bounding box center [648, 325] width 275 height 45
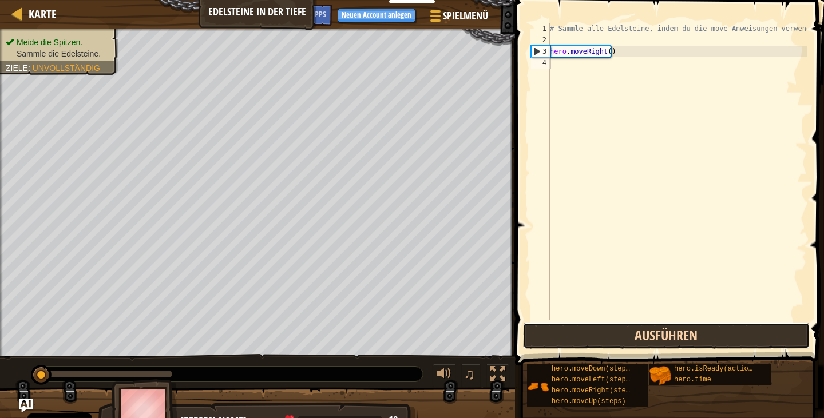
click at [588, 339] on button "Ausführen" at bounding box center [666, 336] width 287 height 26
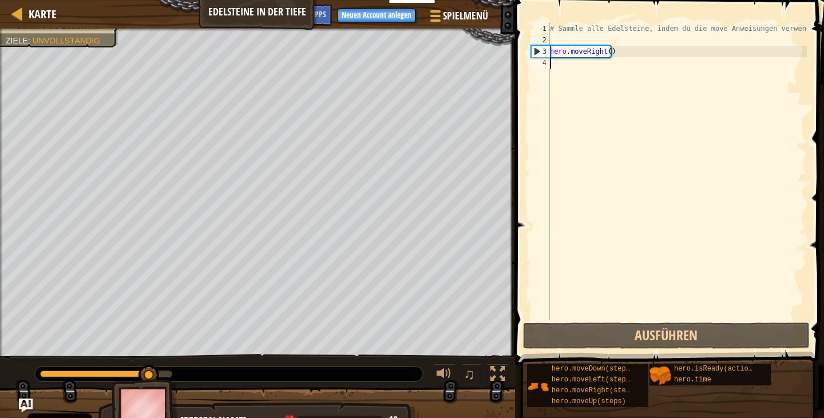
type textarea "h"
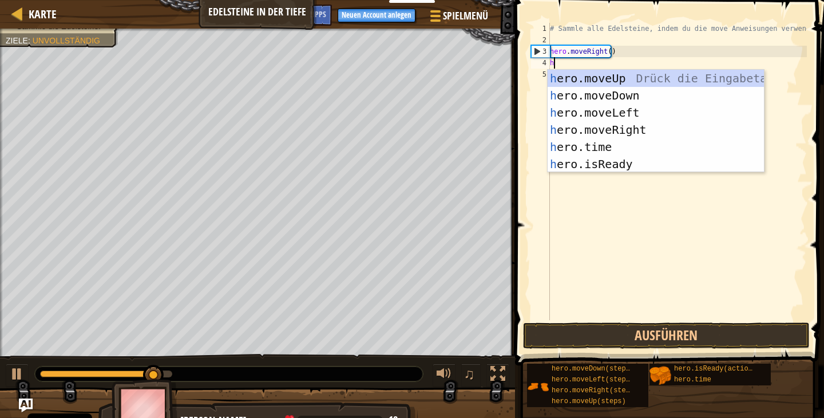
scroll to position [5, 0]
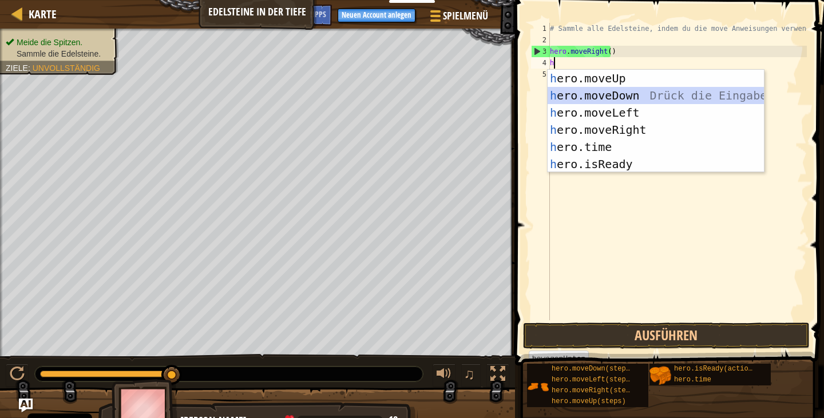
click at [577, 92] on div "h ero.moveUp Drück die Eingabetaste h ero.moveDown Drück die Eingabetaste h ero…" at bounding box center [656, 138] width 216 height 137
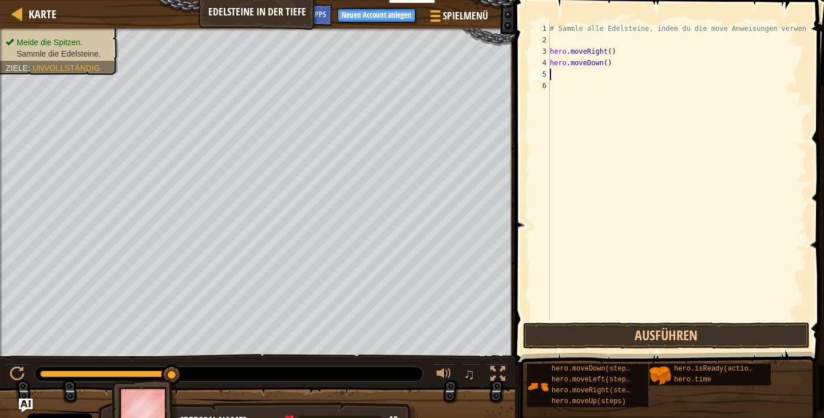
type textarea "h"
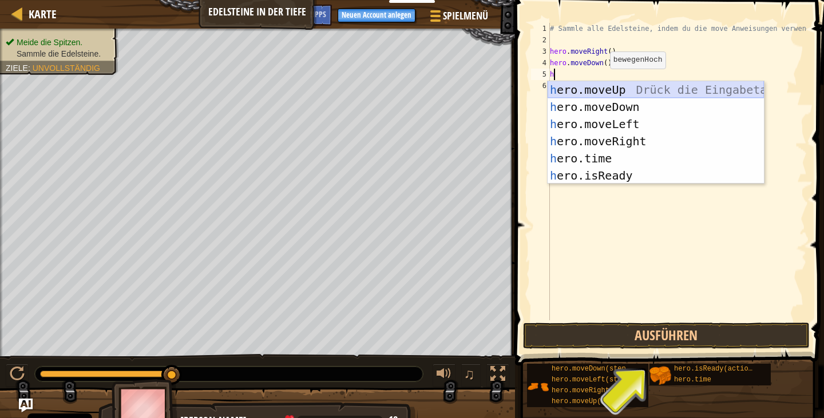
click at [593, 90] on div "h ero.moveUp Drück die Eingabetaste h ero.moveDown Drück die Eingabetaste h ero…" at bounding box center [656, 149] width 216 height 137
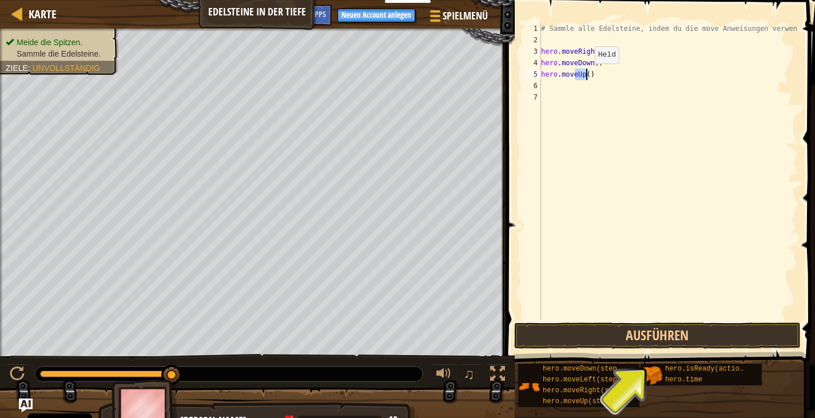
click at [585, 74] on div "# Sammle alle Edelsteine, indem du die move Anweisungen verwendest. hero . move…" at bounding box center [668, 183] width 259 height 320
click at [587, 74] on div "# Sammle alle Edelsteine, indem du die move Anweisungen verwendest. hero . move…" at bounding box center [668, 172] width 259 height 298
type textarea "hero.moveUp(2)"
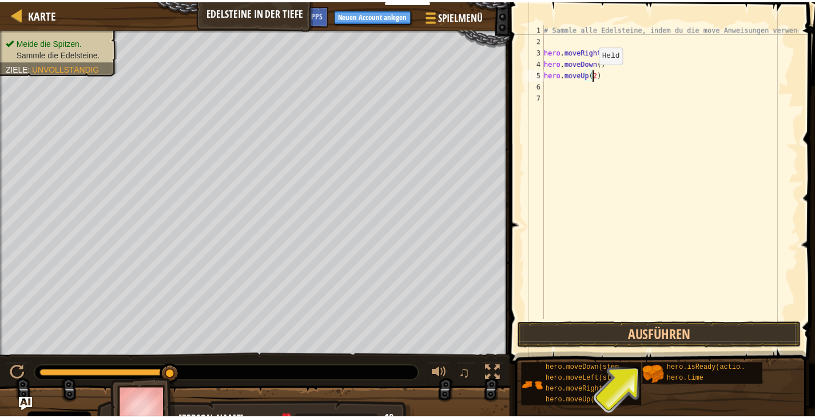
scroll to position [5, 3]
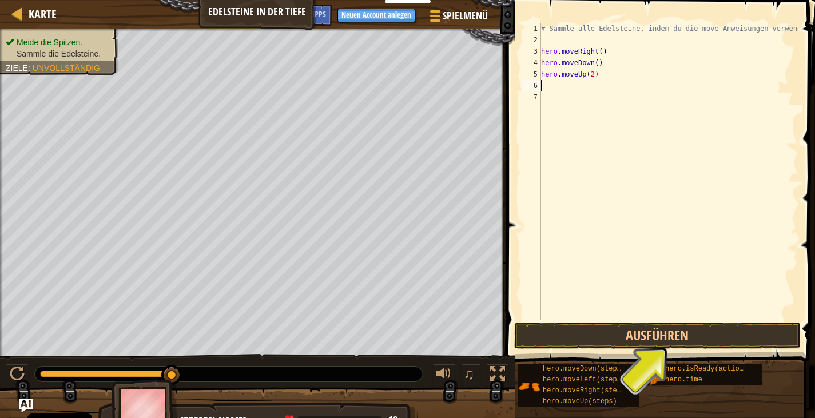
click at [545, 85] on div "# Sammle alle Edelsteine, indem du die move Anweisungen verwendest. hero . move…" at bounding box center [668, 183] width 259 height 320
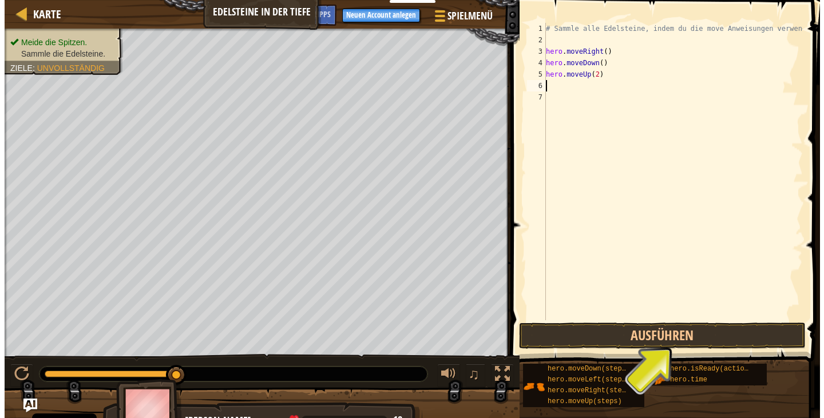
scroll to position [5, 0]
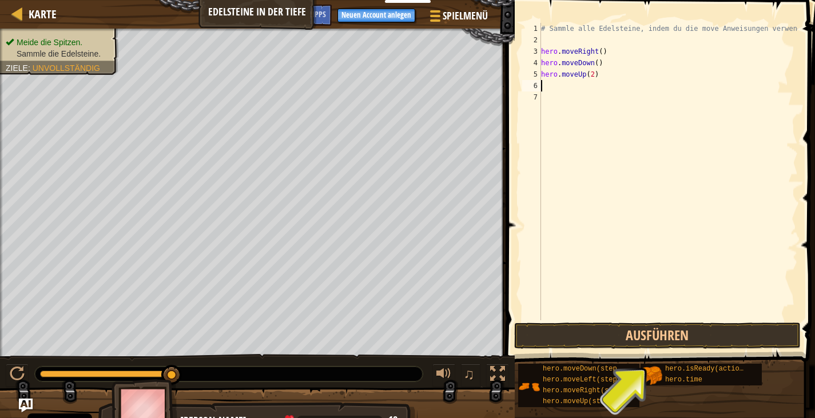
type textarea "h"
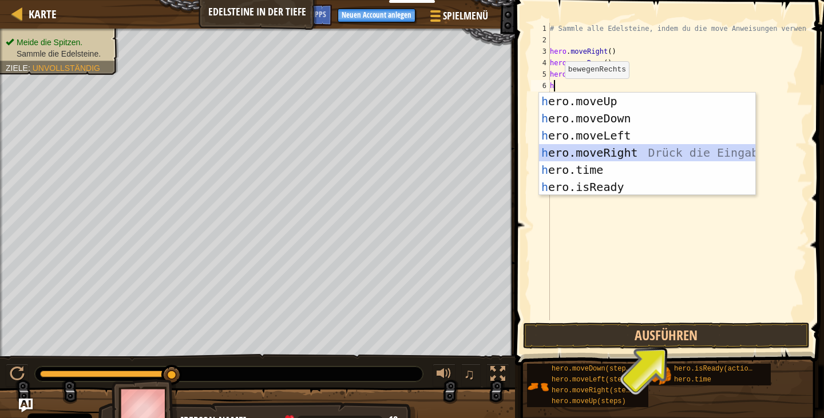
click at [613, 150] on div "h ero.moveUp Drück die Eingabetaste h ero.moveDown Drück die Eingabetaste h ero…" at bounding box center [647, 161] width 216 height 137
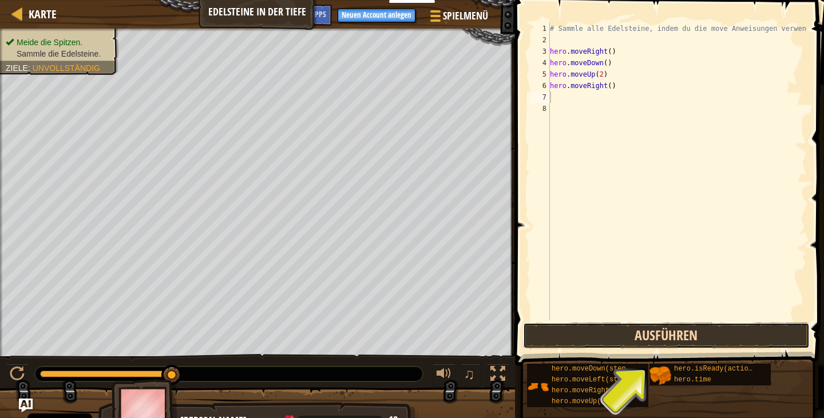
click at [640, 335] on button "Ausführen" at bounding box center [666, 336] width 287 height 26
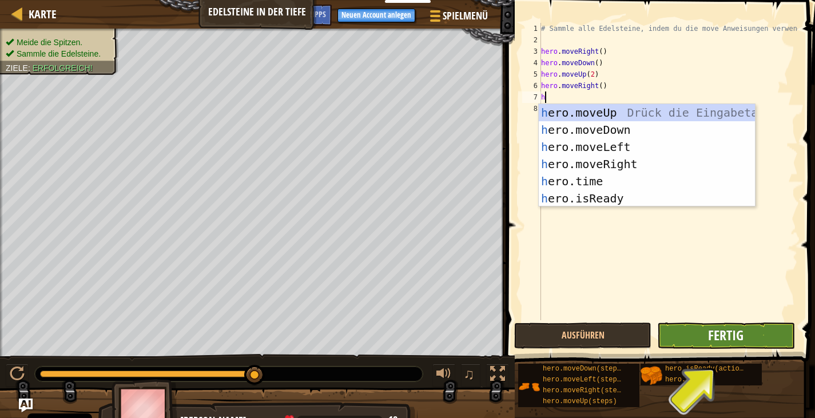
type textarea "h"
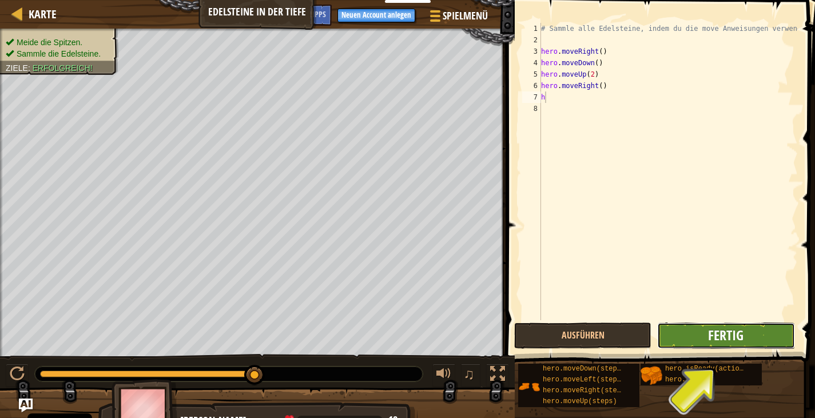
click at [728, 332] on span "Fertig" at bounding box center [725, 335] width 35 height 18
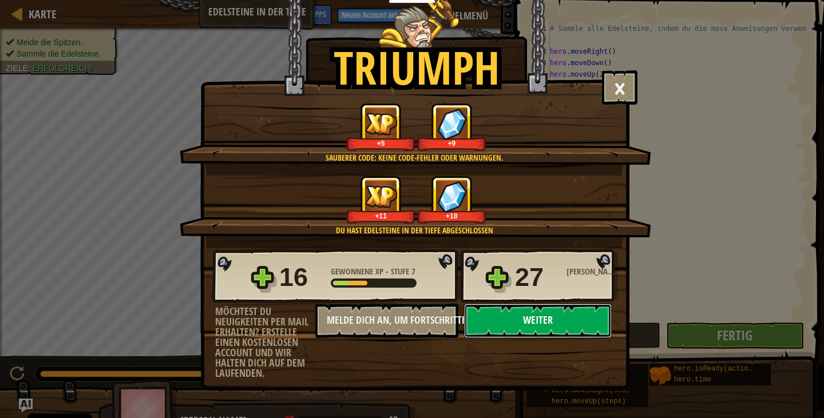
click at [550, 308] on button "Weiter" at bounding box center [538, 321] width 148 height 34
select select "de-DE"
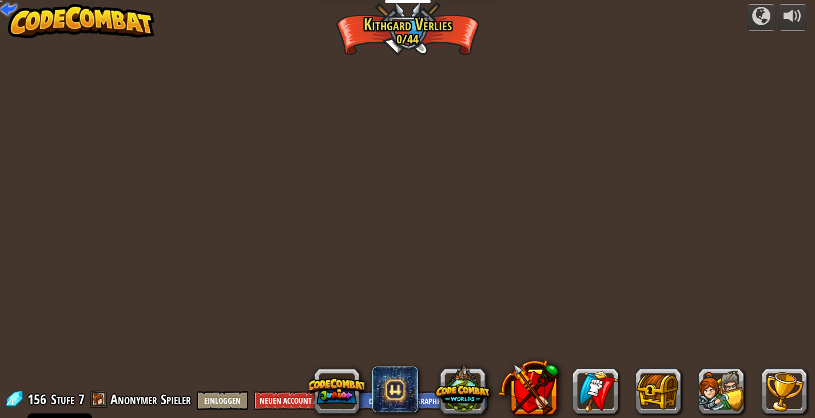
select select "de-DE"
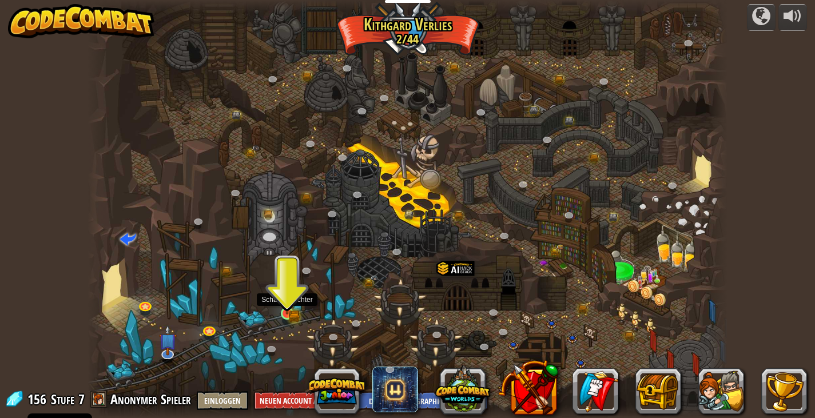
click at [294, 307] on img at bounding box center [287, 297] width 16 height 35
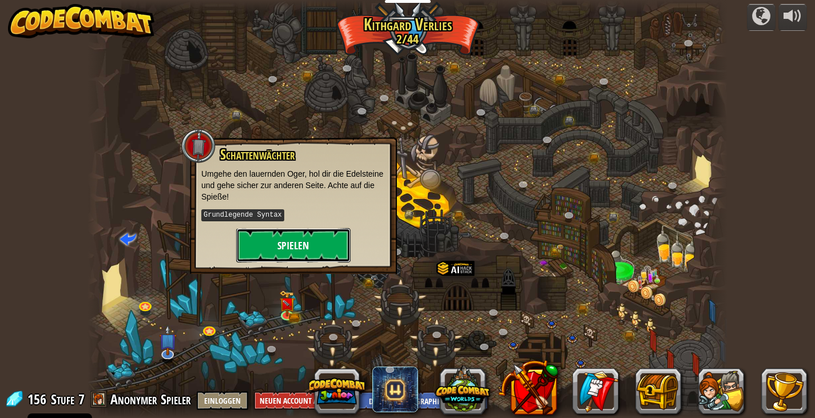
click at [306, 239] on button "Spielen" at bounding box center [293, 245] width 114 height 34
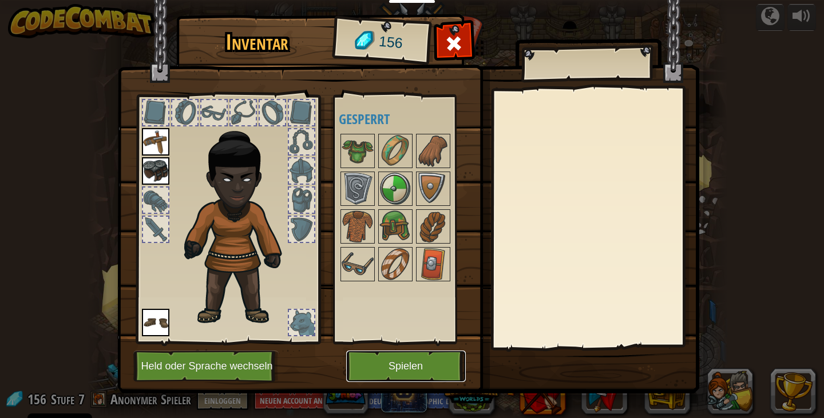
click at [405, 361] on button "Spielen" at bounding box center [406, 366] width 120 height 31
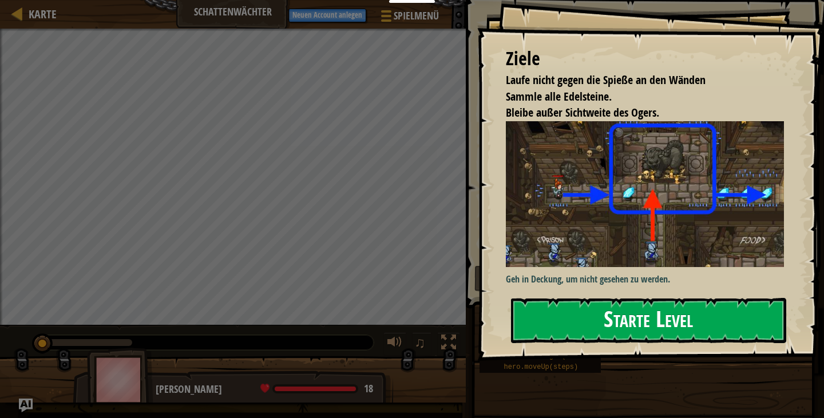
click at [609, 324] on button "Starte Level" at bounding box center [648, 320] width 275 height 45
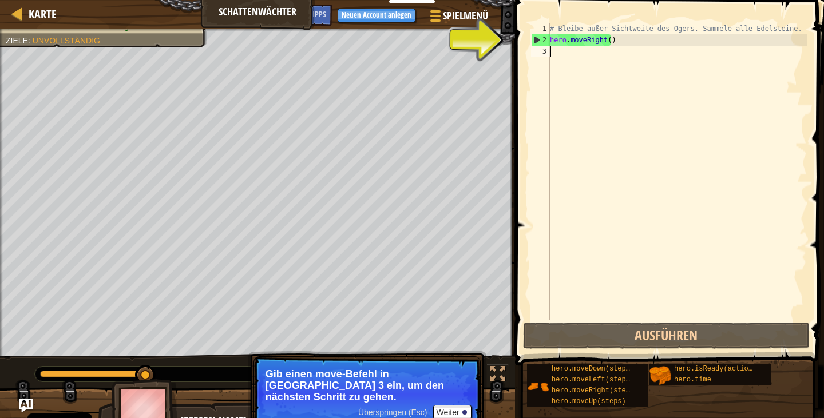
click at [553, 54] on div "# Bleibe außer Sichtweite des Ogers. Sammele alle Edelsteine. hero . moveRight …" at bounding box center [677, 183] width 259 height 320
type textarea "h"
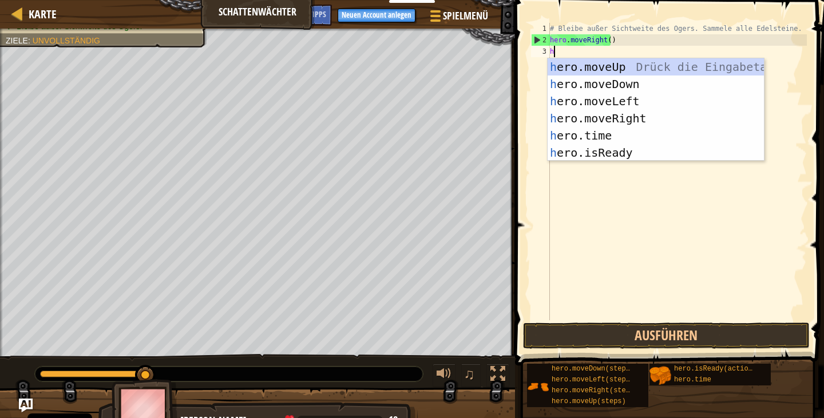
scroll to position [5, 0]
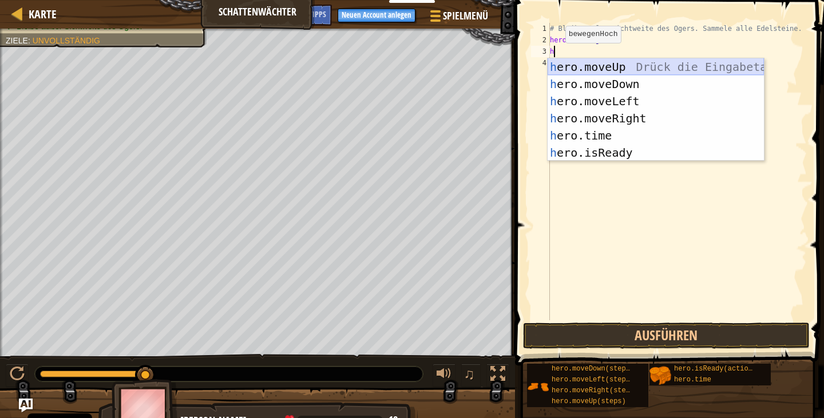
click at [588, 65] on div "h ero.moveUp Drück die Eingabetaste h ero.moveDown Drück die Eingabetaste h ero…" at bounding box center [656, 126] width 216 height 137
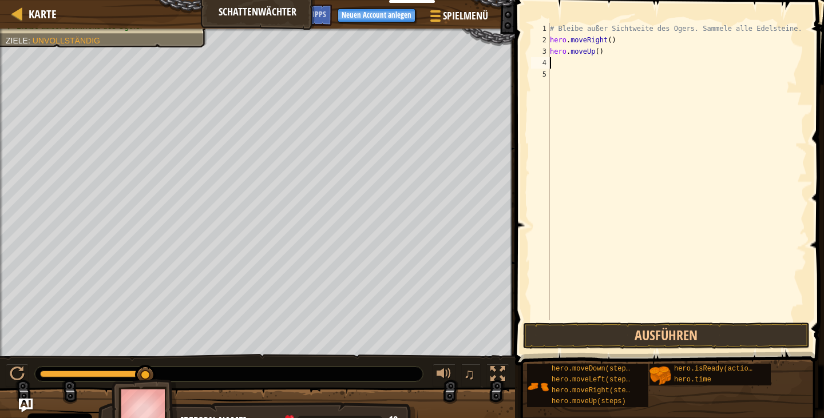
type textarea "h"
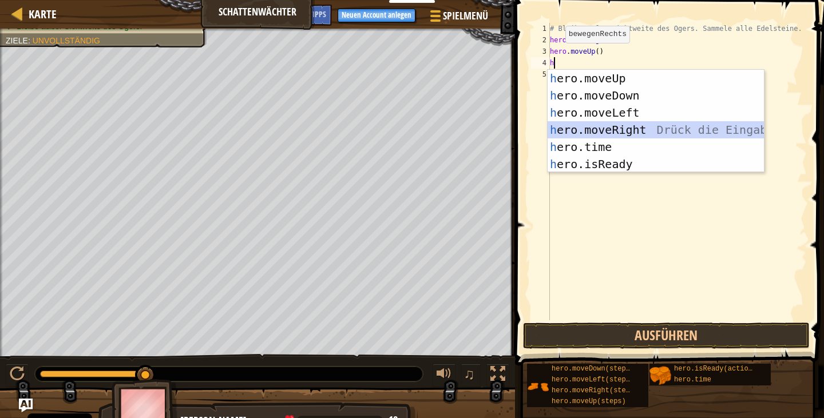
click at [620, 124] on div "h ero.moveUp Drück die Eingabetaste h ero.moveDown Drück die Eingabetaste h ero…" at bounding box center [656, 138] width 216 height 137
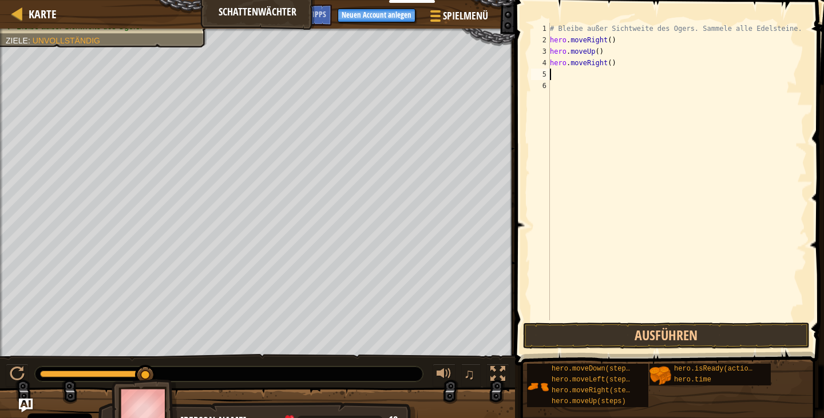
click at [564, 75] on div "# Bleibe außer Sichtweite des Ogers. Sammele alle Edelsteine. hero . moveRight …" at bounding box center [677, 183] width 259 height 320
type textarea "h"
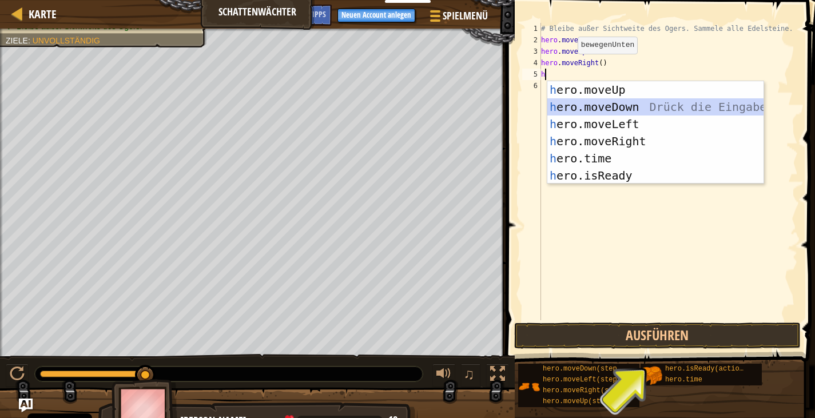
click at [596, 100] on div "h ero.moveUp Drück die Eingabetaste h ero.moveDown Drück die Eingabetaste h ero…" at bounding box center [656, 149] width 216 height 137
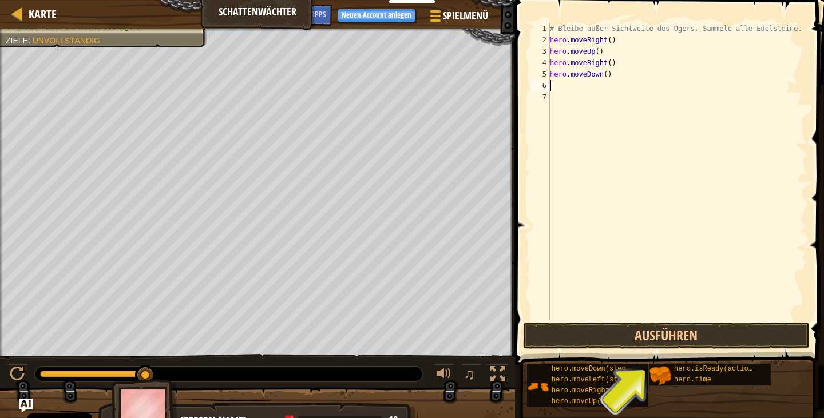
click at [554, 86] on div "# Bleibe außer Sichtweite des Ogers. Sammele alle Edelsteine. hero . moveRight …" at bounding box center [677, 183] width 259 height 320
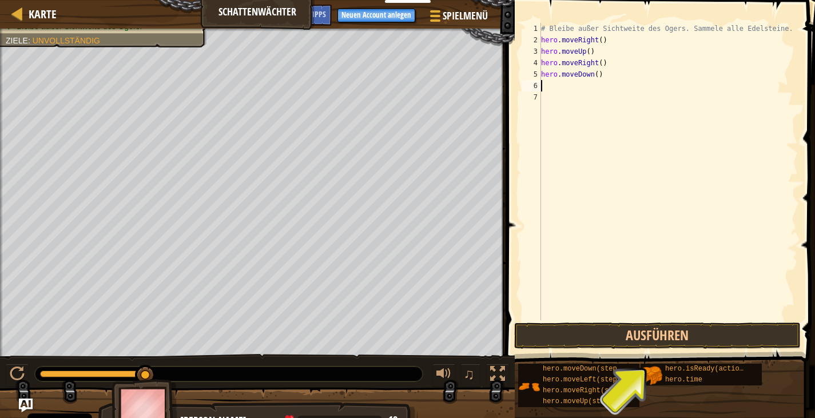
type textarea "h"
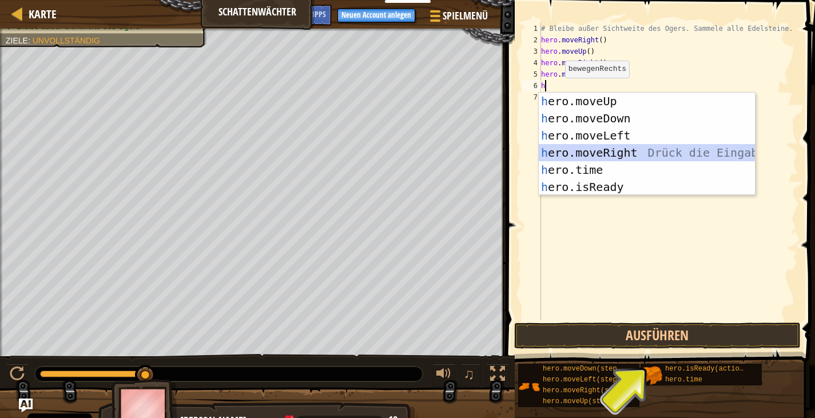
click at [613, 149] on div "h ero.moveUp Drück die Eingabetaste h ero.moveDown Drück die Eingabetaste h ero…" at bounding box center [647, 161] width 216 height 137
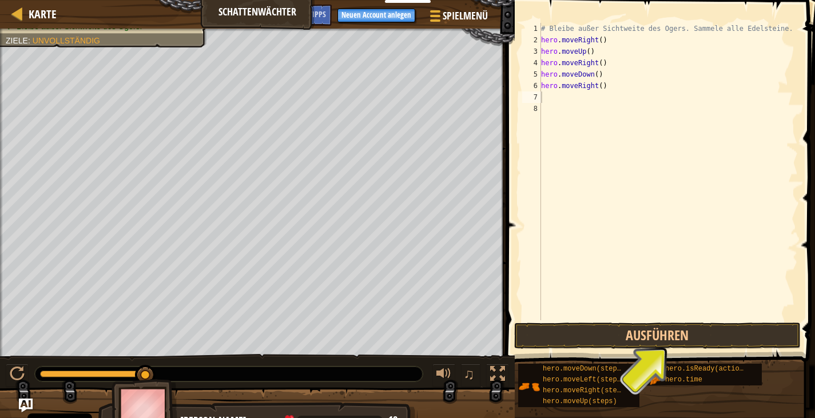
click at [646, 322] on span at bounding box center [662, 166] width 318 height 399
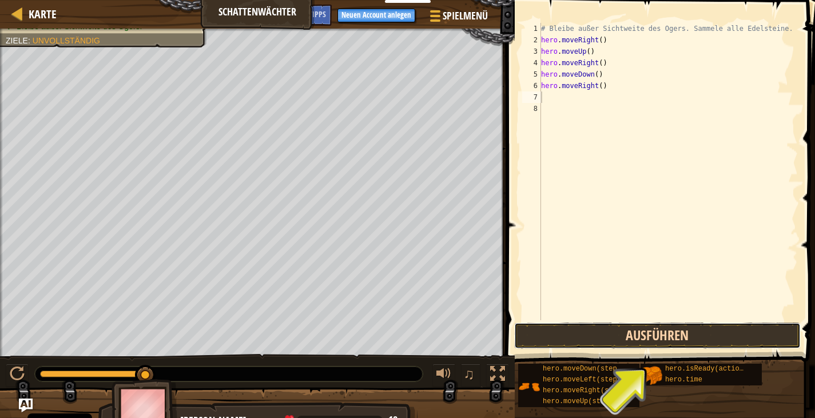
click at [652, 331] on button "Ausführen" at bounding box center [657, 336] width 287 height 26
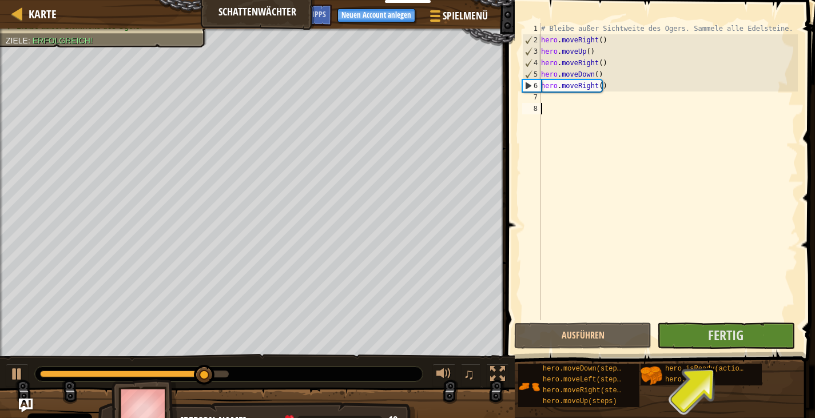
click at [706, 318] on div "# Bleibe außer Sichtweite des Ogers. Sammele alle Edelsteine. hero . moveRight …" at bounding box center [668, 183] width 259 height 320
click at [708, 335] on button "Fertig" at bounding box center [725, 336] width 137 height 26
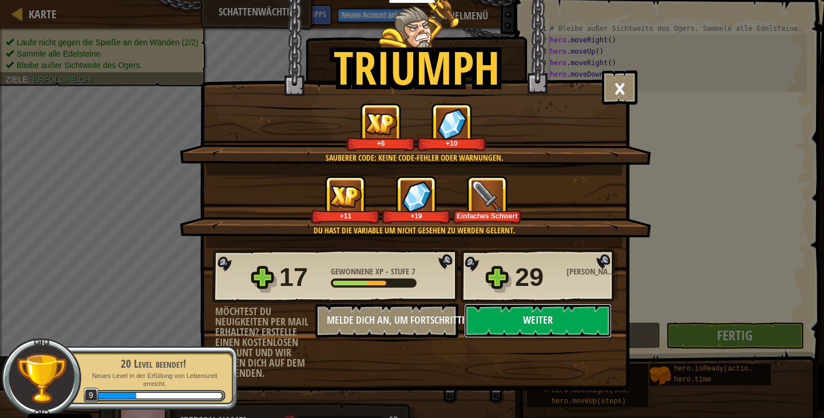
click at [528, 318] on button "Weiter" at bounding box center [538, 321] width 148 height 34
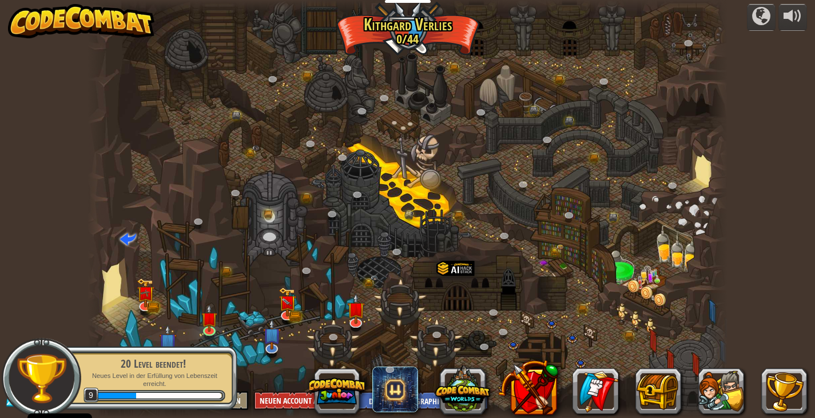
select select "de-DE"
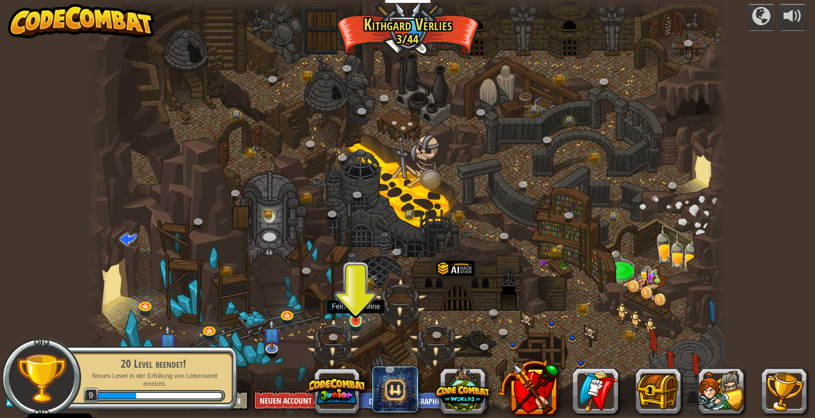
click at [356, 313] on img at bounding box center [356, 304] width 16 height 37
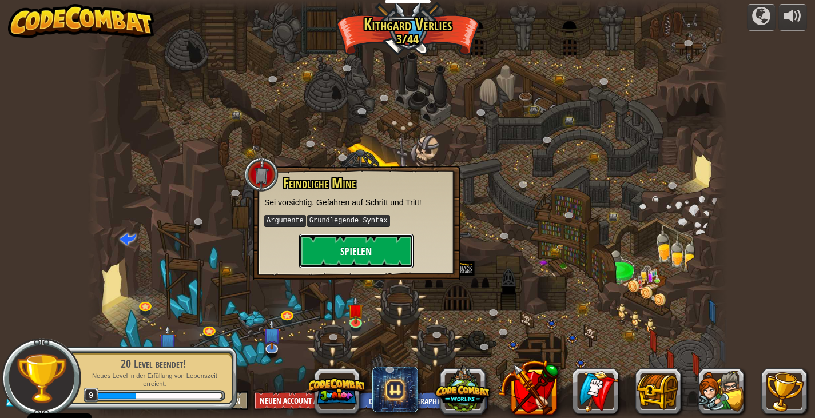
click at [385, 247] on button "Spielen" at bounding box center [356, 251] width 114 height 34
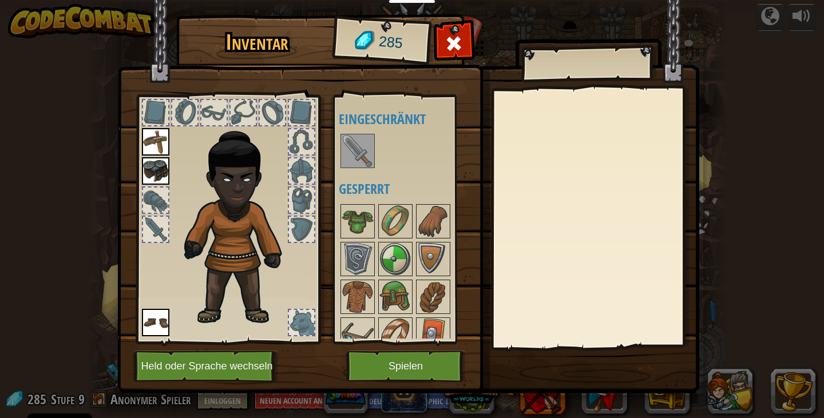
click at [353, 145] on img at bounding box center [358, 151] width 32 height 32
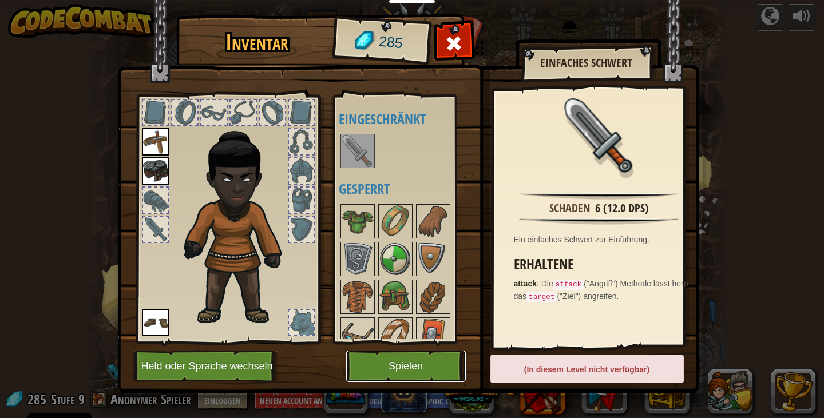
click at [433, 369] on button "Spielen" at bounding box center [406, 366] width 120 height 31
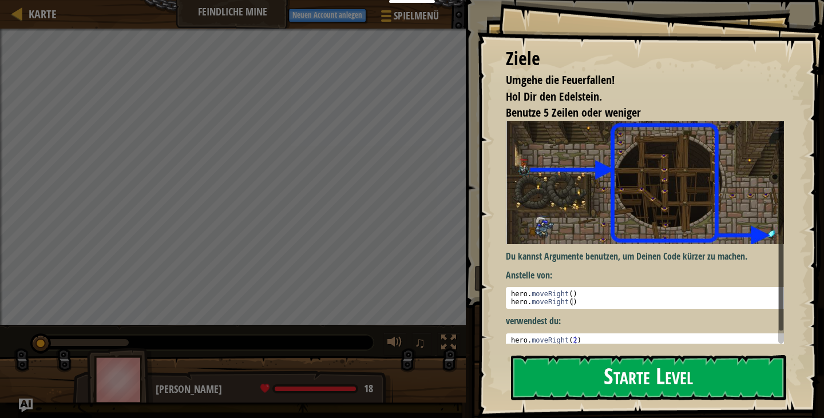
click at [657, 377] on button "Starte Level" at bounding box center [648, 377] width 275 height 45
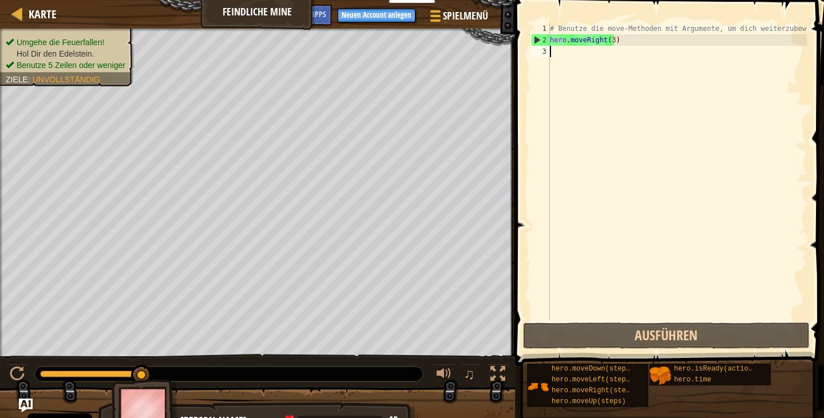
type textarea "h"
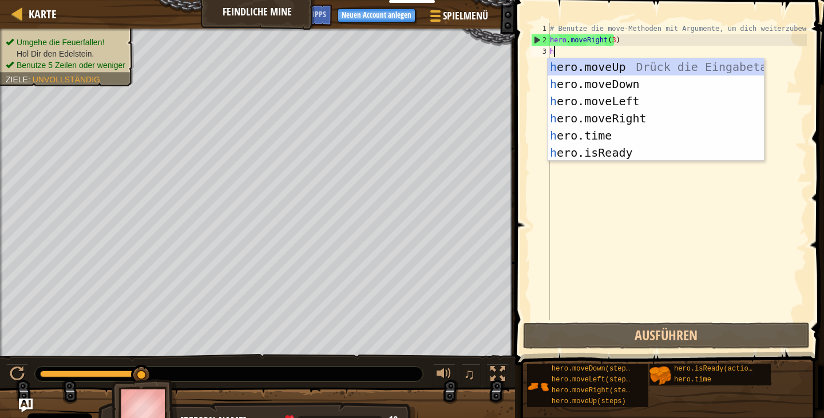
scroll to position [5, 0]
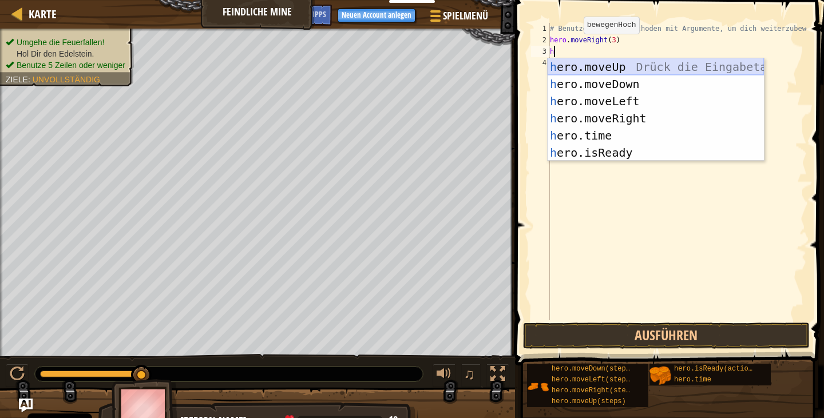
click at [580, 60] on div "h ero.moveUp Drück die Eingabetaste h ero.moveDown Drück die Eingabetaste h ero…" at bounding box center [656, 126] width 216 height 137
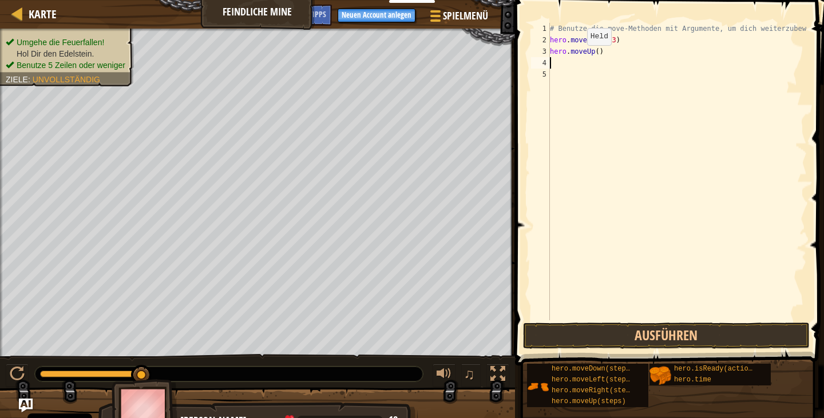
type textarea "h"
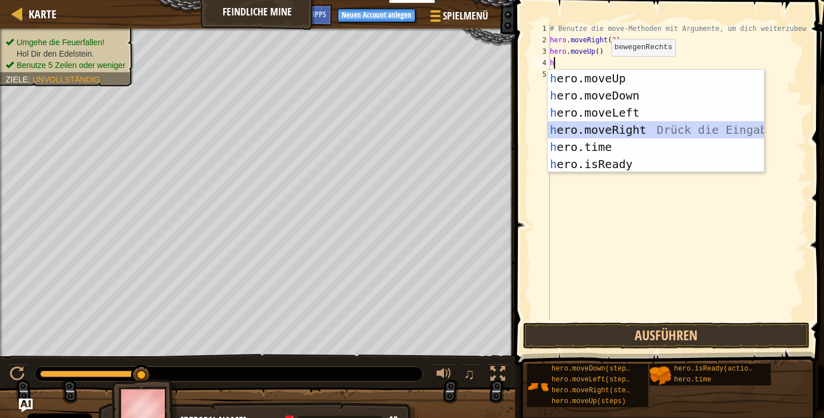
click at [593, 126] on div "h ero.moveUp Drück die Eingabetaste h ero.moveDown Drück die Eingabetaste h ero…" at bounding box center [656, 138] width 216 height 137
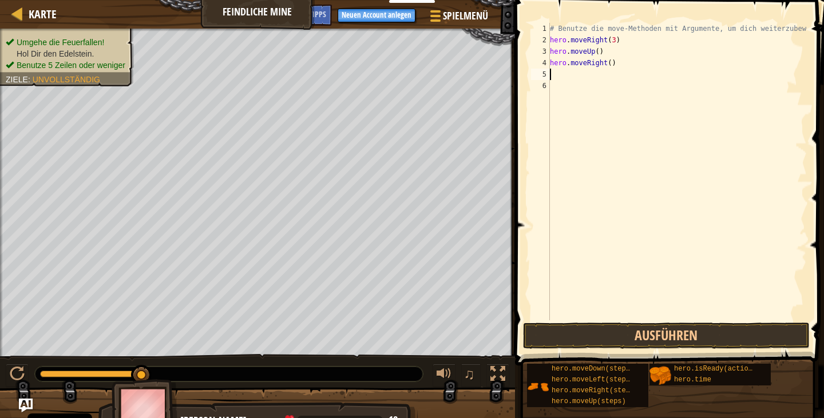
type textarea "h"
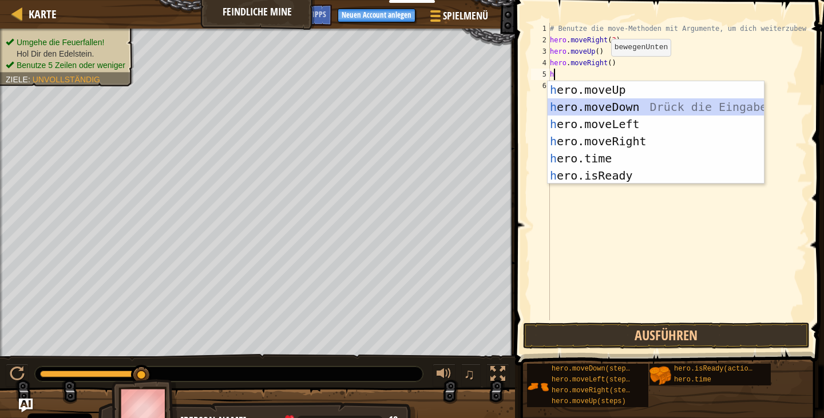
click at [578, 113] on div "h ero.moveUp Drück die Eingabetaste h ero.moveDown Drück die Eingabetaste h ero…" at bounding box center [656, 149] width 216 height 137
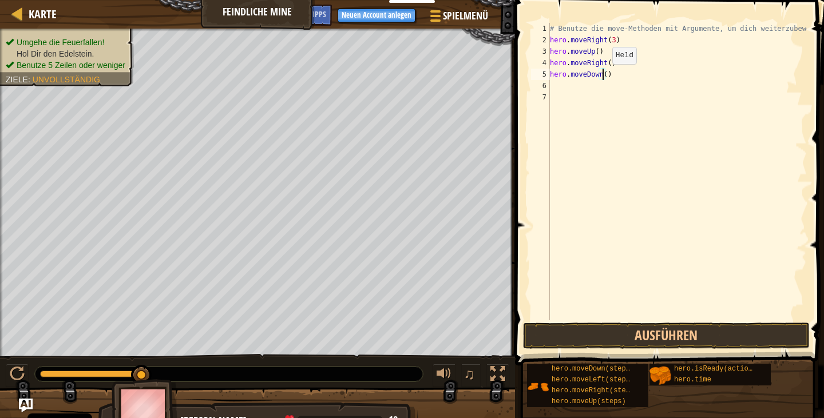
click at [602, 76] on div "# Benutze die move-Methoden mit Argumente, um dich weiterzubewegen hero . moveR…" at bounding box center [677, 183] width 259 height 320
type textarea "hero.moveDown(2)"
click at [551, 88] on div "# Benutze die move-Methoden mit Argumente, um dich weiterzubewegen hero . moveR…" at bounding box center [677, 183] width 259 height 320
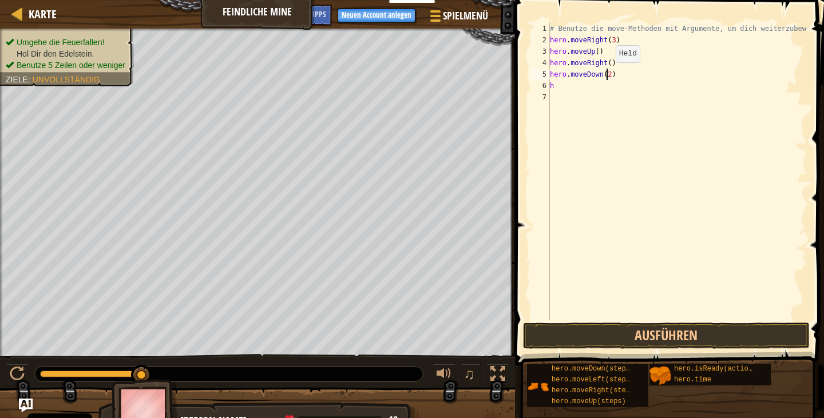
click at [605, 73] on div "# Benutze die move-Methoden mit Argumente, um dich weiterzubewegen hero . moveR…" at bounding box center [677, 183] width 259 height 320
click at [552, 85] on div "# Benutze die move-Methoden mit Argumente, um dich weiterzubewegen hero . moveR…" at bounding box center [677, 183] width 259 height 320
type textarea "he"
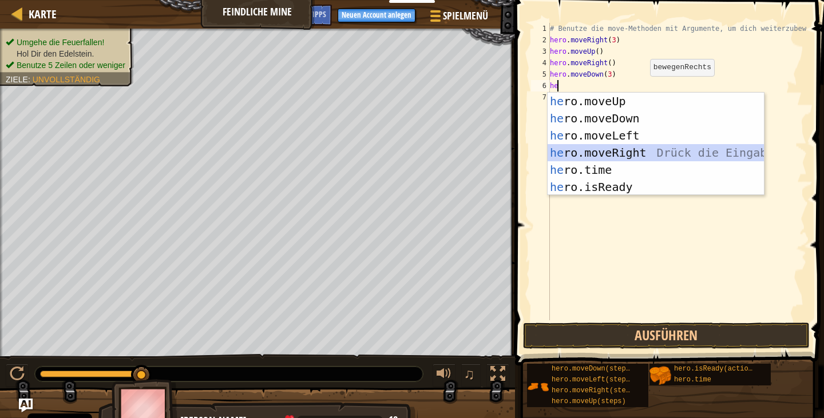
click at [594, 148] on div "he ro.moveUp Drück die Eingabetaste he ro.moveDown Drück die Eingabetaste he ro…" at bounding box center [656, 161] width 216 height 137
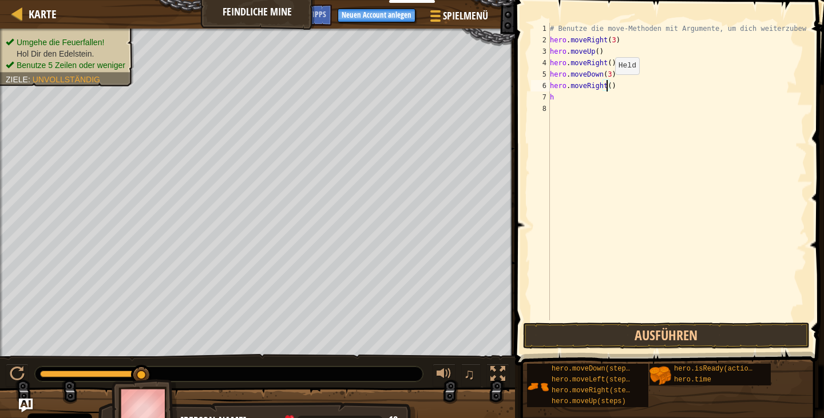
click at [605, 86] on div "# Benutze die move-Methoden mit Argumente, um dich weiterzubewegen hero . moveR…" at bounding box center [677, 183] width 259 height 320
click at [552, 97] on div "# Benutze die move-Methoden mit Argumente, um dich weiterzubewegen hero . moveR…" at bounding box center [677, 183] width 259 height 320
type textarea "h"
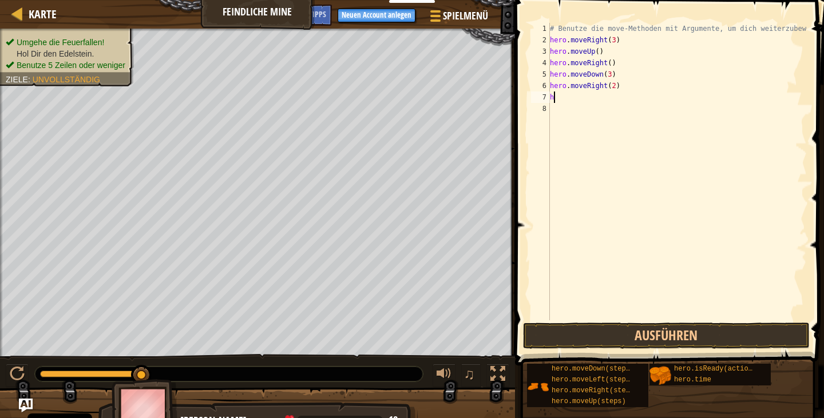
scroll to position [5, 0]
click at [648, 330] on button "Ausführen" at bounding box center [666, 336] width 287 height 26
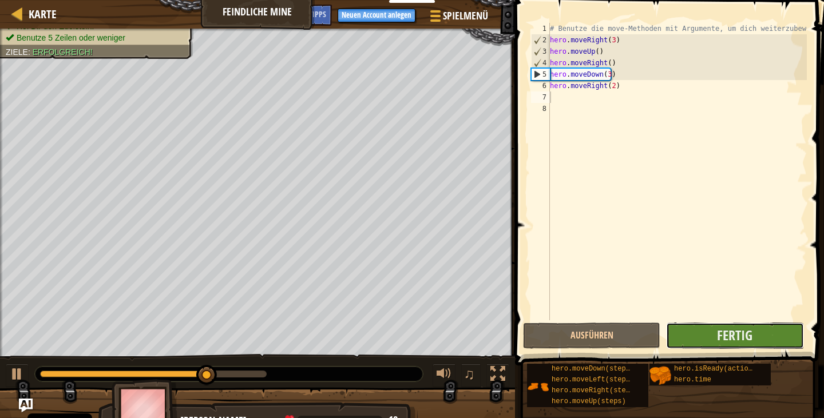
click at [708, 332] on button "Fertig" at bounding box center [734, 336] width 137 height 26
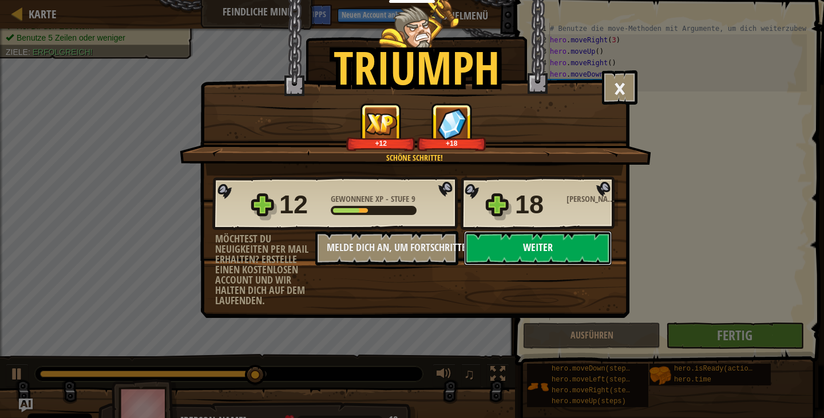
click at [506, 254] on button "Weiter" at bounding box center [538, 248] width 148 height 34
select select "de-DE"
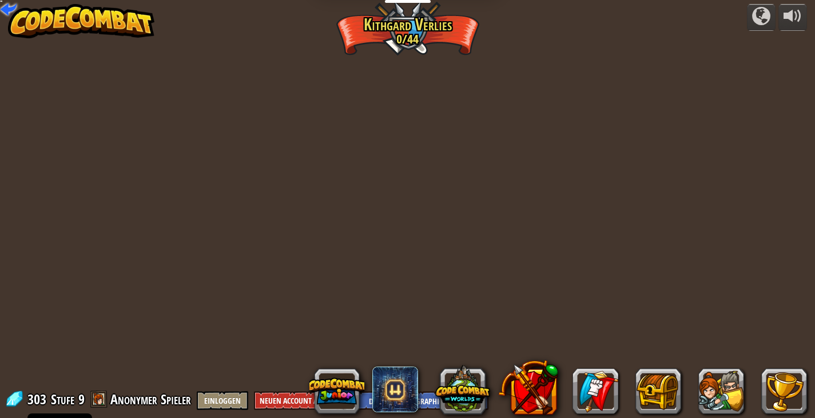
select select "de-DE"
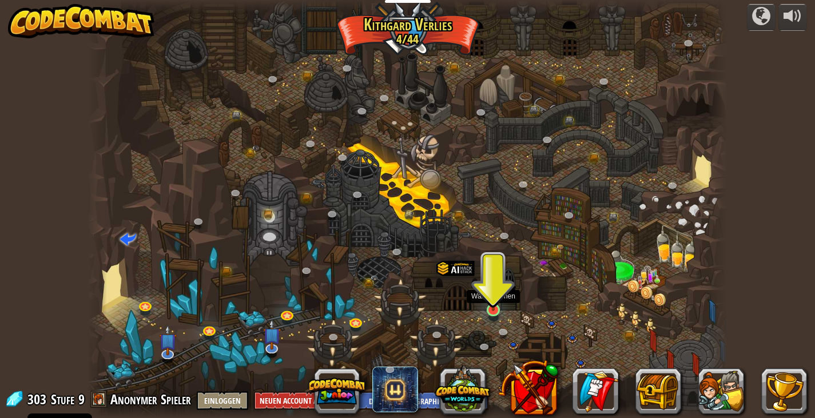
click at [493, 299] on img at bounding box center [494, 293] width 16 height 37
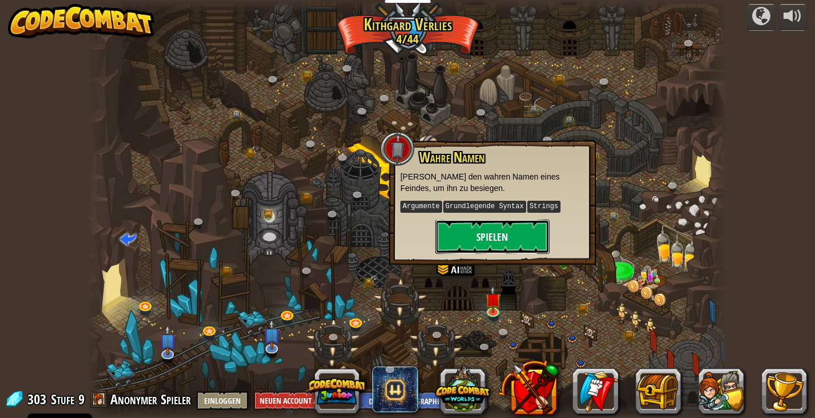
click at [469, 241] on button "Spielen" at bounding box center [492, 237] width 114 height 34
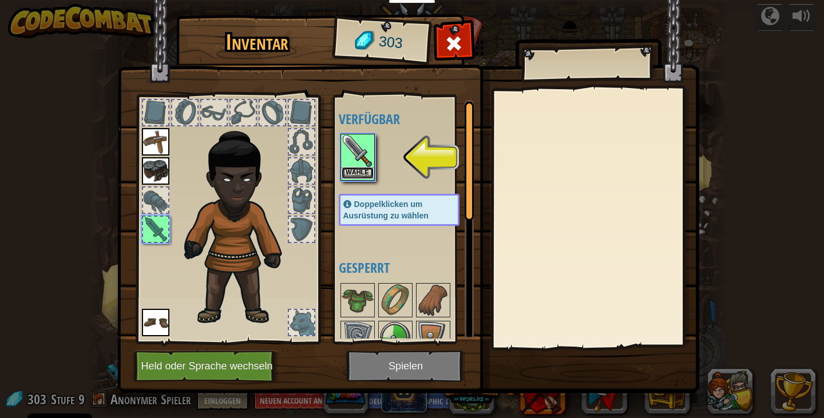
click at [365, 169] on button "Wähle" at bounding box center [358, 173] width 32 height 12
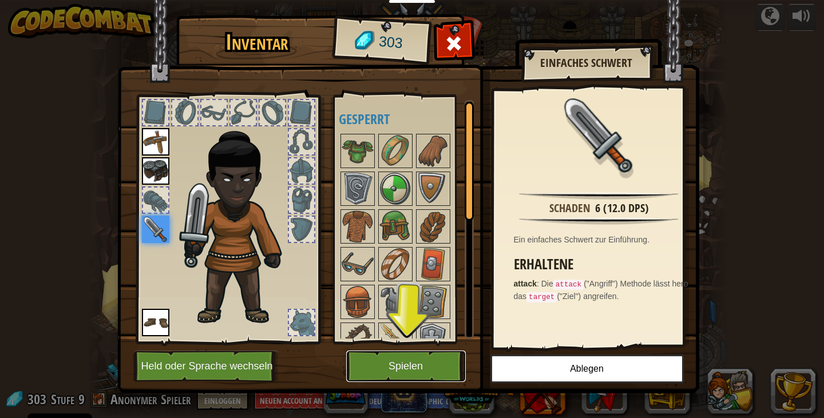
click at [385, 364] on button "Spielen" at bounding box center [406, 366] width 120 height 31
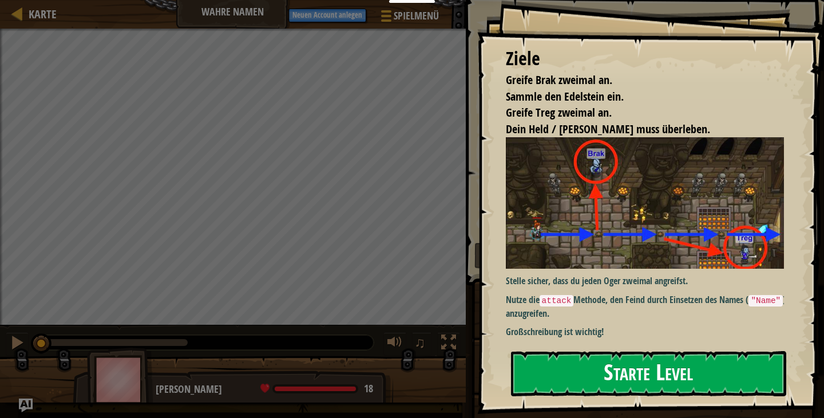
click at [610, 358] on button "Starte Level" at bounding box center [648, 373] width 275 height 45
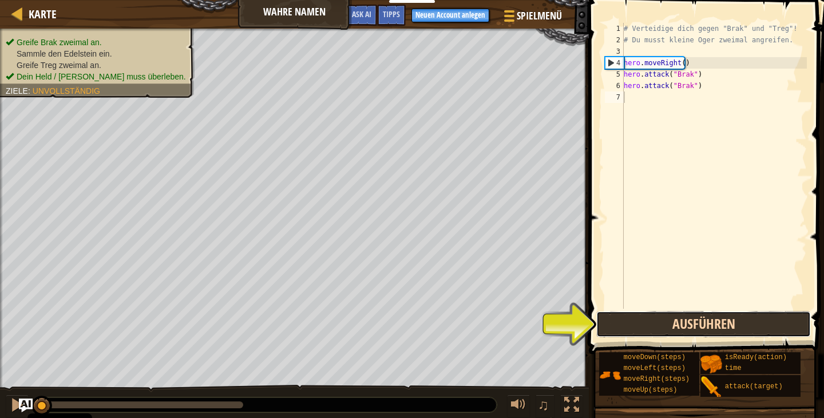
click at [666, 322] on button "Ausführen" at bounding box center [703, 324] width 215 height 26
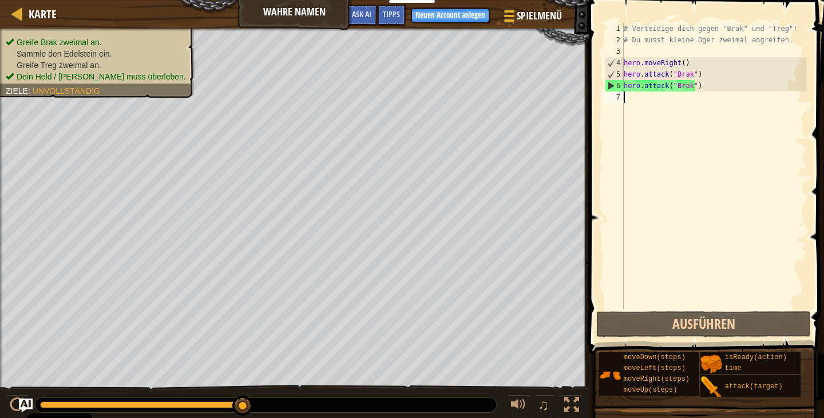
type textarea "h"
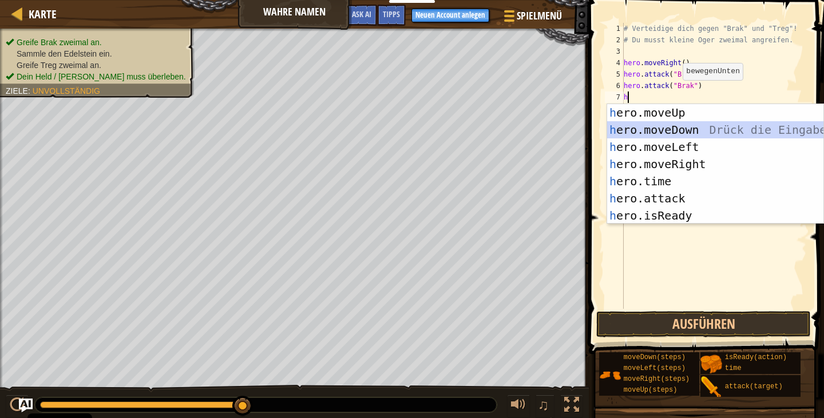
click at [681, 126] on div "h ero.moveUp Drück die Eingabetaste h ero.moveDown Drück die Eingabetaste h ero…" at bounding box center [715, 181] width 216 height 154
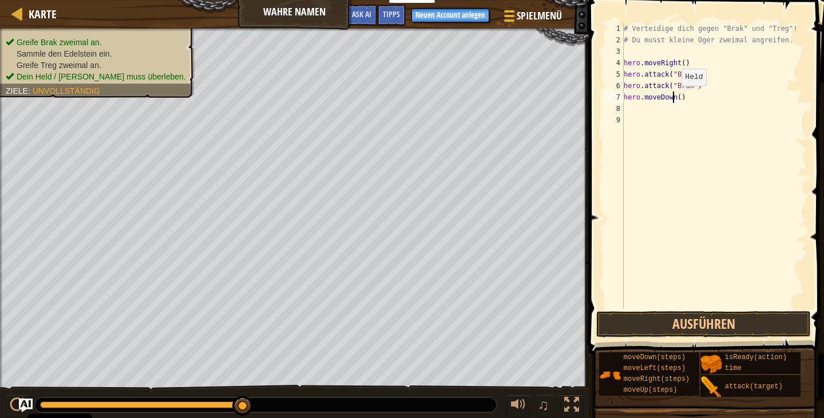
click at [672, 97] on div "# Verteidige dich gegen "Brak" und "Treg"! # Du musst kleine Oger zweimal angre…" at bounding box center [713, 177] width 185 height 309
type textarea "("
type textarea "h"
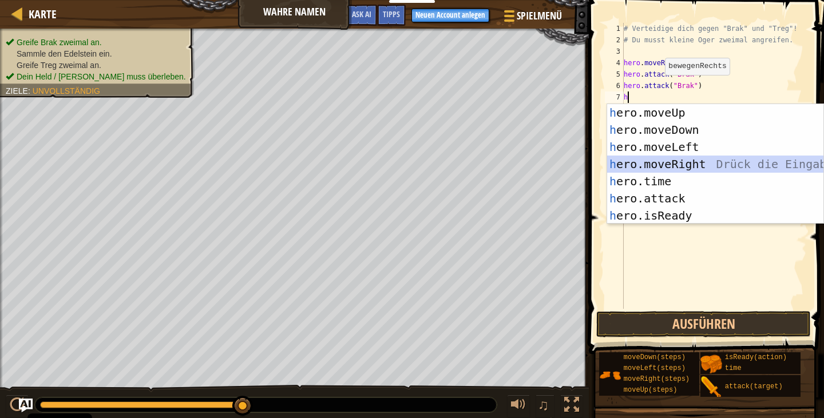
click at [664, 161] on div "h ero.moveUp Drück die Eingabetaste h ero.moveDown Drück die Eingabetaste h ero…" at bounding box center [715, 181] width 216 height 154
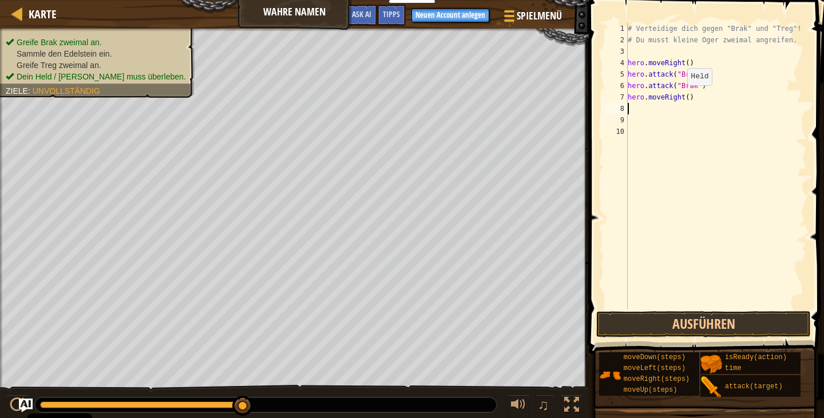
click at [681, 97] on div "# Verteidige dich gegen "Brak" und "Treg"! # Du musst kleine Oger zweimal angre…" at bounding box center [716, 177] width 182 height 309
click at [685, 97] on div "# Verteidige dich gegen "Brak" und "Treg"! # Du musst kleine Oger zweimal angre…" at bounding box center [716, 177] width 182 height 309
type textarea "hero.moveRight(2)"
click at [632, 108] on div "# Verteidige dich gegen "Brak" und "Treg"! # Du musst kleine Oger zweimal angre…" at bounding box center [716, 177] width 182 height 309
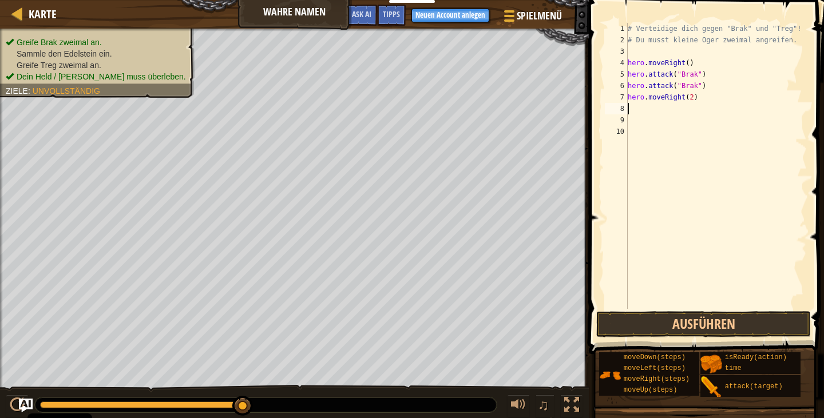
scroll to position [5, 0]
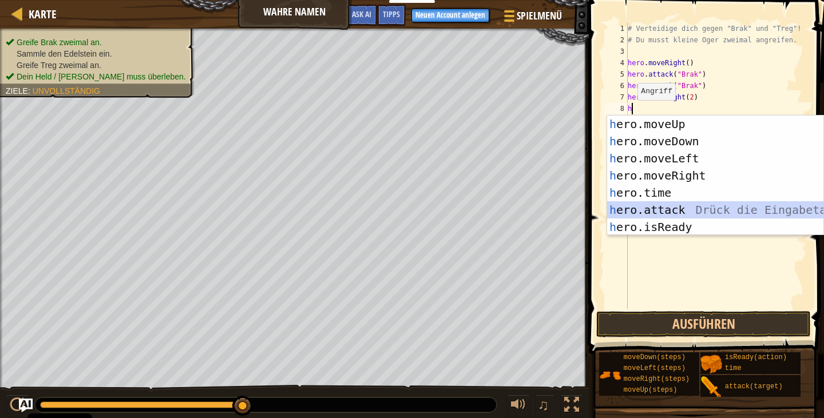
click at [673, 206] on div "h ero.moveUp Drück die Eingabetaste h ero.moveDown Drück die Eingabetaste h ero…" at bounding box center [715, 193] width 216 height 154
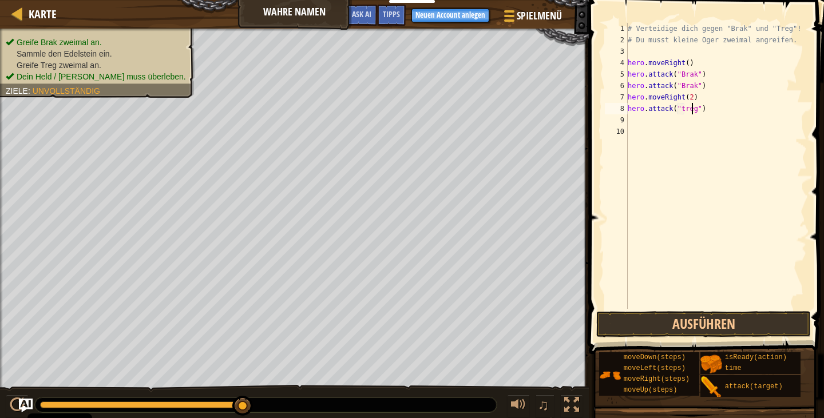
scroll to position [5, 5]
click at [679, 108] on div "# Verteidige dich gegen "Brak" und "Treg"! # Du musst kleine Oger zweimal angre…" at bounding box center [716, 177] width 182 height 309
type textarea "hero.attack("Treg")"
click at [627, 114] on div "9" at bounding box center [616, 119] width 23 height 11
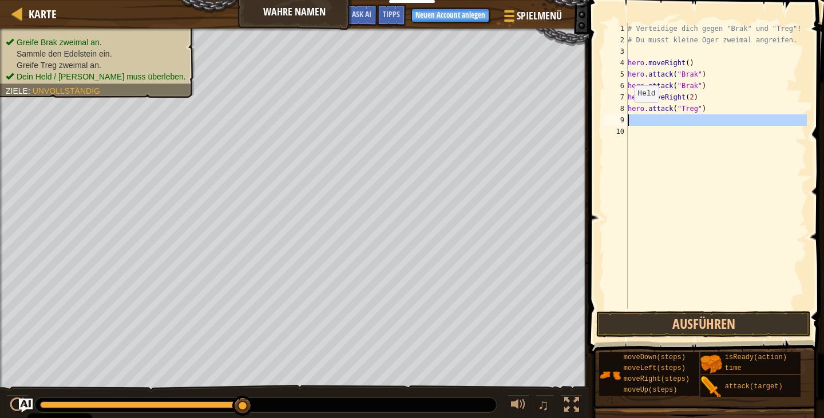
scroll to position [5, 0]
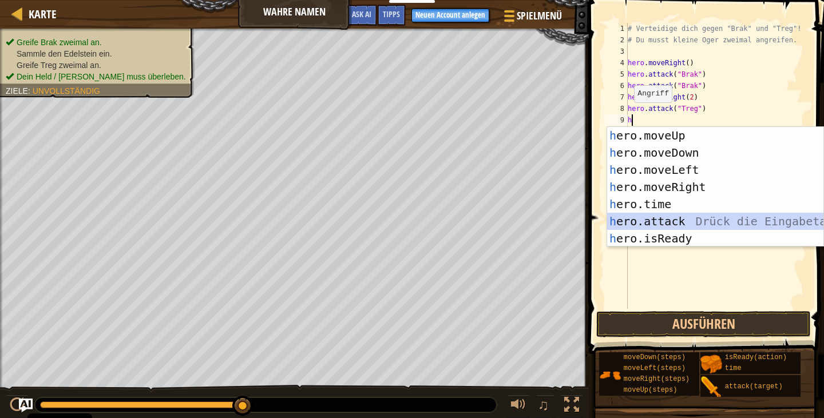
click at [648, 214] on div "h ero.moveUp Drück die Eingabetaste h ero.moveDown Drück die Eingabetaste h ero…" at bounding box center [715, 204] width 216 height 154
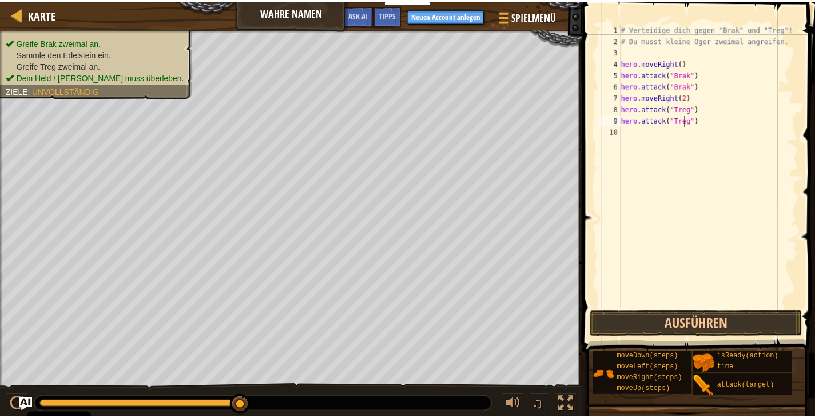
scroll to position [5, 5]
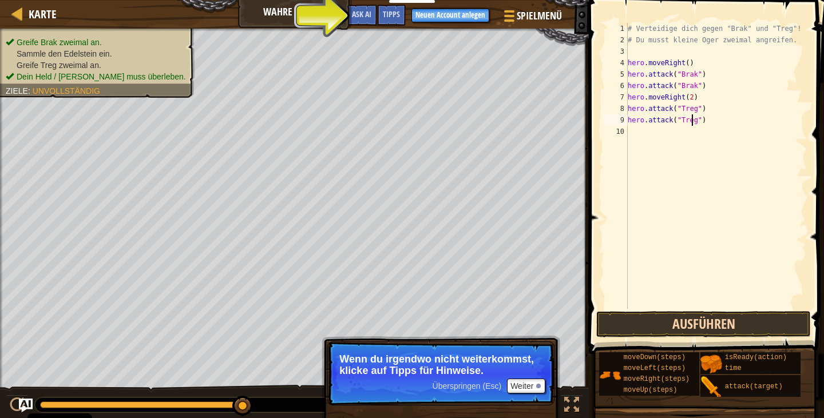
type textarea "hero.attack("Treg")"
click at [658, 317] on button "Ausführen" at bounding box center [703, 324] width 215 height 26
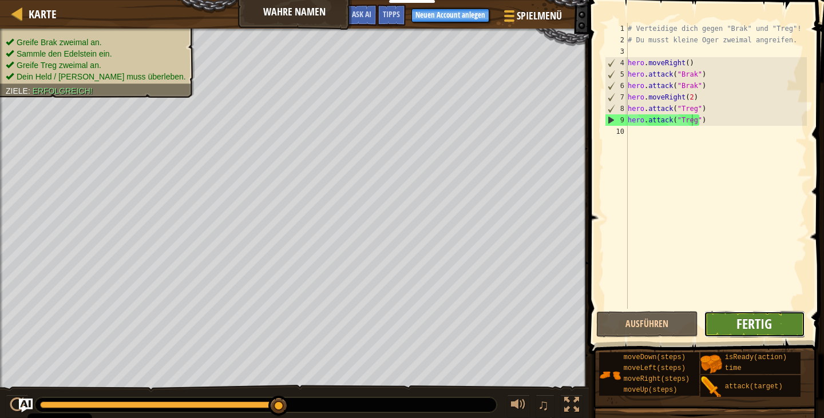
click at [743, 322] on span "Fertig" at bounding box center [753, 324] width 35 height 18
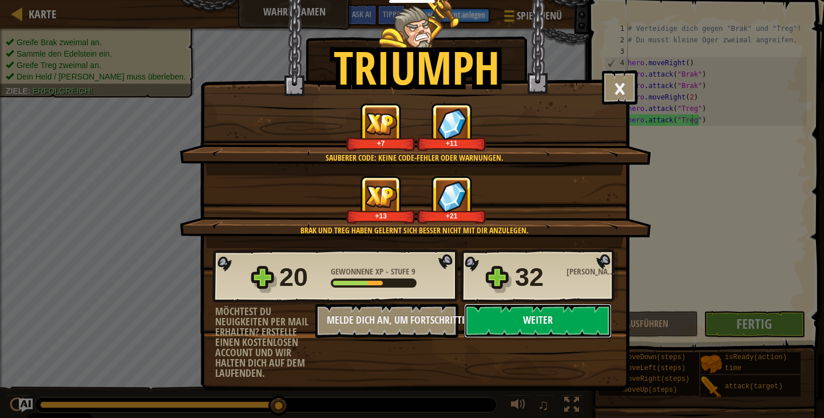
click at [552, 323] on button "Weiter" at bounding box center [538, 321] width 148 height 34
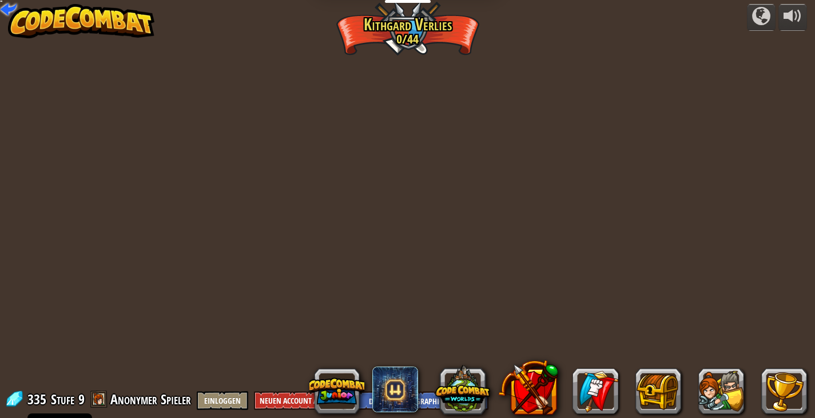
select select "de-DE"
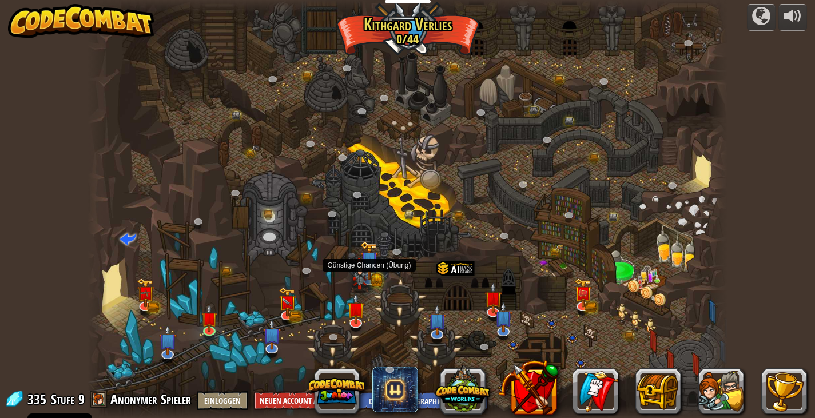
select select "de-DE"
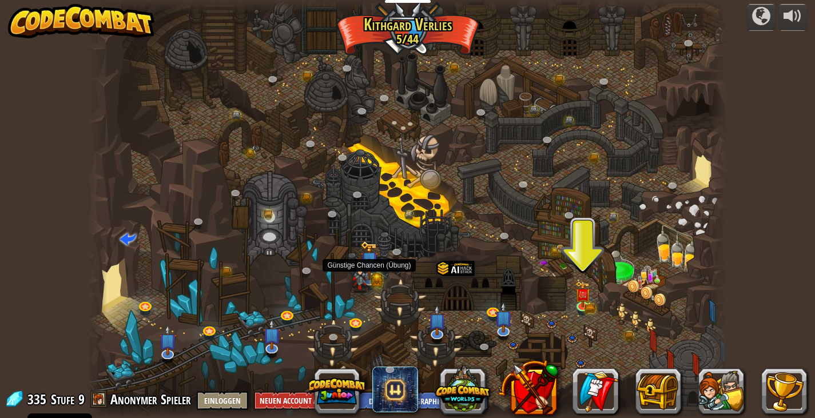
click at [375, 280] on img at bounding box center [369, 260] width 18 height 39
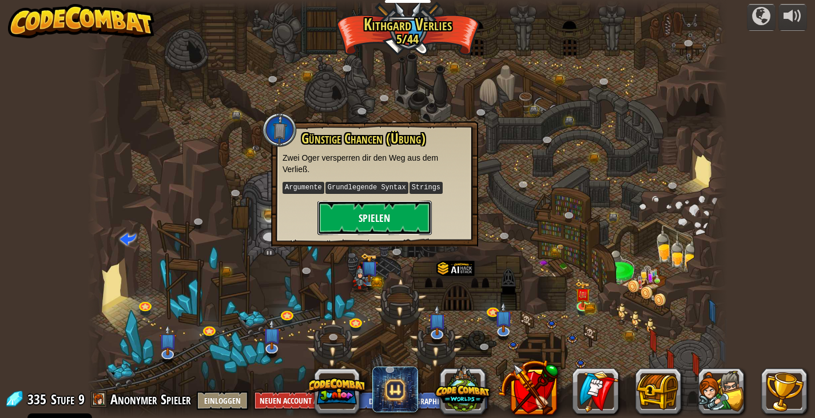
click at [374, 219] on button "Spielen" at bounding box center [375, 218] width 114 height 34
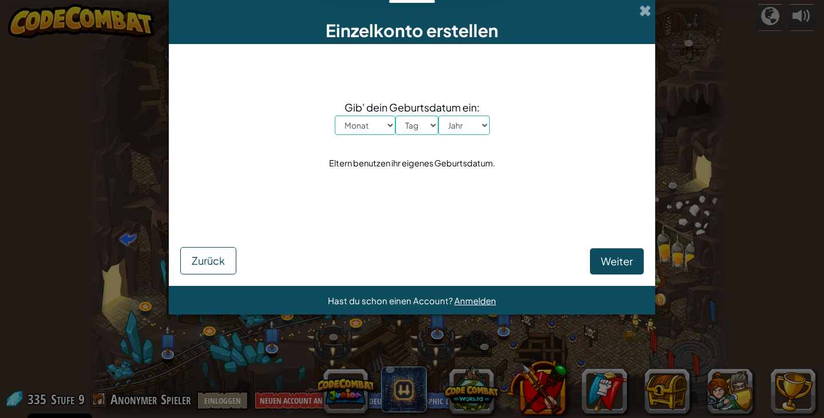
click at [789, 306] on div "Einzelkonto erstellen Gib' dein Geburtsdatum ein: Monat Januar Februar [PERSON_…" at bounding box center [412, 209] width 824 height 418
drag, startPoint x: 789, startPoint y: 306, endPoint x: 226, endPoint y: 266, distance: 564.5
click at [226, 266] on div "Einzelkonto erstellen Gib' dein Geburtsdatum ein: Monat Januar Februar [PERSON_…" at bounding box center [412, 209] width 824 height 418
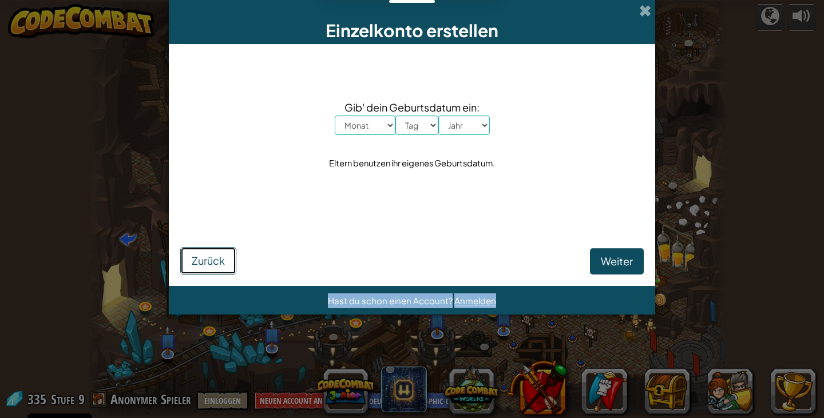
click at [226, 266] on button "Zurück" at bounding box center [208, 260] width 56 height 27
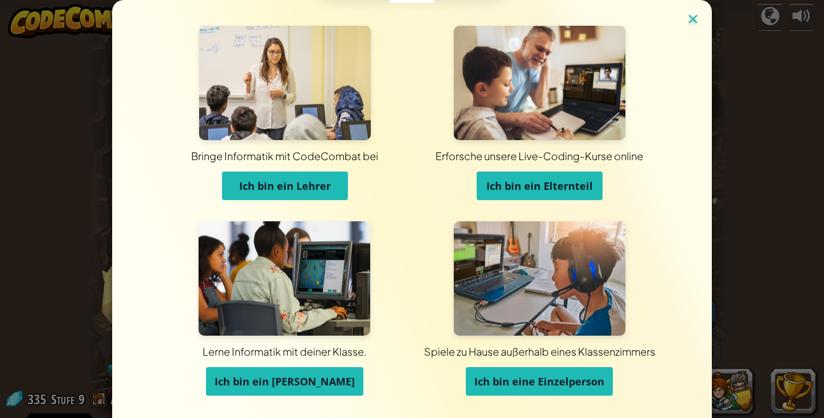
click at [685, 20] on img at bounding box center [692, 19] width 15 height 17
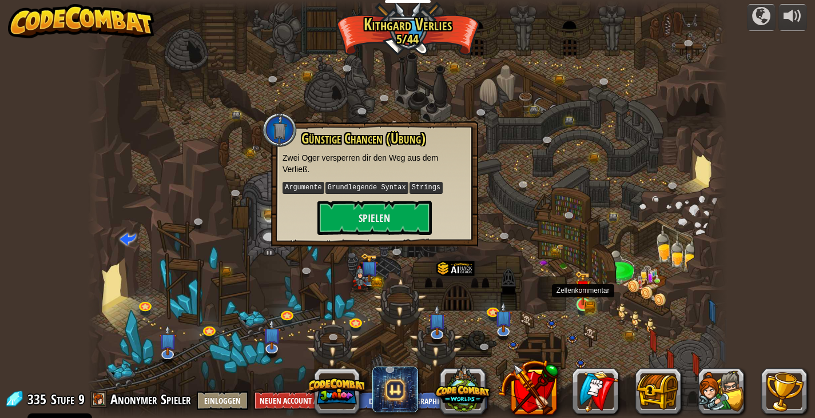
click at [579, 302] on img at bounding box center [583, 288] width 16 height 35
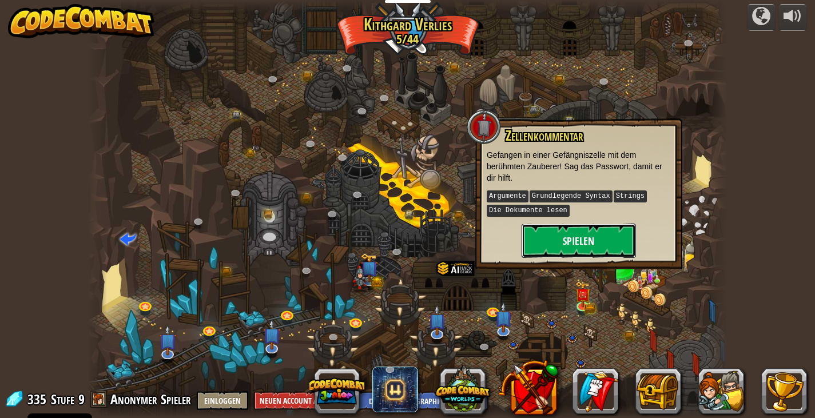
click at [593, 250] on button "Spielen" at bounding box center [579, 241] width 114 height 34
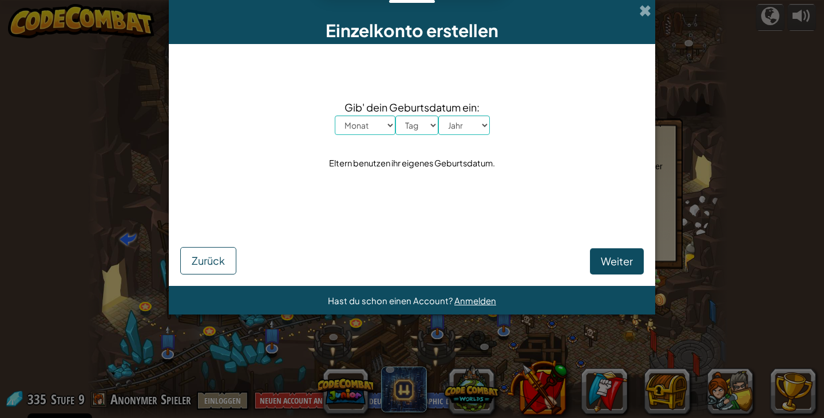
click at [702, 267] on div "Einzelkonto erstellen Gib' dein Geburtsdatum ein: Monat Januar Februar [PERSON_…" at bounding box center [412, 209] width 824 height 418
click at [647, 15] on span at bounding box center [645, 11] width 12 height 12
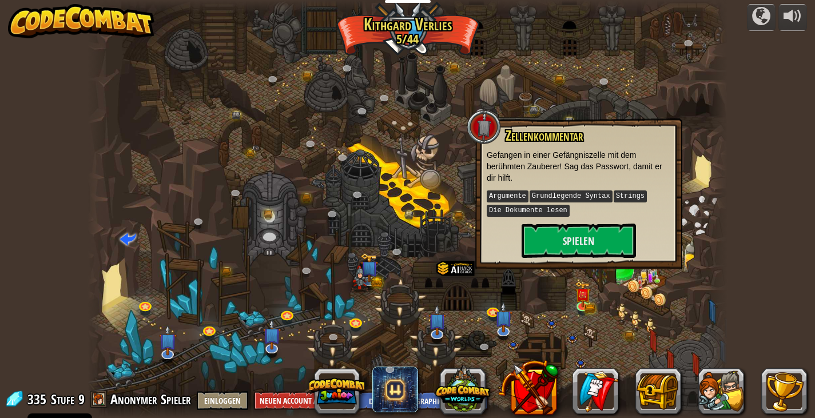
click at [675, 302] on div at bounding box center [408, 209] width 640 height 418
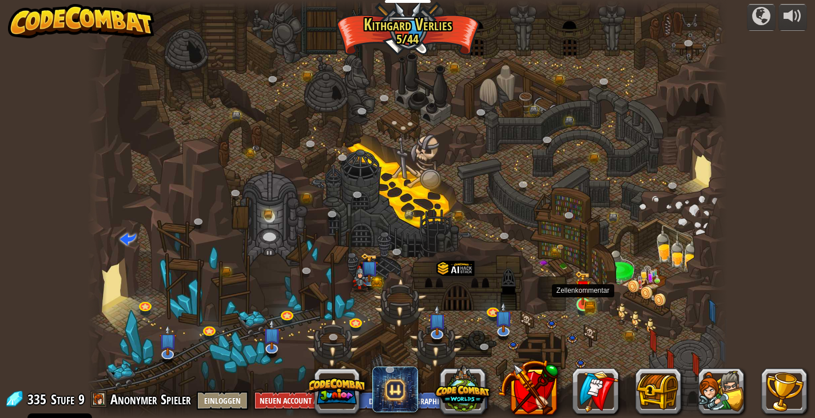
click at [586, 302] on img at bounding box center [583, 288] width 16 height 35
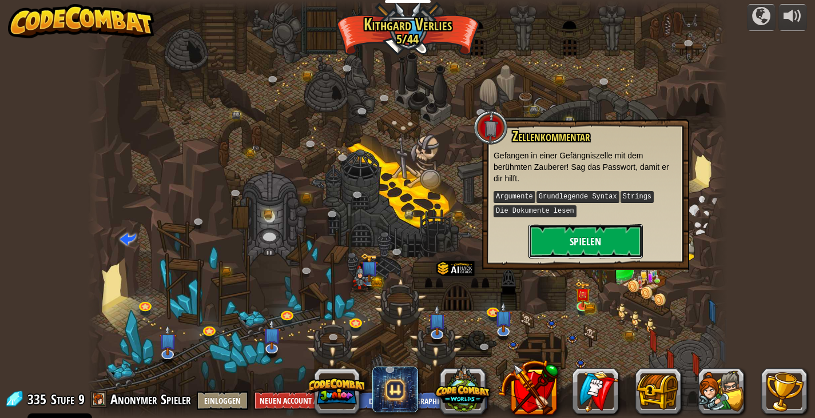
click at [564, 239] on button "Spielen" at bounding box center [586, 241] width 114 height 34
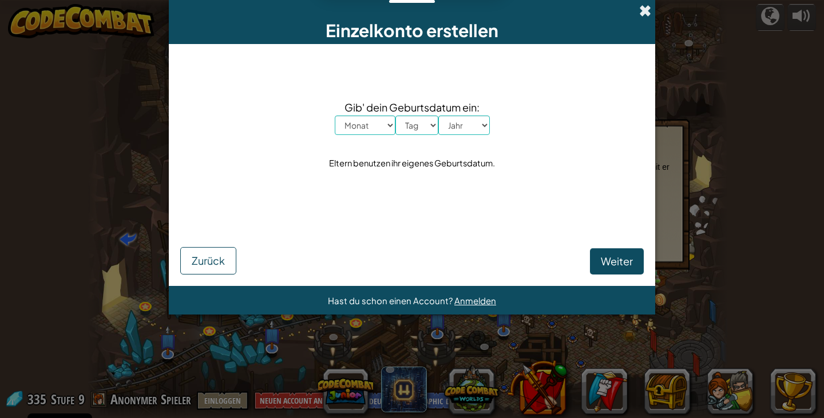
click at [645, 11] on span at bounding box center [645, 11] width 12 height 12
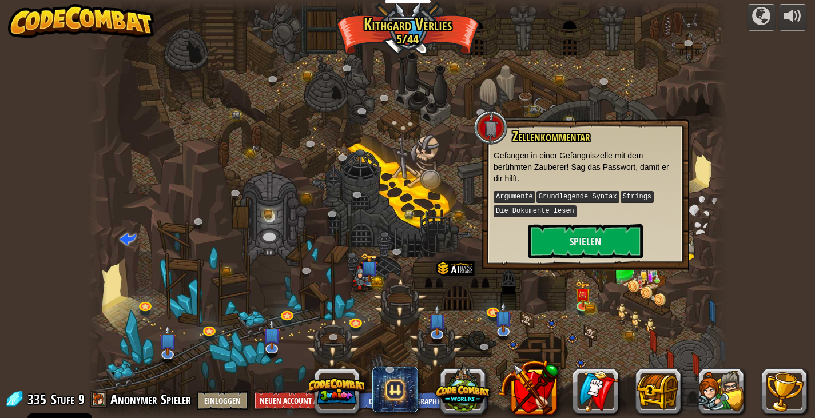
click at [799, 168] on div "powered by Die Gewundene Schlucht (Gesperrt) Ziel: Sammle viel Gold! Nutze dazu…" at bounding box center [407, 209] width 815 height 418
click at [695, 221] on div at bounding box center [408, 209] width 640 height 418
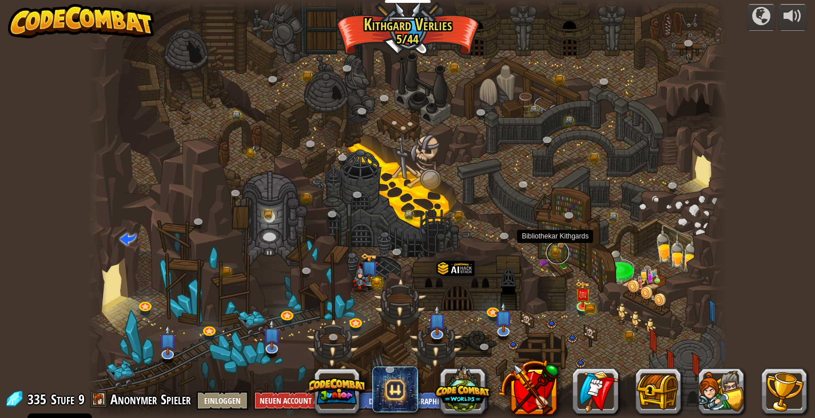
click at [553, 248] on link at bounding box center [557, 252] width 23 height 23
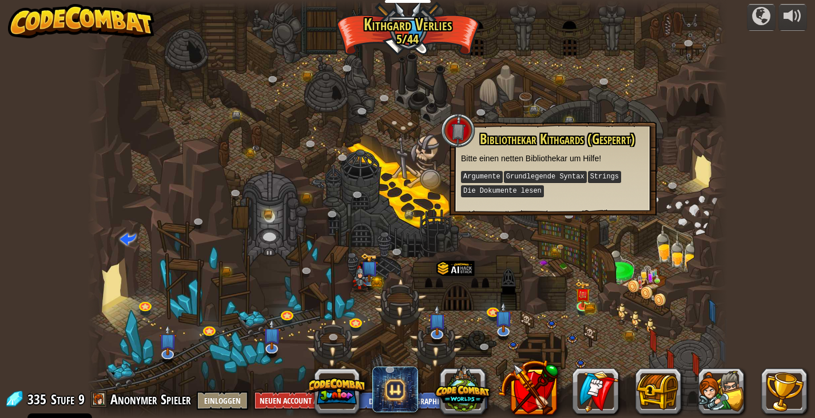
click at [704, 237] on div at bounding box center [408, 209] width 640 height 418
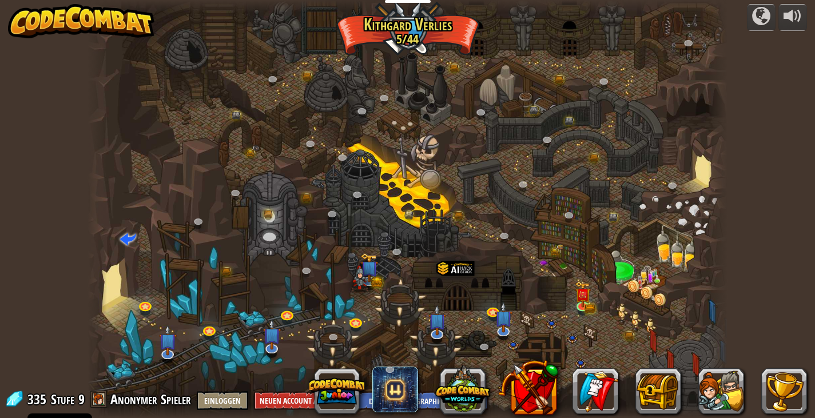
click at [704, 237] on div at bounding box center [408, 209] width 640 height 418
click at [510, 323] on img at bounding box center [503, 310] width 18 height 41
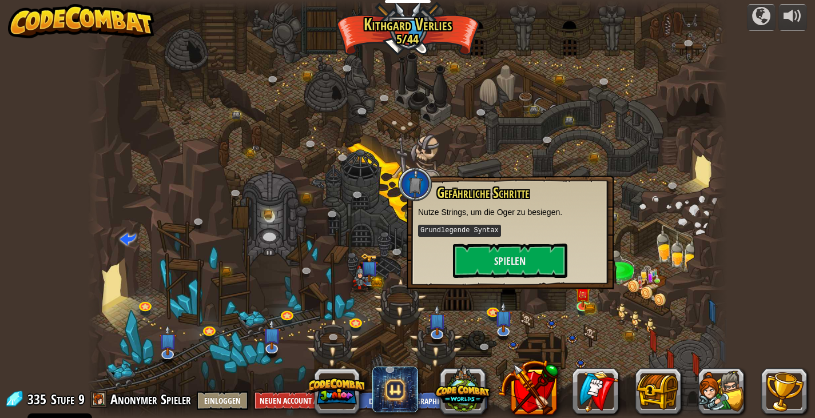
click at [636, 319] on div at bounding box center [408, 209] width 640 height 418
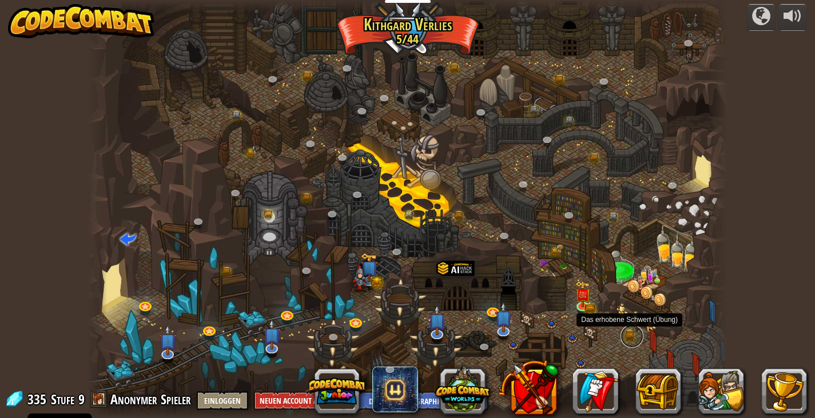
click at [628, 335] on link at bounding box center [632, 336] width 23 height 23
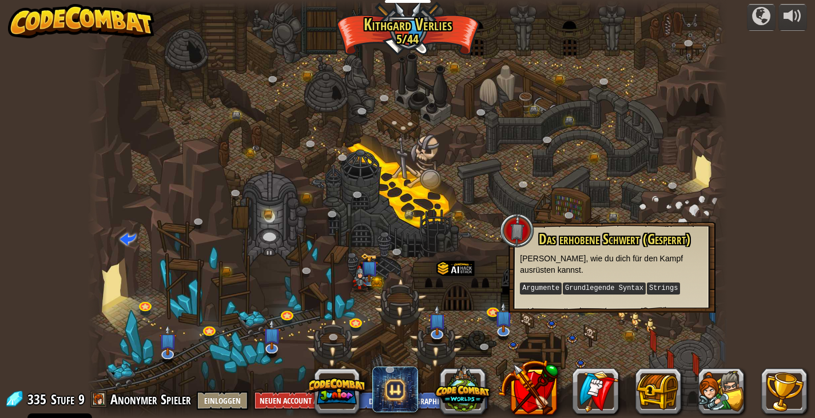
click at [751, 299] on div "powered by Die Gewundene Schlucht (Gesperrt) Ziel: Sammle viel Gold! Nutze dazu…" at bounding box center [407, 209] width 815 height 418
click at [669, 196] on div at bounding box center [408, 209] width 640 height 418
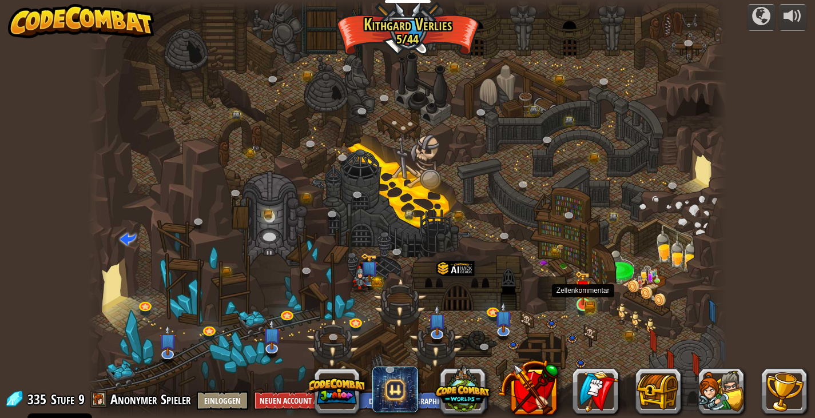
click at [589, 296] on img at bounding box center [583, 288] width 16 height 35
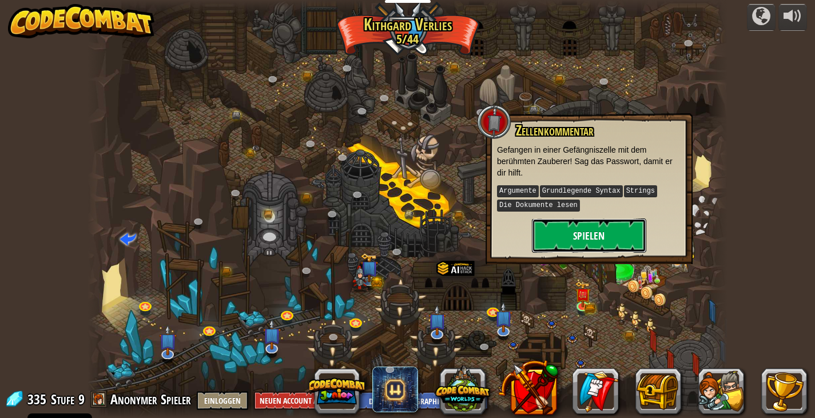
click at [604, 221] on button "Spielen" at bounding box center [589, 236] width 114 height 34
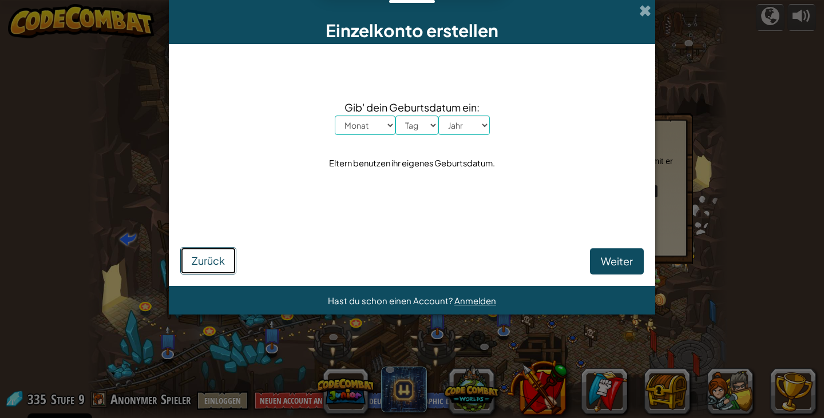
click at [208, 268] on button "Zurück" at bounding box center [208, 260] width 56 height 27
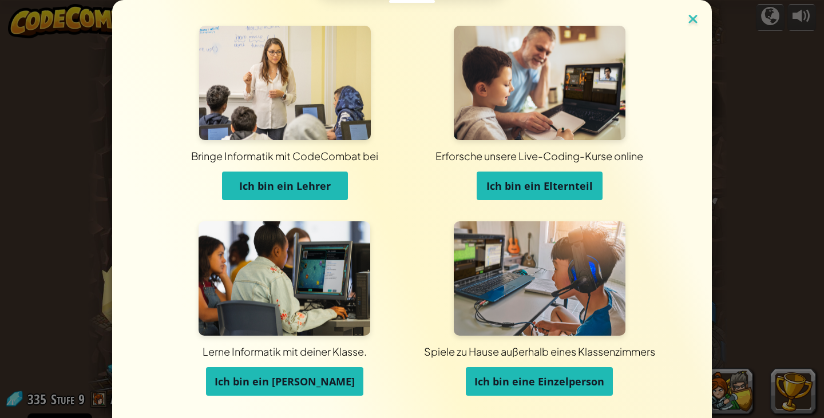
click at [685, 16] on img at bounding box center [692, 19] width 15 height 17
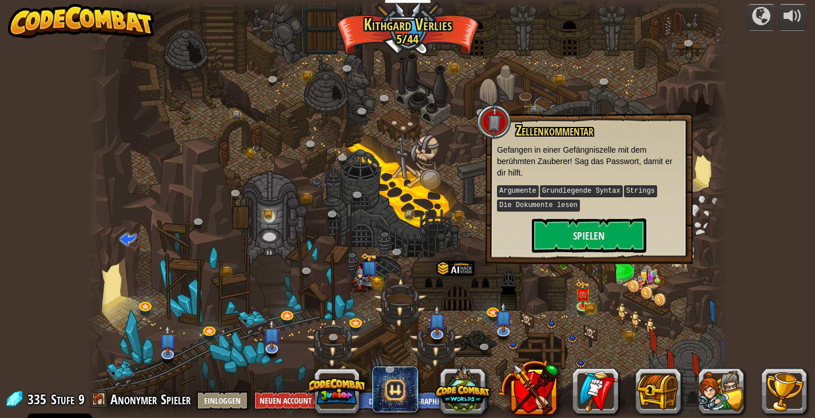
click at [477, 201] on div at bounding box center [408, 209] width 640 height 418
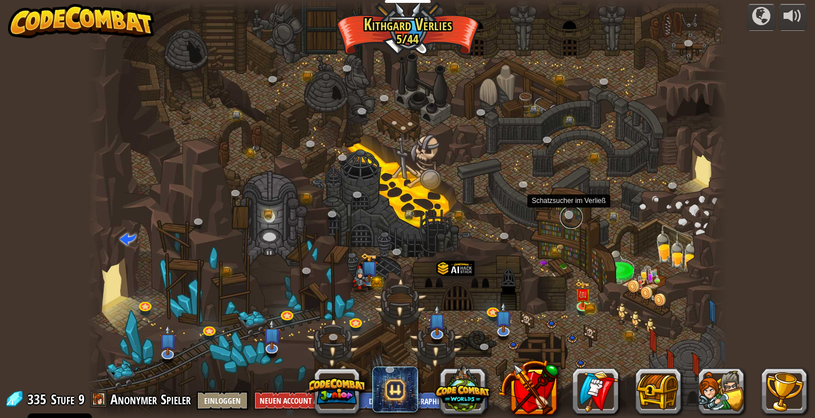
click at [566, 217] on link at bounding box center [571, 217] width 23 height 23
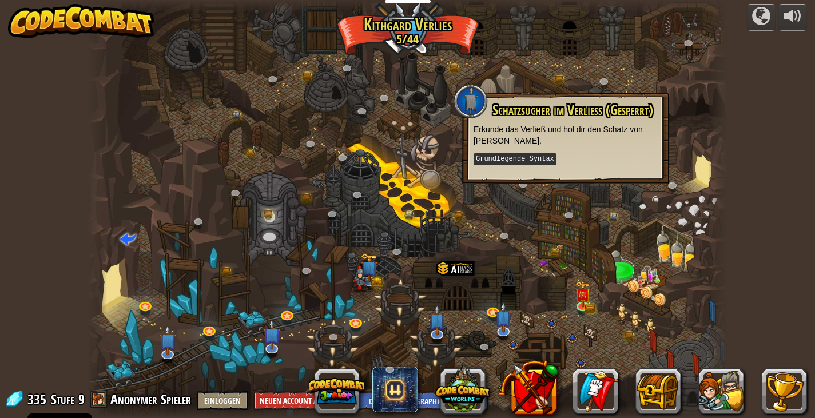
click at [722, 181] on div at bounding box center [717, 209] width 19 height 418
click at [710, 317] on div at bounding box center [717, 209] width 19 height 418
click at [677, 343] on div at bounding box center [408, 209] width 640 height 418
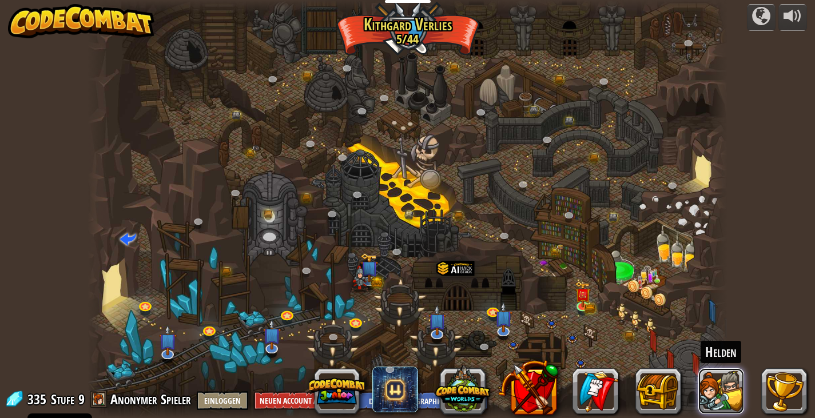
click at [707, 394] on button at bounding box center [722, 391] width 46 height 46
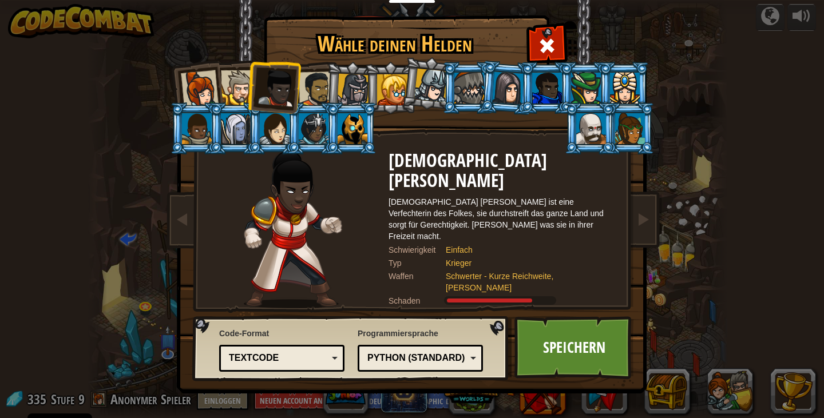
click at [199, 86] on div at bounding box center [200, 89] width 38 height 38
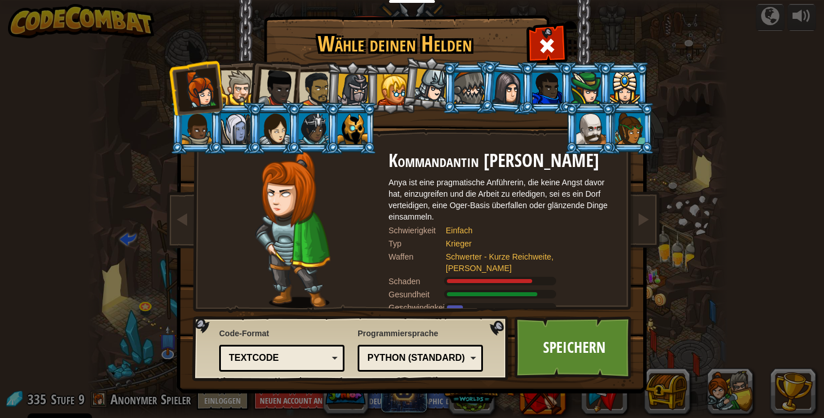
click at [238, 88] on div at bounding box center [238, 87] width 35 height 35
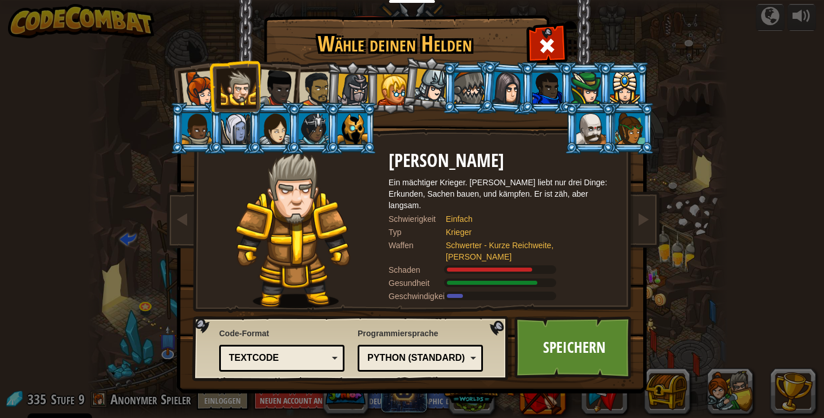
click at [199, 90] on div at bounding box center [200, 89] width 38 height 38
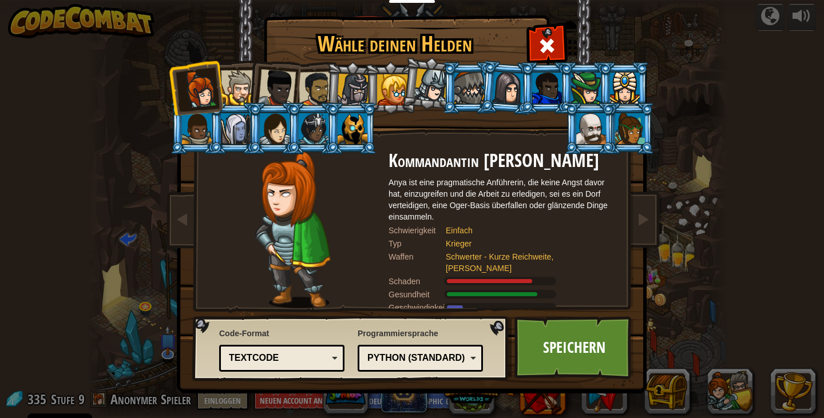
click at [268, 80] on div at bounding box center [277, 88] width 38 height 38
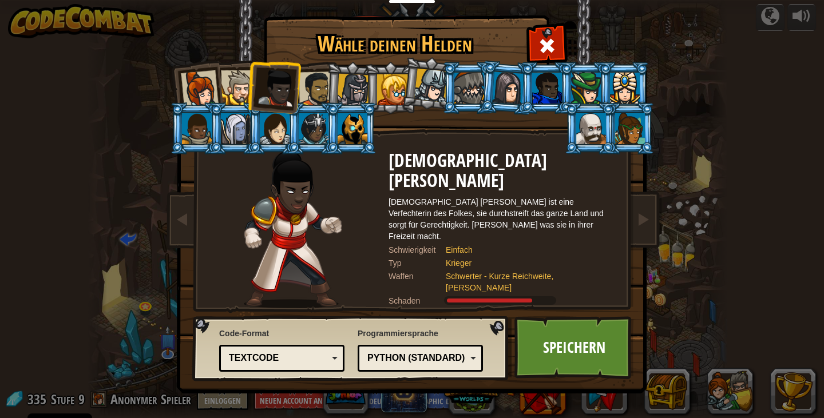
click at [191, 82] on div at bounding box center [200, 89] width 38 height 38
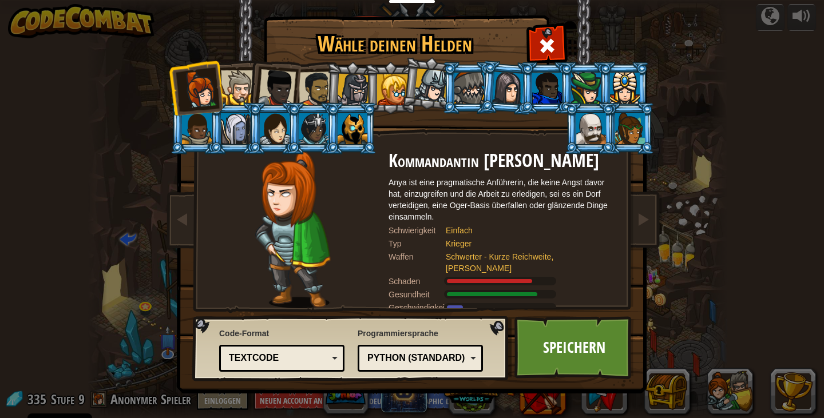
click at [282, 73] on div at bounding box center [277, 88] width 38 height 38
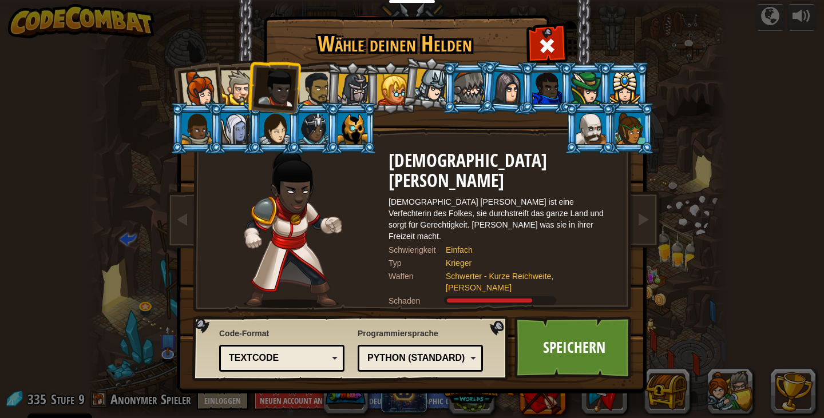
click at [232, 79] on div at bounding box center [238, 87] width 35 height 35
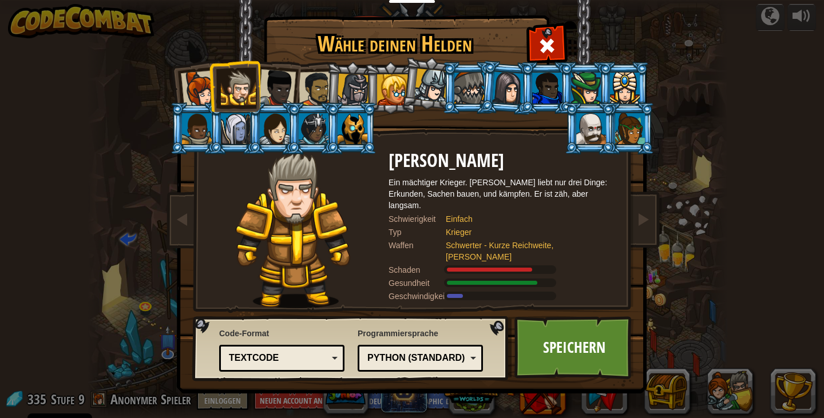
click at [282, 82] on div at bounding box center [277, 88] width 38 height 38
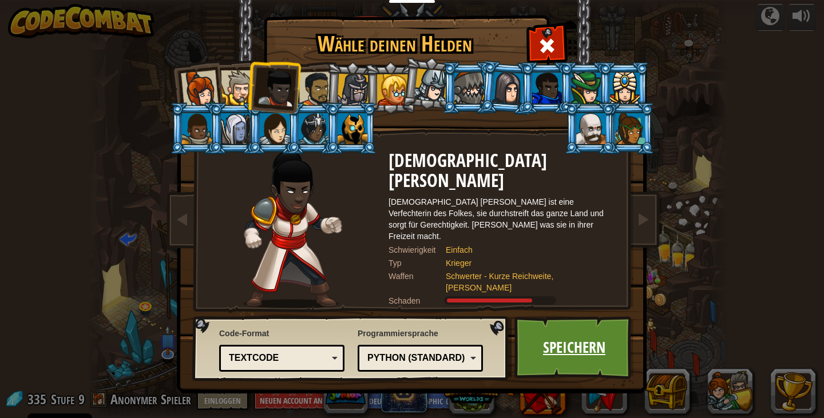
click at [564, 354] on link "Speichern" at bounding box center [574, 347] width 120 height 63
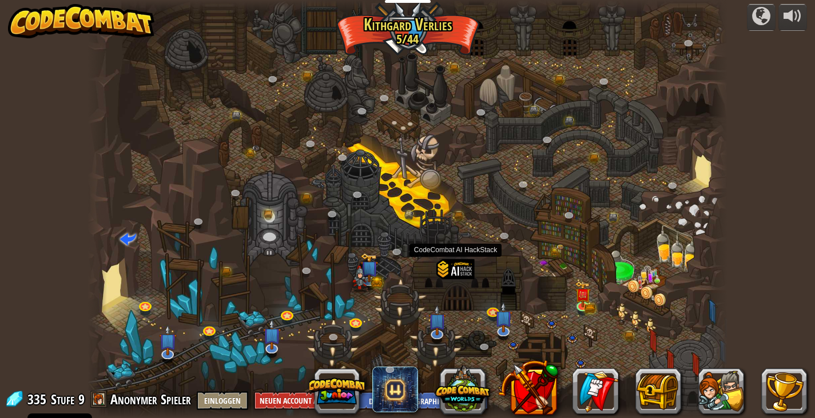
click at [459, 274] on div at bounding box center [456, 283] width 38 height 49
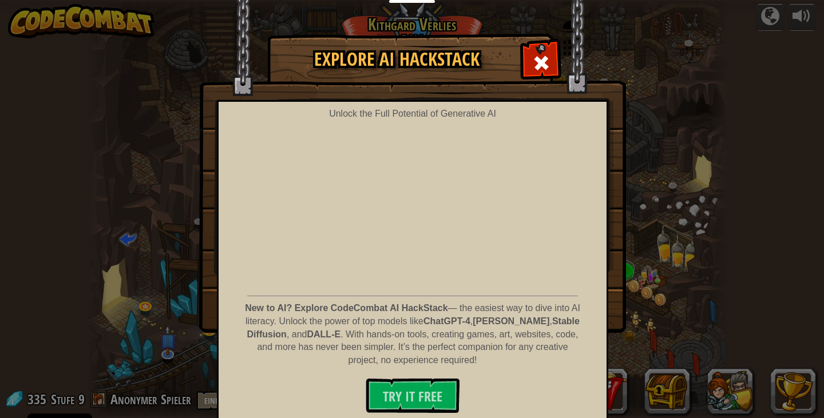
click at [691, 230] on div "Explore AI HackStack Unlock the Full Potential of Generative AI New to AI? Expl…" at bounding box center [412, 183] width 824 height 298
click at [546, 60] on div at bounding box center [541, 61] width 36 height 36
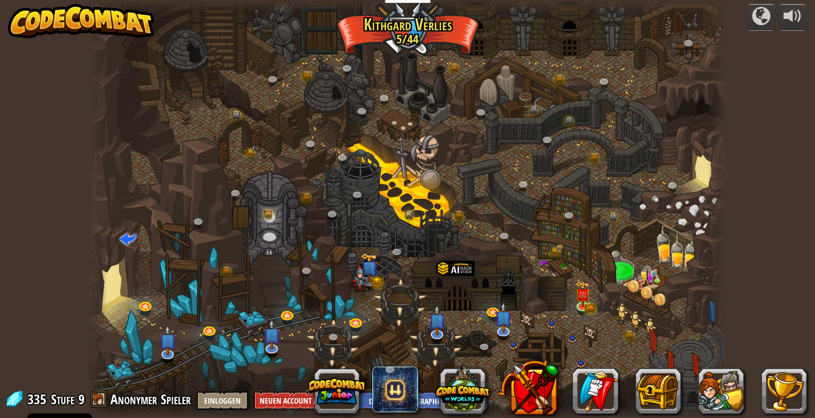
click at [399, 50] on div at bounding box center [408, 209] width 640 height 418
click at [420, 12] on div at bounding box center [408, 6] width 640 height 13
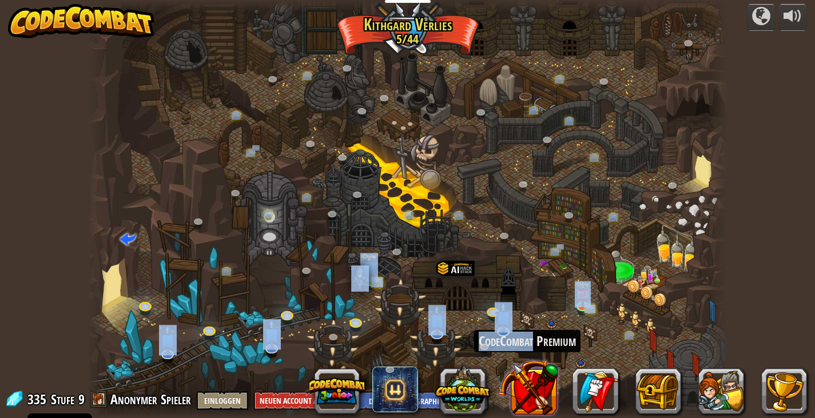
drag, startPoint x: 420, startPoint y: 12, endPoint x: 528, endPoint y: 394, distance: 397.1
click at [528, 394] on div "powered by Die Gewundene Schlucht (Gesperrt) Ziel: Sammle viel Gold! Nutze dazu…" at bounding box center [407, 209] width 815 height 418
click at [528, 394] on button at bounding box center [528, 388] width 60 height 60
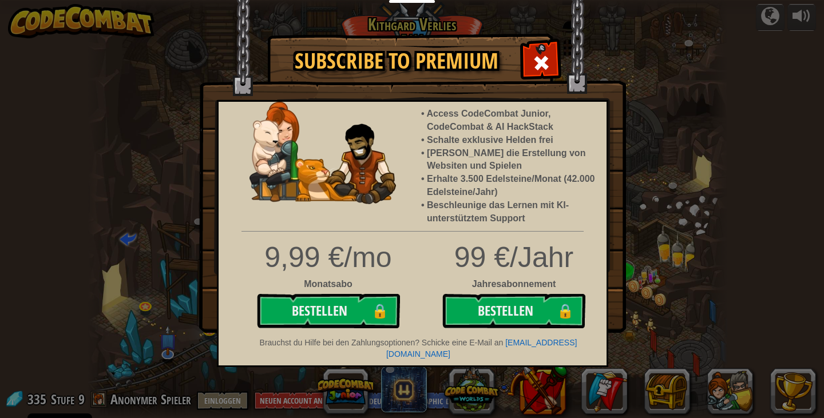
click at [683, 258] on div "Subscribe to Premium Access CodeCombat Junior, CodeCombat & AI HackStack Schalt…" at bounding box center [412, 209] width 824 height 418
click at [550, 68] on span at bounding box center [541, 63] width 18 height 18
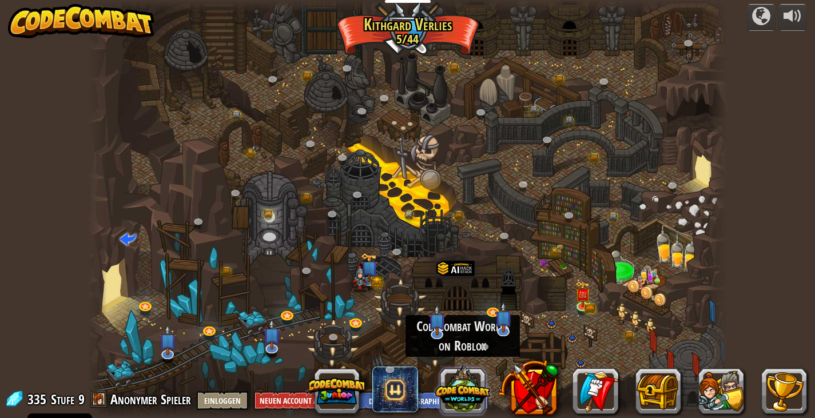
click at [475, 377] on button at bounding box center [462, 389] width 55 height 55
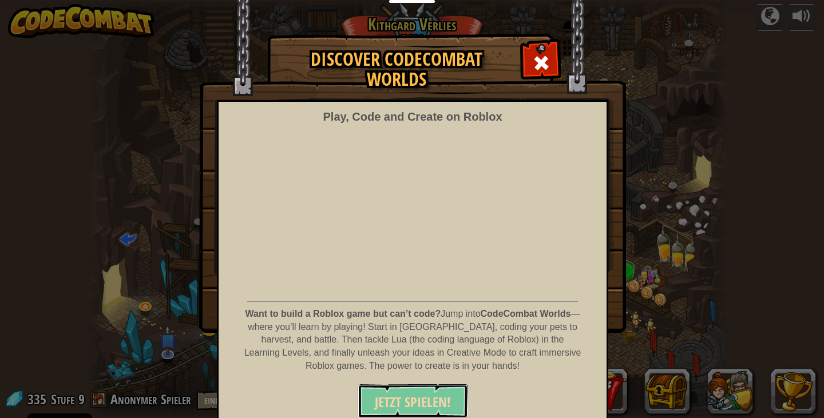
click at [391, 397] on span "JETZT SPIELEN!" at bounding box center [413, 402] width 76 height 18
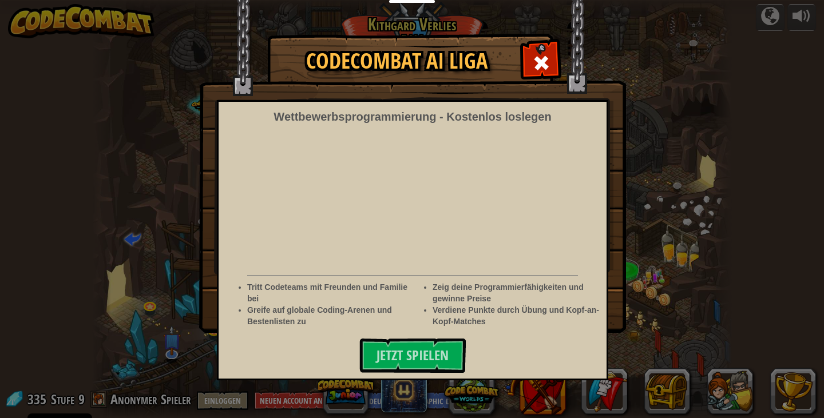
select select "de-DE"
click at [537, 62] on span at bounding box center [541, 63] width 18 height 18
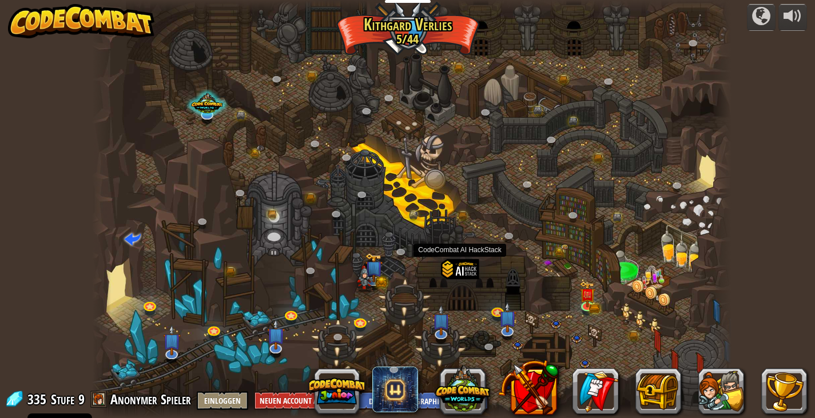
click at [467, 287] on div at bounding box center [460, 283] width 38 height 49
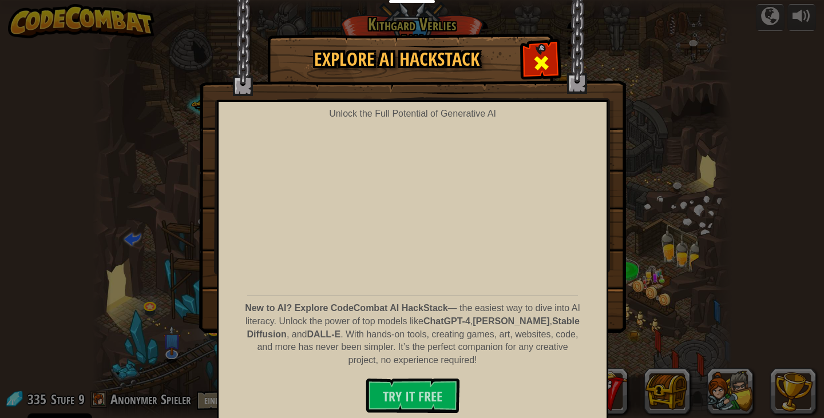
click at [533, 64] on span at bounding box center [541, 63] width 18 height 18
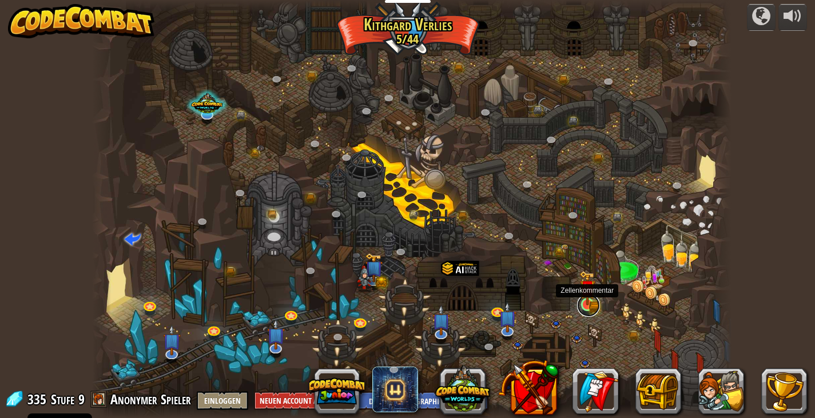
click at [585, 307] on link at bounding box center [588, 305] width 23 height 23
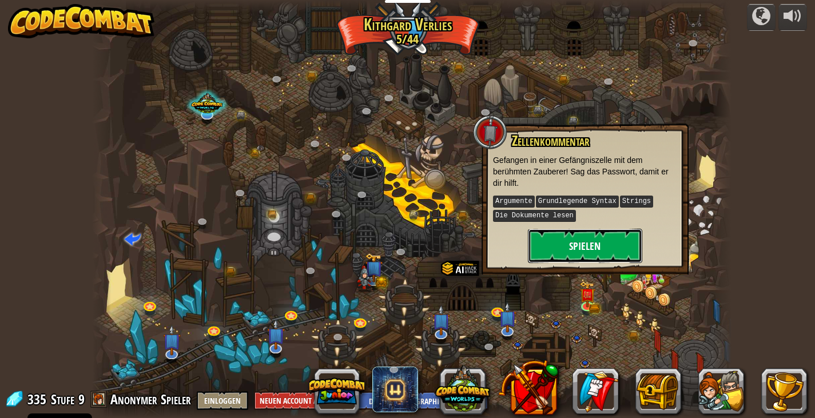
click at [579, 250] on button "Spielen" at bounding box center [585, 246] width 114 height 34
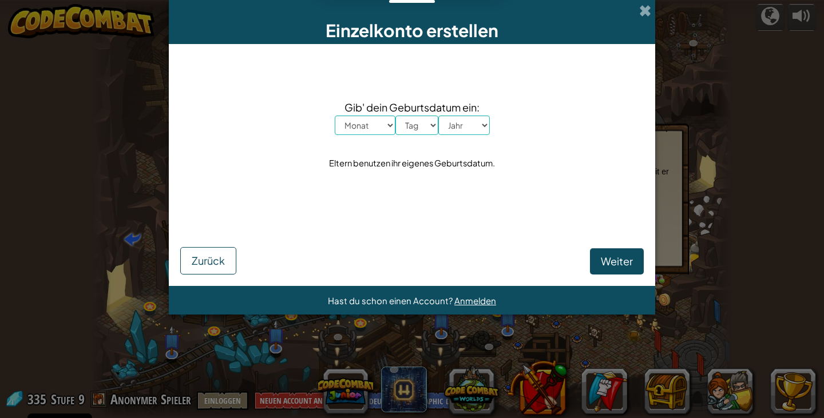
click at [357, 130] on select "Monat Januar Februar März April Mai Juni July August September Oktober November…" at bounding box center [365, 125] width 61 height 19
select select "8"
click at [335, 116] on select "Monat Januar Februar März April Mai Juni July August September Oktober November…" at bounding box center [365, 125] width 61 height 19
click at [415, 126] on select "Tag 1 2 3 4 5 6 7 8 9 10 11 12 13 14 15 16 17 18 19 20 21 22 23 24 25 26 27 28 …" at bounding box center [416, 125] width 43 height 19
select select "3"
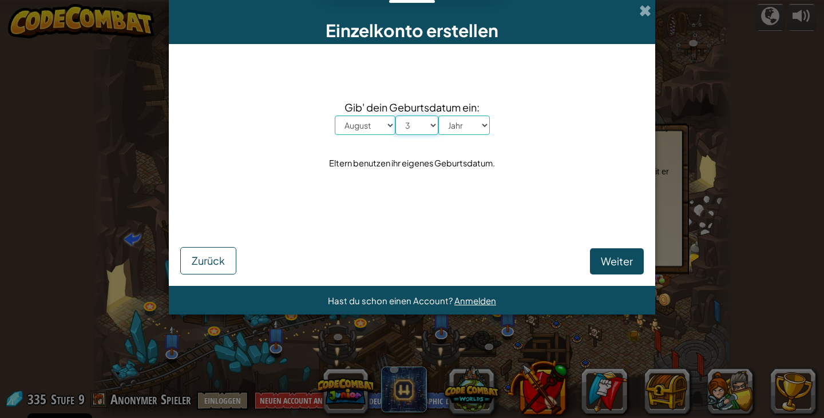
click at [395, 116] on select "Tag 1 2 3 4 5 6 7 8 9 10 11 12 13 14 15 16 17 18 19 20 21 22 23 24 25 26 27 28 …" at bounding box center [416, 125] width 43 height 19
click at [644, 7] on span at bounding box center [645, 11] width 12 height 12
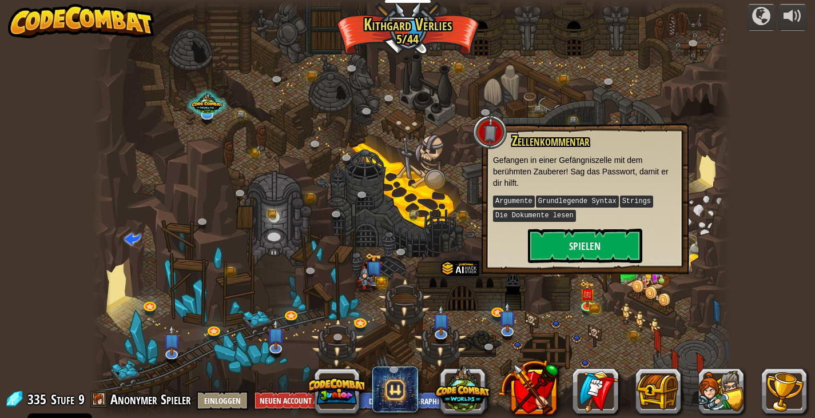
click at [714, 241] on div at bounding box center [722, 209] width 19 height 418
click at [691, 348] on div at bounding box center [412, 209] width 640 height 418
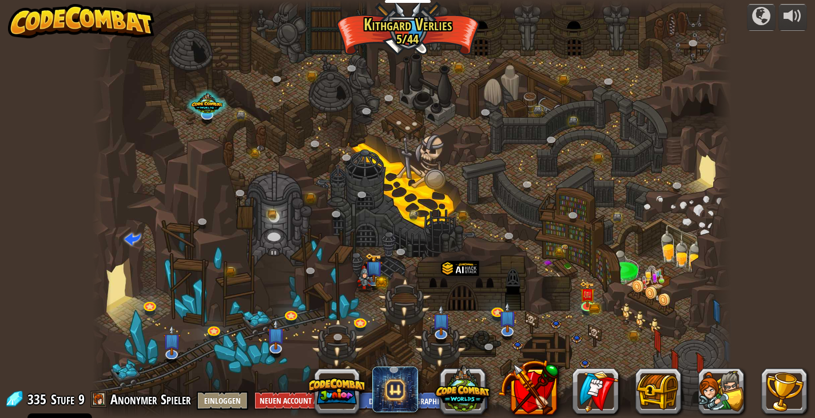
click at [691, 348] on div at bounding box center [412, 209] width 640 height 418
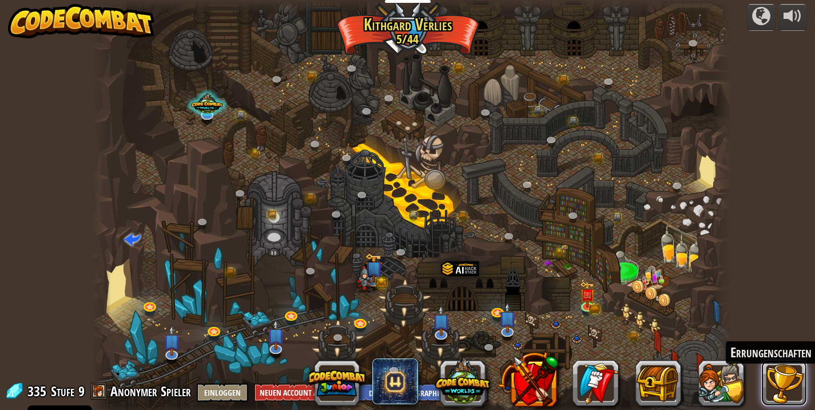
click at [777, 375] on button at bounding box center [785, 383] width 46 height 46
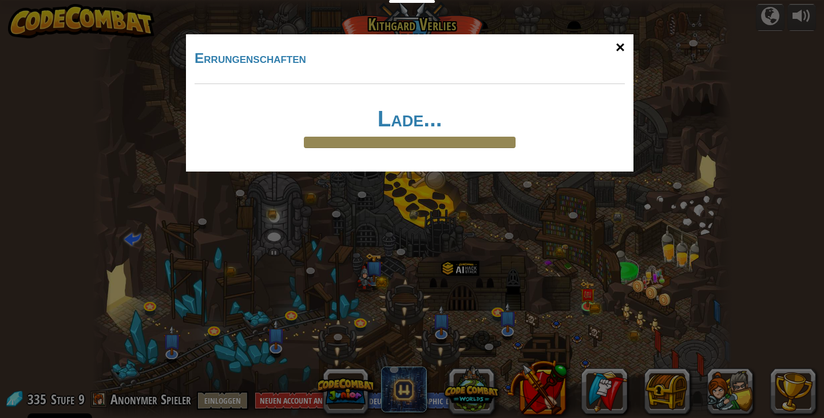
click at [619, 49] on div "×" at bounding box center [620, 47] width 26 height 33
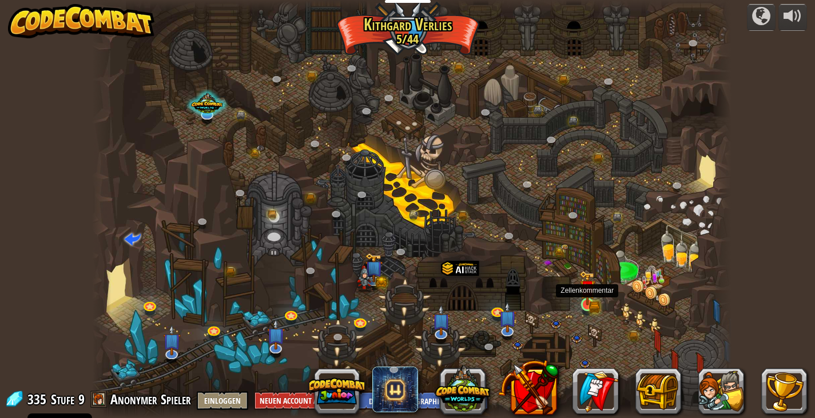
click at [585, 298] on img at bounding box center [588, 288] width 16 height 35
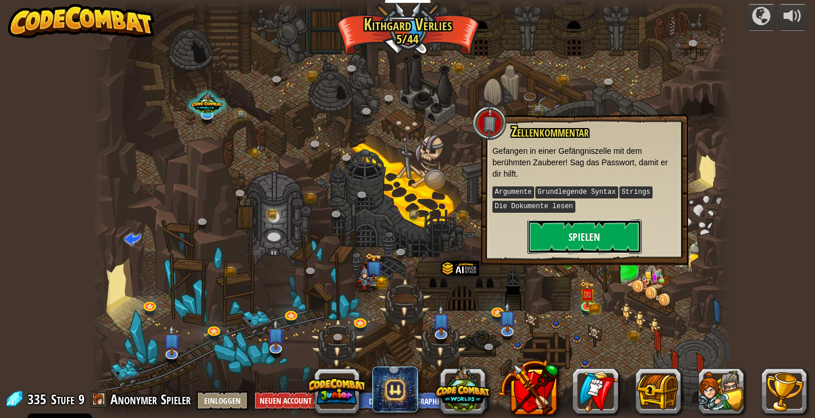
click at [572, 238] on button "Spielen" at bounding box center [585, 237] width 114 height 34
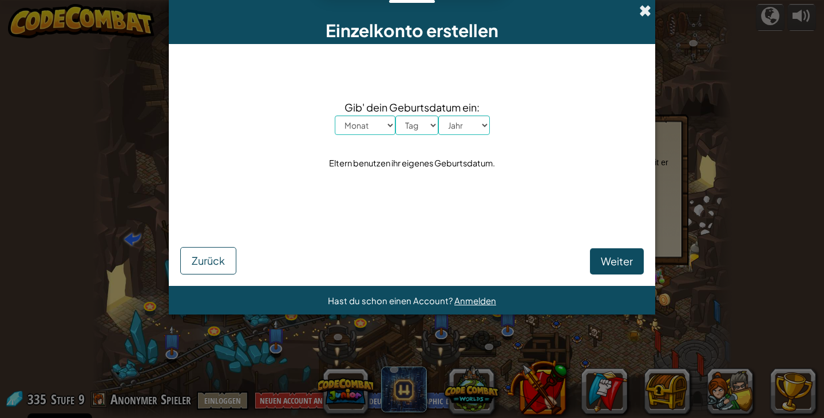
click at [640, 12] on span at bounding box center [645, 11] width 12 height 12
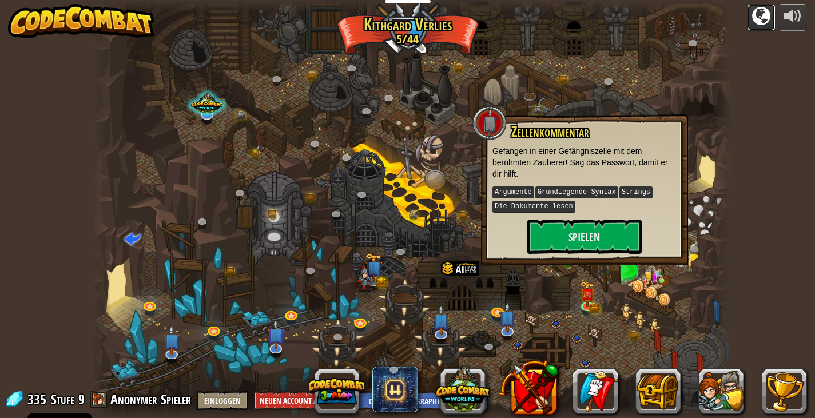
click at [768, 20] on div at bounding box center [761, 16] width 18 height 18
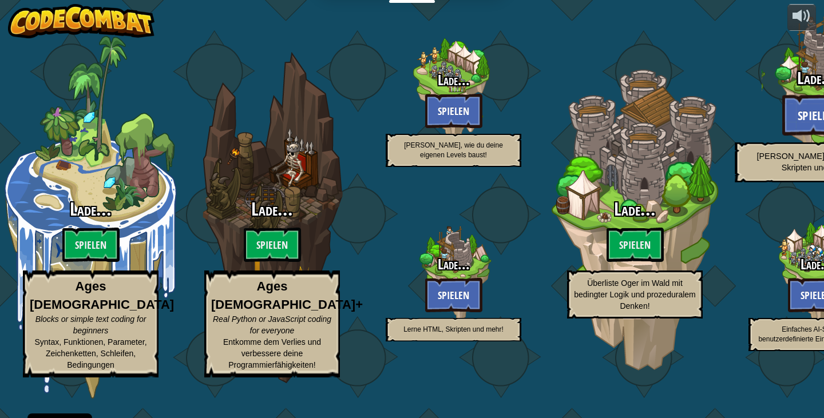
select select "de-DE"
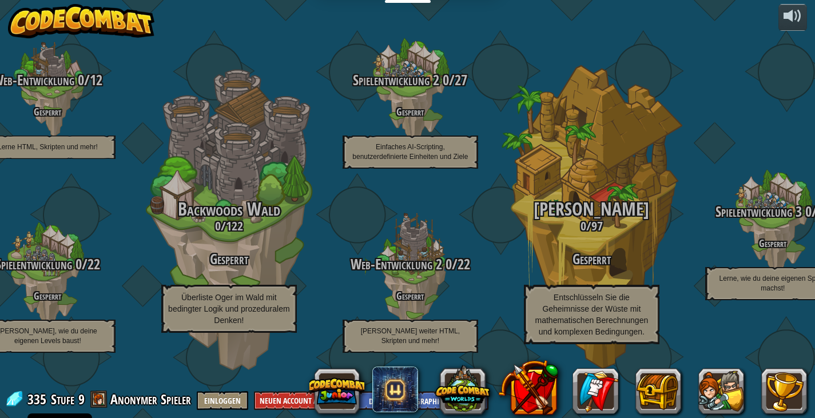
click at [122, 29] on img at bounding box center [81, 21] width 146 height 34
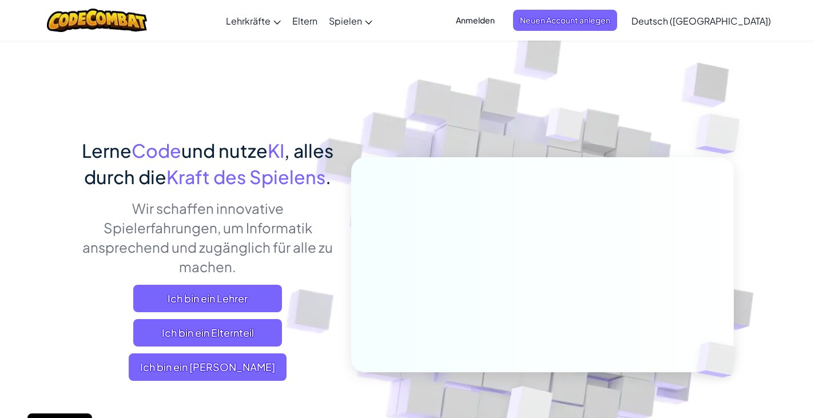
click at [502, 23] on span "Anmelden" at bounding box center [475, 20] width 53 height 21
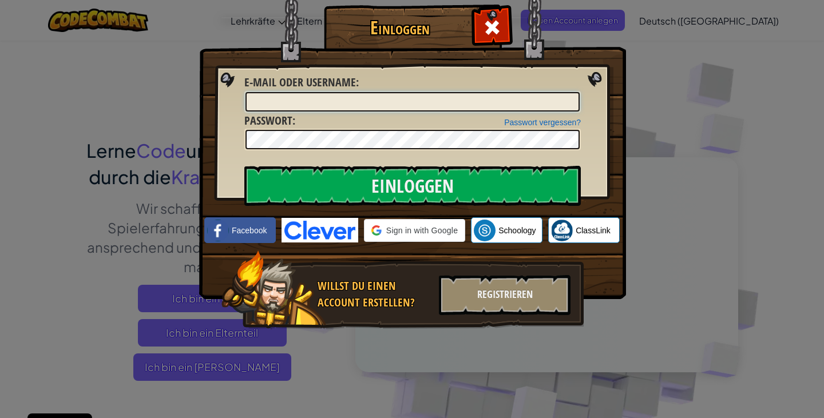
type input "mathias.riechert@gmail.com"
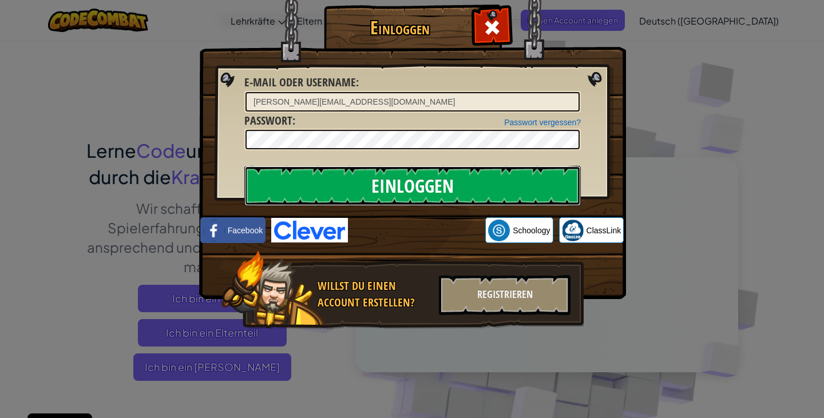
click at [421, 189] on input "Einloggen" at bounding box center [412, 186] width 336 height 40
